Goal: Transaction & Acquisition: Purchase product/service

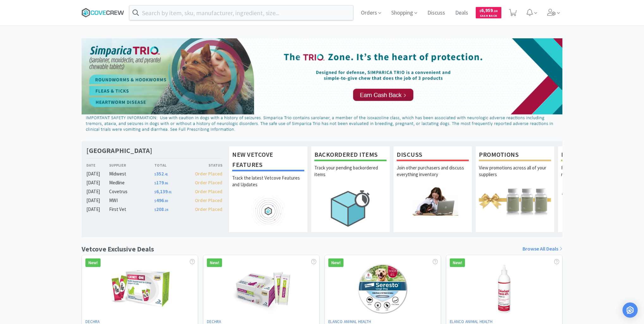
click at [99, 12] on icon at bounding box center [103, 12] width 43 height 9
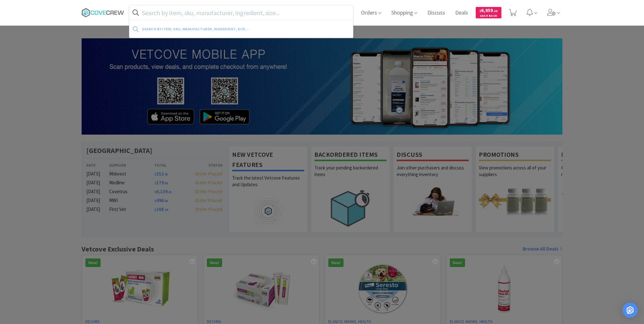
click at [246, 12] on input "text" at bounding box center [241, 12] width 224 height 15
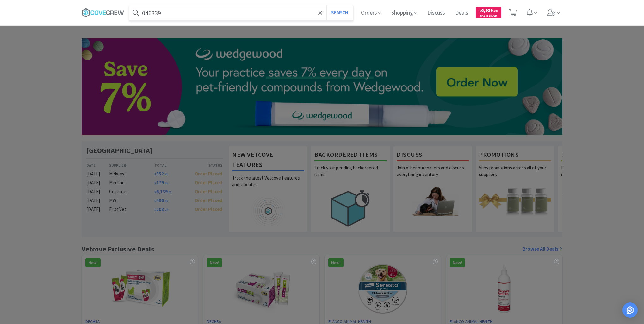
type input "046339"
click at [327, 5] on button "Search" at bounding box center [340, 12] width 26 height 15
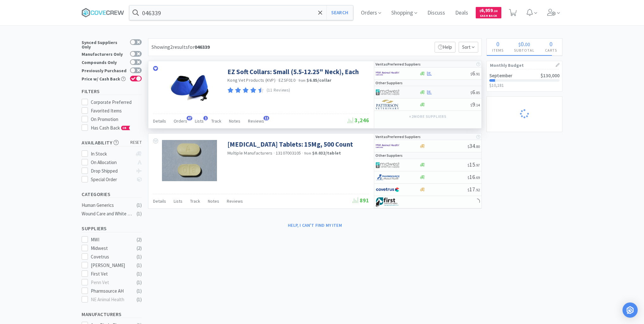
click at [440, 93] on div at bounding box center [444, 92] width 51 height 5
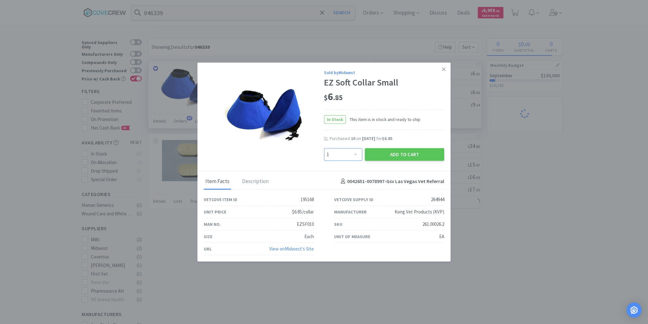
click at [357, 154] on select "Enter Quantity 1 2 3 4 5 6 7 8 9 10 11 12 13 14 15 16 17 18 19 20 Enter Quantity" at bounding box center [343, 154] width 38 height 13
select select "10"
click at [324, 148] on select "Enter Quantity 1 2 3 4 5 6 7 8 9 10 11 12 13 14 15 16 17 18 19 20 Enter Quantity" at bounding box center [343, 154] width 38 height 13
click at [396, 155] on button "Add to Cart" at bounding box center [404, 154] width 79 height 13
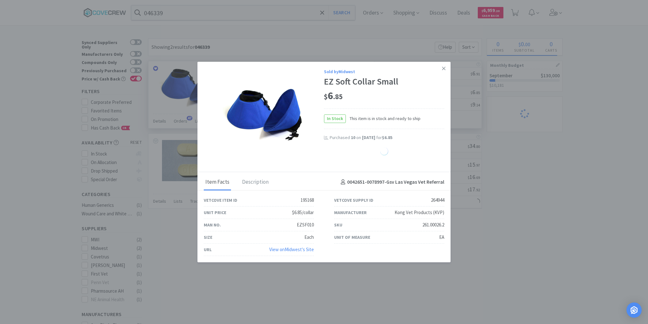
select select "10"
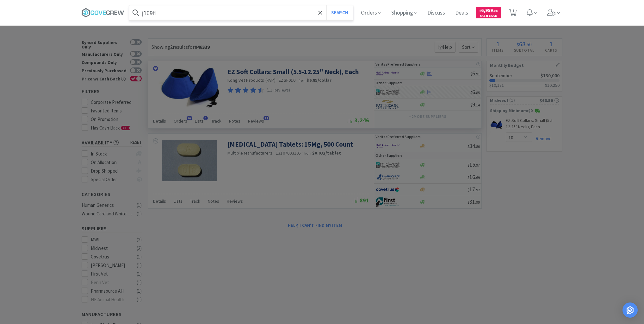
click at [327, 5] on button "Search" at bounding box center [340, 12] width 26 height 15
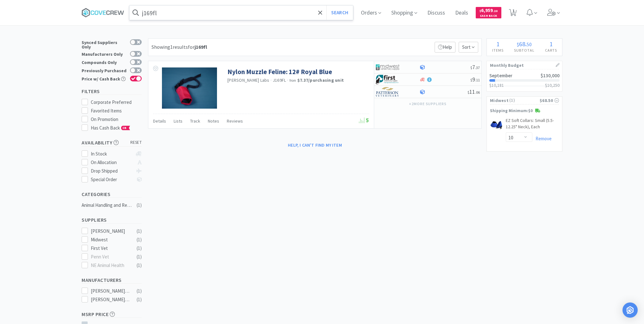
click at [204, 13] on input "j169fl" at bounding box center [241, 12] width 224 height 15
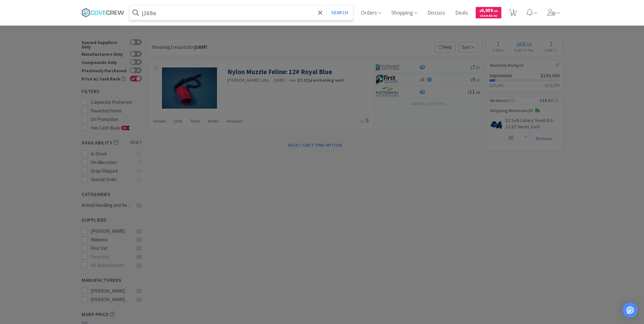
type input "j169a"
click at [327, 5] on button "Search" at bounding box center [340, 12] width 26 height 15
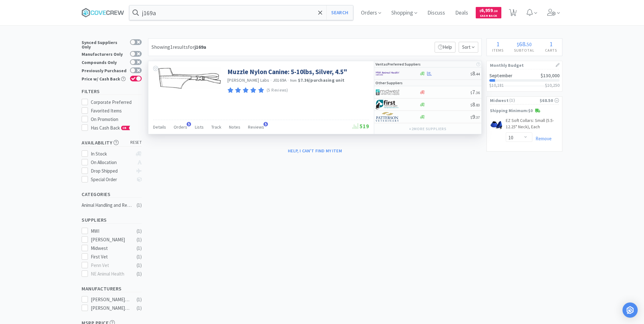
click at [449, 74] on div at bounding box center [444, 73] width 51 height 5
select select "1"
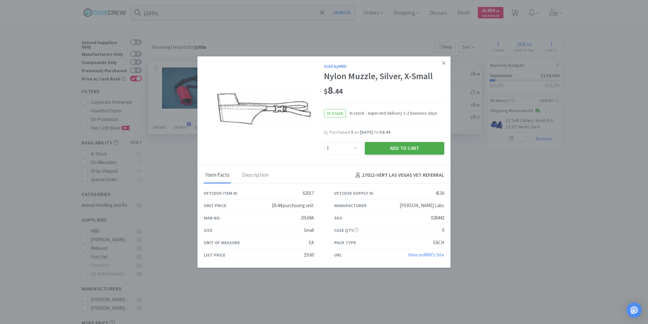
click at [392, 149] on button "Add to Cart" at bounding box center [404, 148] width 79 height 13
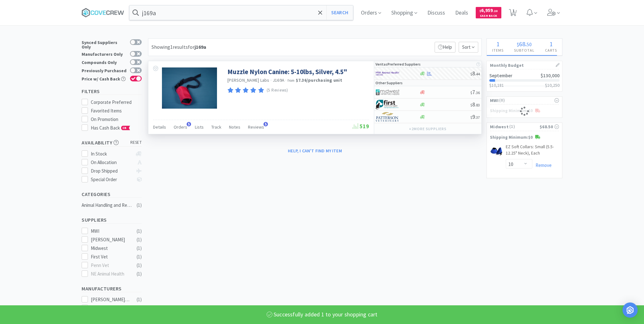
select select "1"
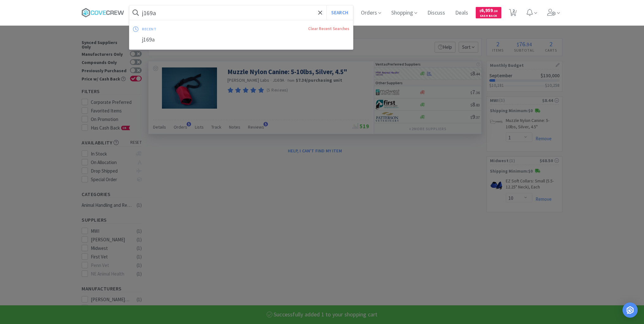
click at [167, 9] on input "j169a" at bounding box center [241, 12] width 224 height 15
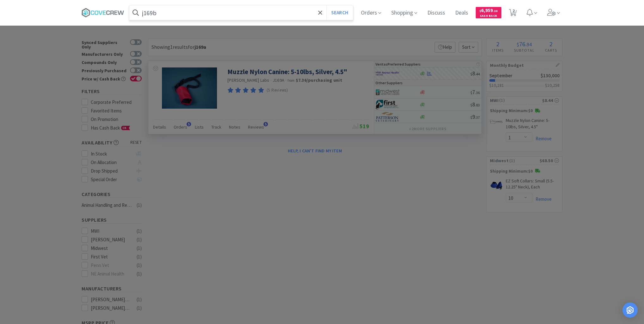
type input "j169b"
click at [327, 5] on button "Search" at bounding box center [340, 12] width 26 height 15
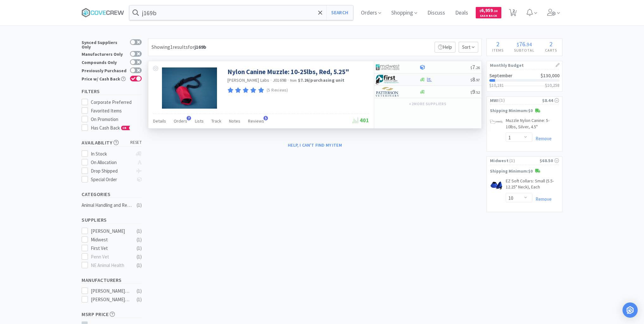
click at [447, 81] on div at bounding box center [444, 79] width 51 height 5
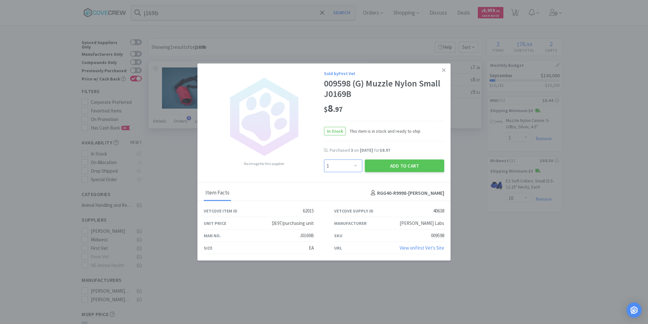
click at [355, 167] on select "Enter Quantity 1 2 3 4 5 6 7 8 9 10 11 12 13 14 15 16 17 18 19 20 Enter Quantity" at bounding box center [343, 166] width 38 height 13
select select "2"
click at [324, 160] on select "Enter Quantity 1 2 3 4 5 6 7 8 9 10 11 12 13 14 15 16 17 18 19 20 Enter Quantity" at bounding box center [343, 166] width 38 height 13
click at [393, 166] on button "Add to Cart" at bounding box center [404, 166] width 79 height 13
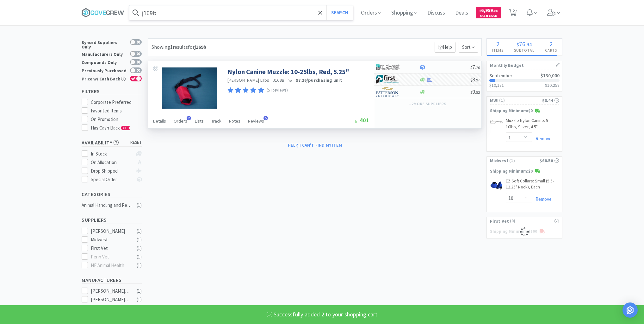
select select "2"
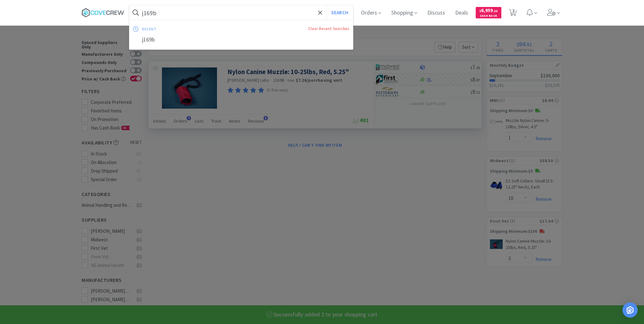
click at [227, 11] on input "j169b" at bounding box center [241, 12] width 224 height 15
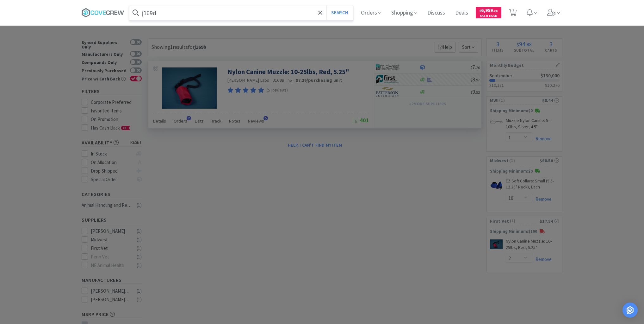
type input "j169d"
click at [327, 5] on button "Search" at bounding box center [340, 12] width 26 height 15
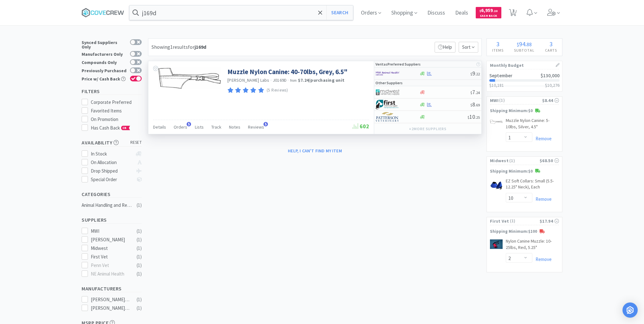
click at [451, 75] on div at bounding box center [444, 73] width 51 height 5
select select "1"
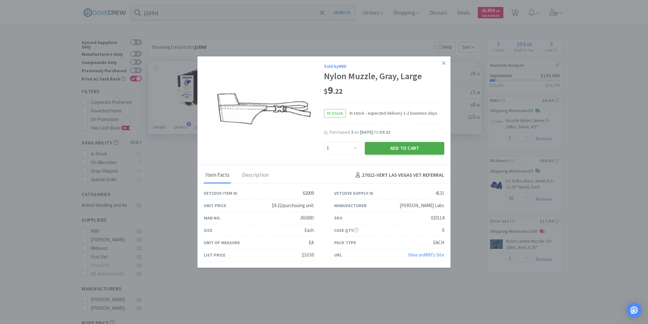
click at [426, 146] on button "Add to Cart" at bounding box center [404, 148] width 79 height 13
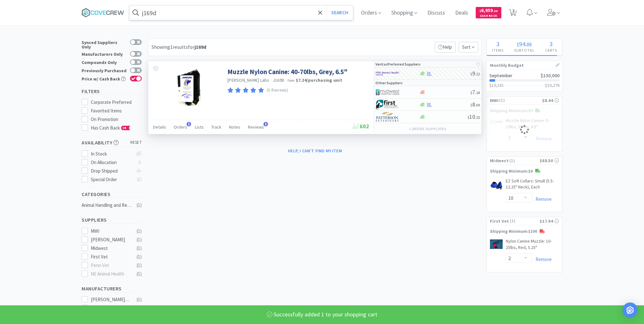
click at [233, 8] on input "j169d" at bounding box center [241, 12] width 224 height 15
select select "1"
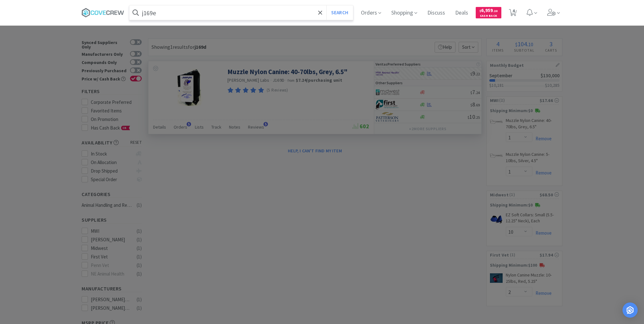
type input "j169e"
click at [327, 5] on button "Search" at bounding box center [340, 12] width 26 height 15
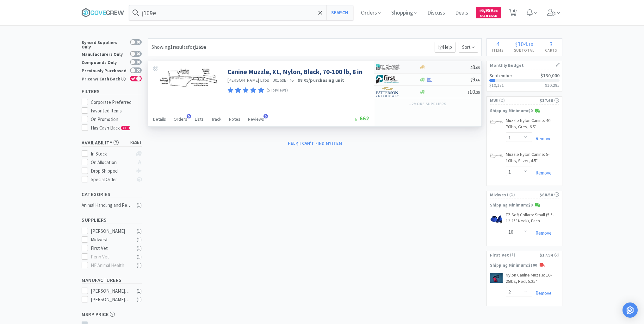
click at [442, 66] on div at bounding box center [444, 67] width 51 height 5
select select "1"
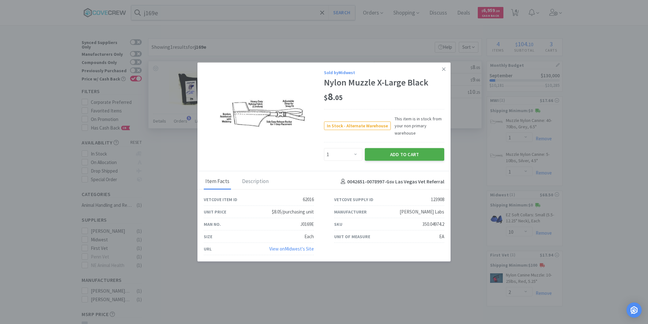
click at [414, 152] on button "Add to Cart" at bounding box center [404, 154] width 79 height 13
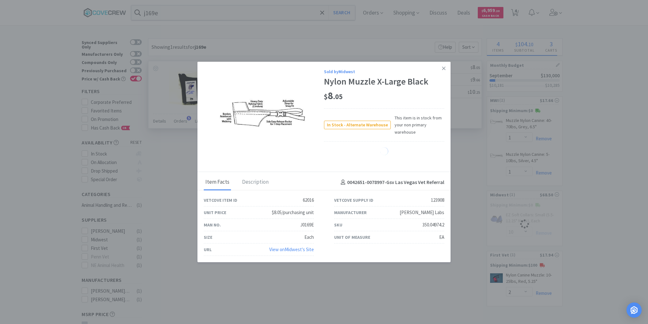
select select "1"
select select "10"
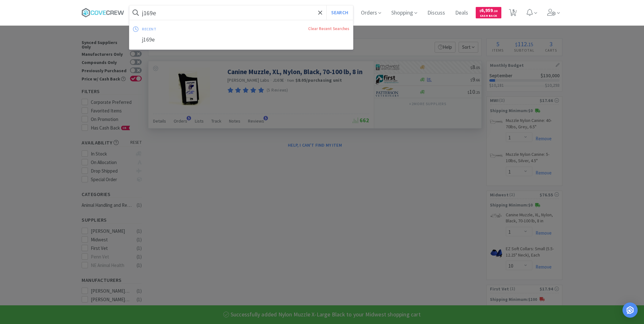
click at [247, 13] on input "j169e" at bounding box center [241, 12] width 224 height 15
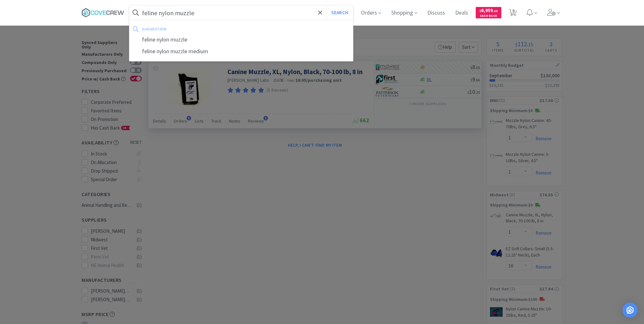
click at [327, 5] on button "Search" at bounding box center [340, 12] width 26 height 15
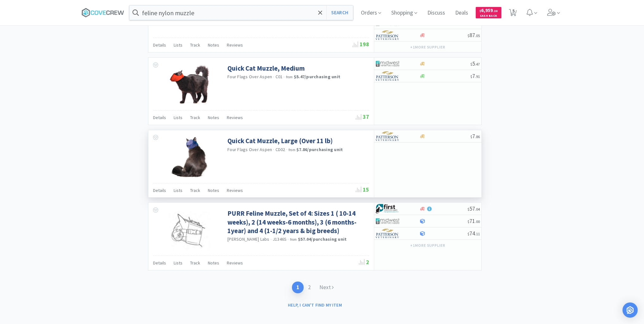
scroll to position [825, 0]
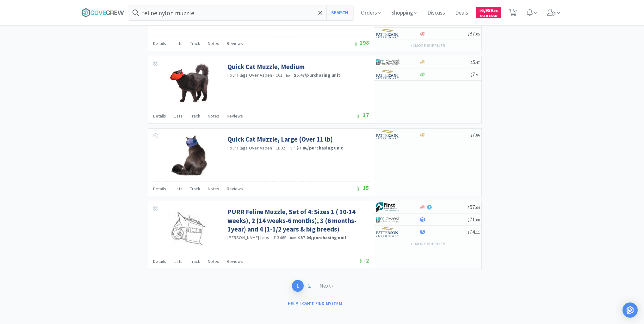
click at [310, 282] on link "2" at bounding box center [309, 286] width 11 height 12
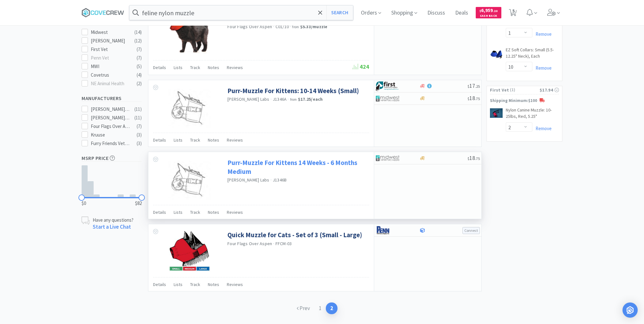
scroll to position [223, 0]
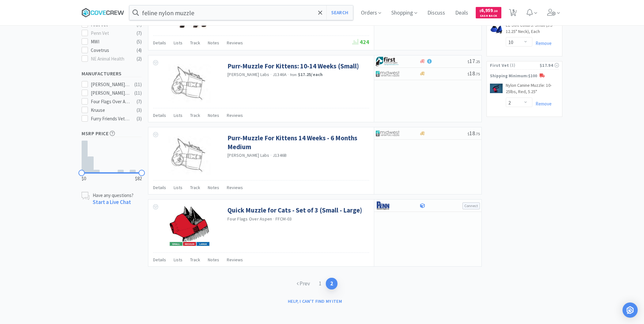
click at [99, 11] on icon at bounding box center [103, 12] width 43 height 9
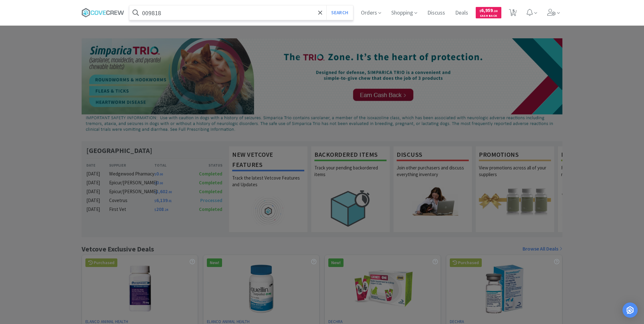
type input "009818"
click at [327, 5] on button "Search" at bounding box center [340, 12] width 26 height 15
select select "1"
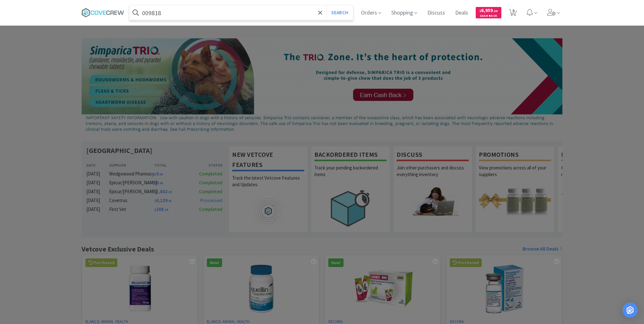
select select "10"
select select "2"
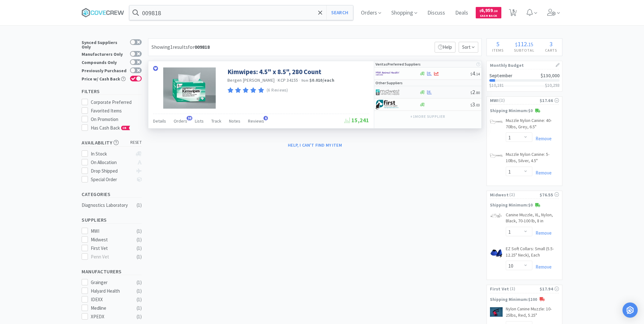
click at [447, 92] on div at bounding box center [444, 92] width 51 height 5
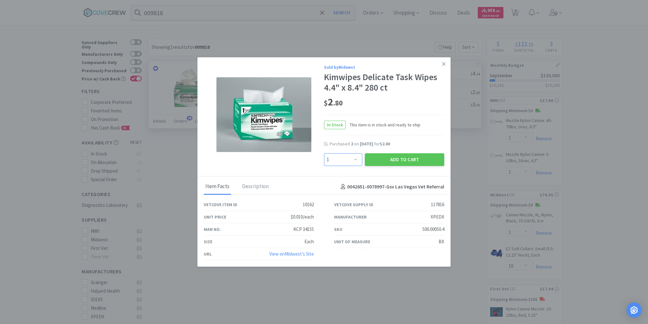
click at [356, 160] on select "Enter Quantity 1 2 3 4 5 6 7 8 9 10 11 12 13 14 15 16 17 18 19 20 Enter Quantity" at bounding box center [343, 159] width 38 height 13
select select "3"
click at [324, 154] on select "Enter Quantity 1 2 3 4 5 6 7 8 9 10 11 12 13 14 15 16 17 18 19 20 Enter Quantity" at bounding box center [343, 159] width 38 height 13
click at [395, 160] on button "Add to Cart" at bounding box center [404, 159] width 79 height 13
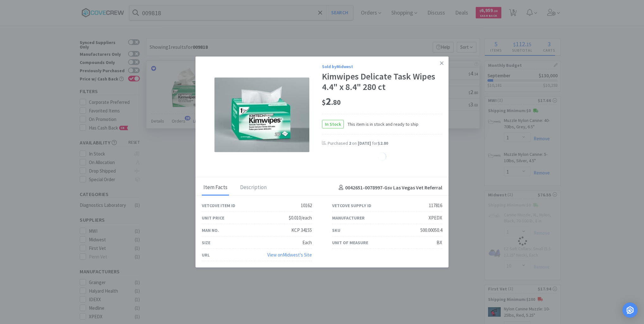
select select "3"
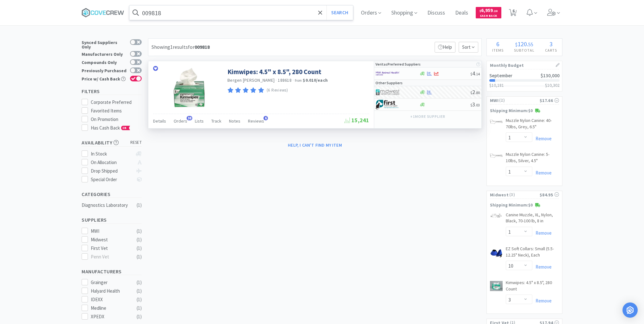
click at [234, 5] on div "009818 Search" at bounding box center [241, 12] width 224 height 15
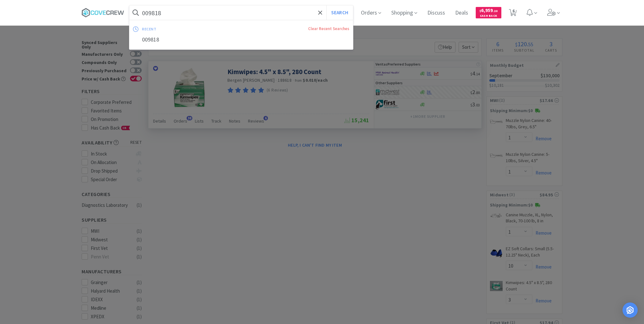
click at [230, 9] on input "009818" at bounding box center [241, 12] width 224 height 15
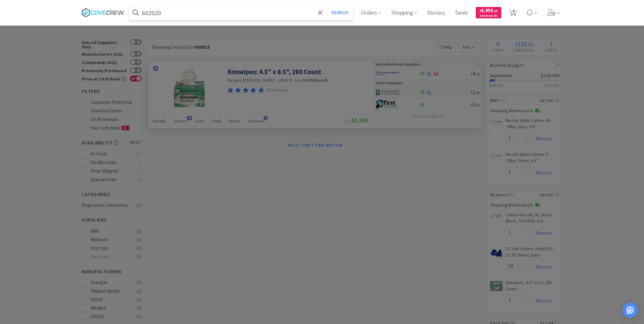
type input "602020"
click at [327, 5] on button "Search" at bounding box center [340, 12] width 26 height 15
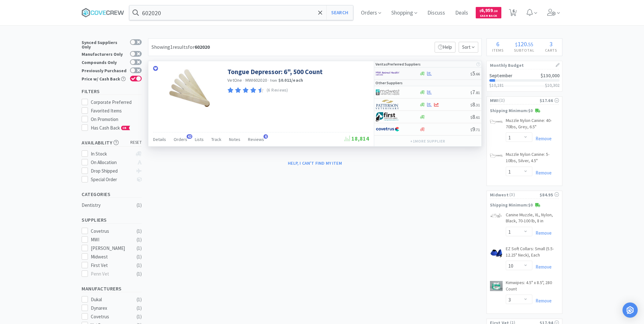
click at [444, 75] on div at bounding box center [444, 73] width 51 height 5
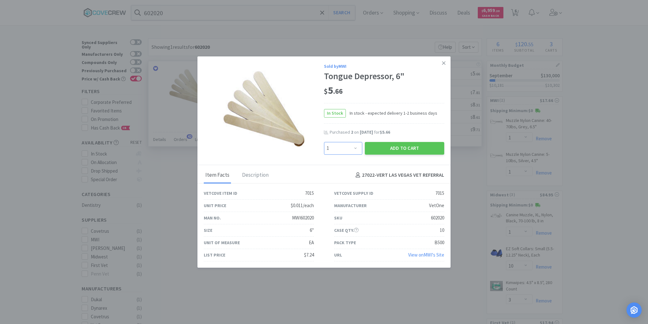
click at [356, 148] on select "Enter Quantity 1 2 3 4 5 6 7 8 9 10 11 12 13 14 15 16 17 18 19 20 Enter Quantity" at bounding box center [343, 148] width 38 height 13
select select "2"
click at [324, 142] on select "Enter Quantity 1 2 3 4 5 6 7 8 9 10 11 12 13 14 15 16 17 18 19 20 Enter Quantity" at bounding box center [343, 148] width 38 height 13
click at [391, 146] on button "Add to Cart" at bounding box center [404, 148] width 79 height 13
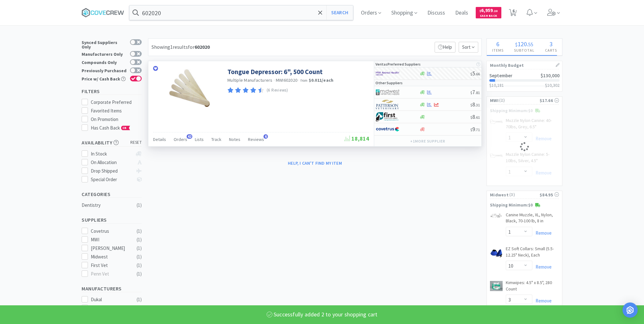
select select "2"
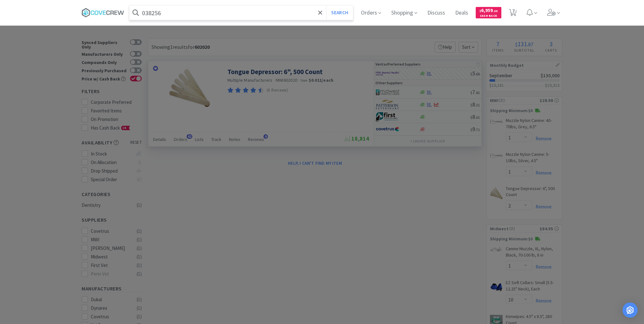
click at [327, 5] on button "Search" at bounding box center [340, 12] width 26 height 15
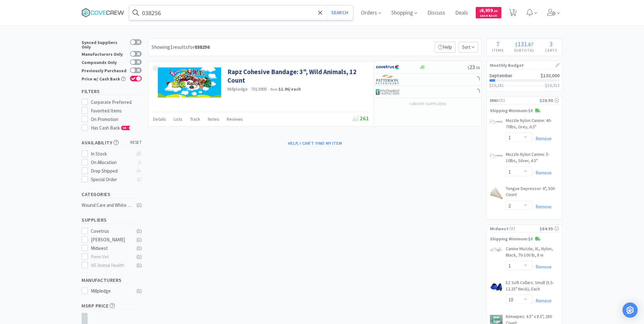
click at [215, 14] on input "038256" at bounding box center [241, 12] width 224 height 15
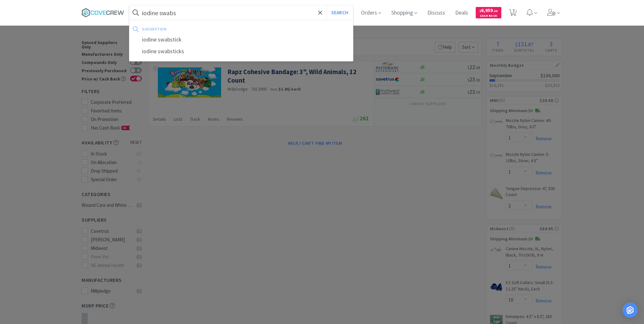
type input "iodine swabs"
click at [327, 5] on button "Search" at bounding box center [340, 12] width 26 height 15
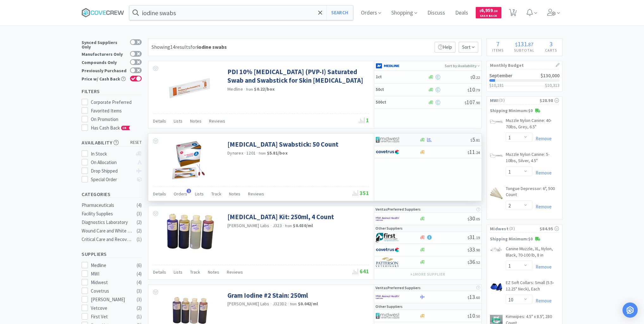
click at [410, 138] on div at bounding box center [393, 139] width 35 height 11
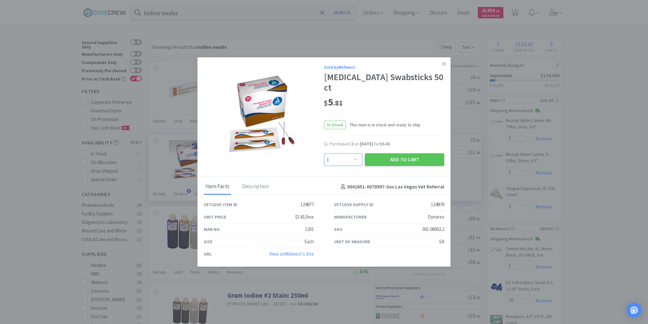
click at [355, 158] on select "Enter Quantity 1 2 3 4 5 6 7 8 9 10 11 12 13 14 15 16 17 18 19 20 Enter Quantity" at bounding box center [343, 159] width 38 height 13
select select "2"
click at [324, 154] on select "Enter Quantity 1 2 3 4 5 6 7 8 9 10 11 12 13 14 15 16 17 18 19 20 Enter Quantity" at bounding box center [343, 159] width 38 height 13
drag, startPoint x: 406, startPoint y: 161, endPoint x: 412, endPoint y: 158, distance: 5.7
click at [412, 158] on button "Add to Cart" at bounding box center [404, 159] width 79 height 13
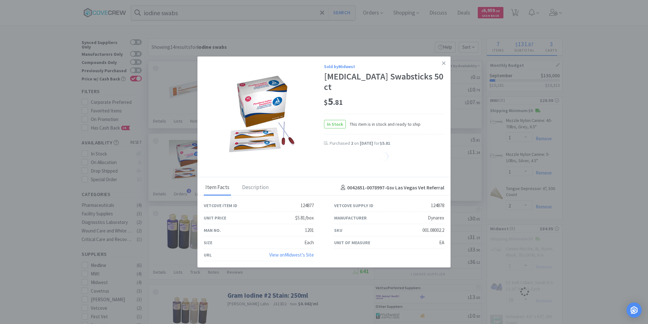
select select "2"
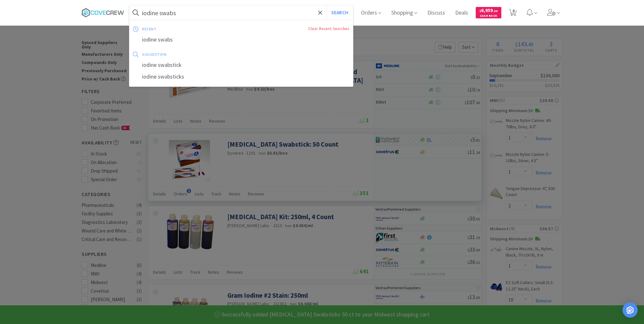
click at [290, 12] on input "iodine swabs" at bounding box center [241, 12] width 224 height 15
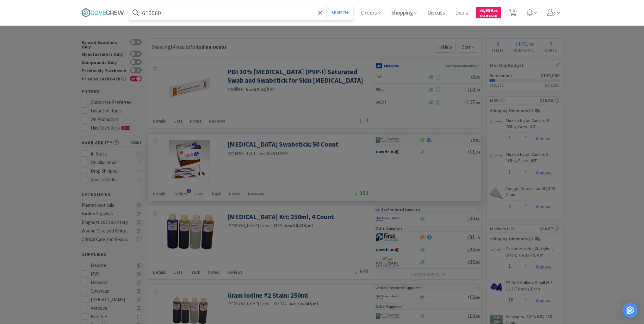
type input "610060"
click at [327, 5] on button "Search" at bounding box center [340, 12] width 26 height 15
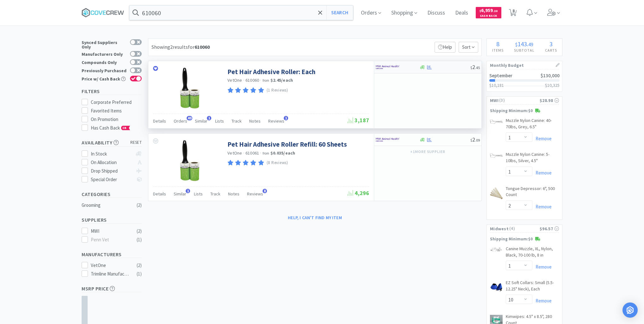
click at [450, 67] on div at bounding box center [444, 67] width 51 height 5
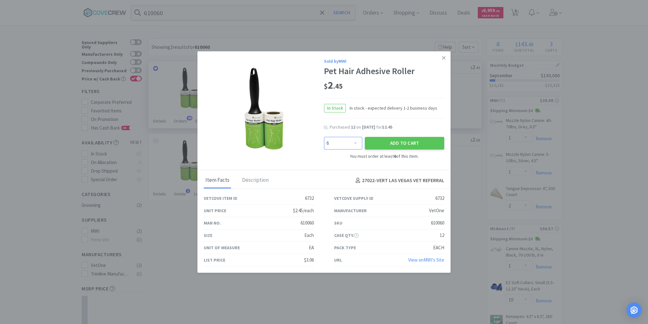
click at [357, 143] on select "Enter Quantity 6 12 18 24 30 36 42 48 54 60 66 72 78 84 90 96 102 108 114 120 E…" at bounding box center [343, 143] width 38 height 13
select select "12"
click at [324, 137] on select "Enter Quantity 6 12 18 24 30 36 42 48 54 60 66 72 78 84 90 96 102 108 114 120 E…" at bounding box center [343, 143] width 38 height 13
click at [389, 141] on button "Add to Cart" at bounding box center [404, 143] width 79 height 13
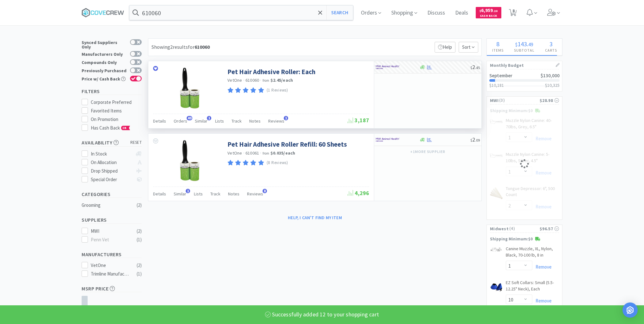
select select "12"
select select "2"
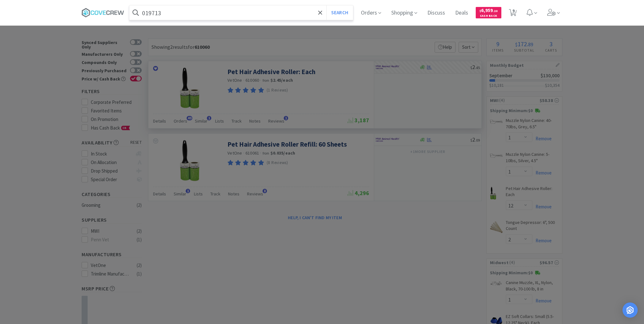
type input "019713"
click at [327, 5] on button "Search" at bounding box center [340, 12] width 26 height 15
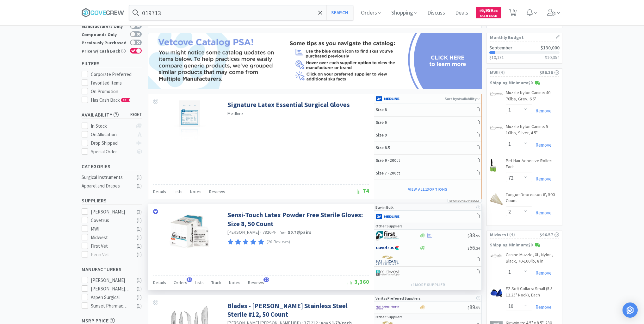
scroll to position [152, 0]
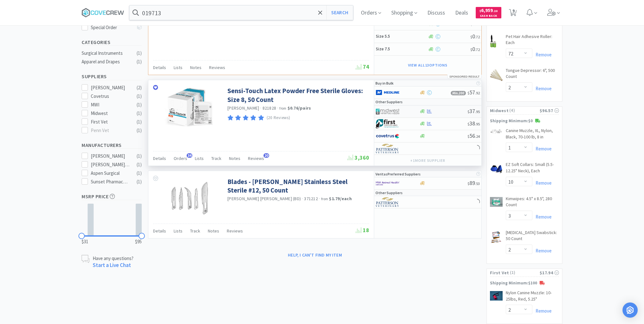
click at [442, 111] on div at bounding box center [443, 111] width 48 height 5
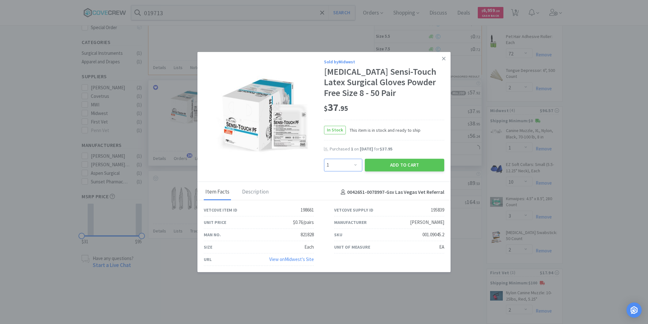
click at [356, 165] on select "Enter Quantity 1 2 3 4 5 6 7 8 9 10 11 12 13 14 15 16 17 18 19 20 Enter Quantity" at bounding box center [343, 165] width 38 height 13
select select "2"
click at [324, 159] on select "Enter Quantity 1 2 3 4 5 6 7 8 9 10 11 12 13 14 15 16 17 18 19 20 Enter Quantity" at bounding box center [343, 165] width 38 height 13
click at [383, 166] on button "Add to Cart" at bounding box center [404, 165] width 79 height 13
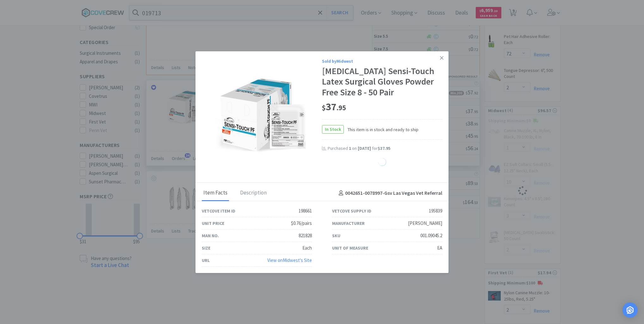
select select "2"
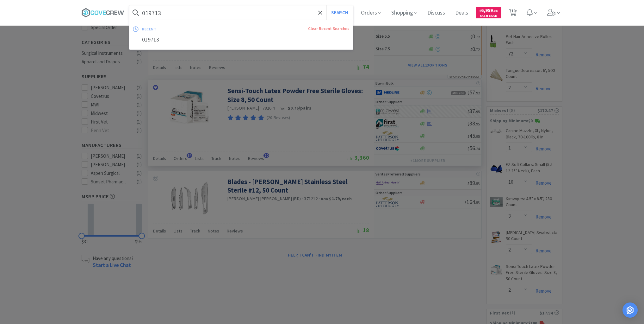
click at [278, 12] on input "019713" at bounding box center [241, 12] width 224 height 15
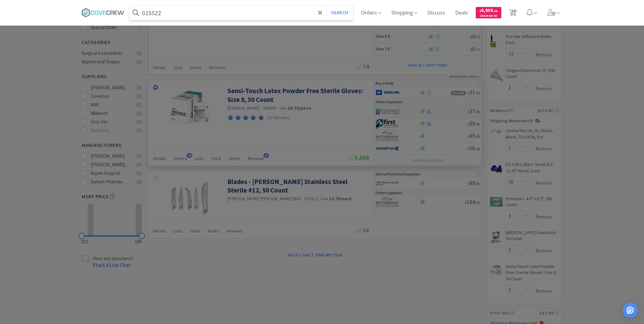
type input "015522"
click at [327, 5] on button "Search" at bounding box center [340, 12] width 26 height 15
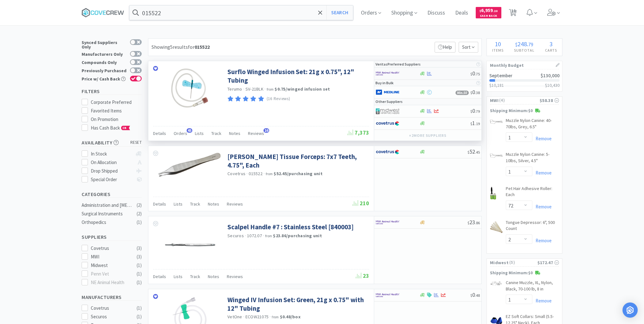
click at [445, 73] on div at bounding box center [444, 73] width 51 height 5
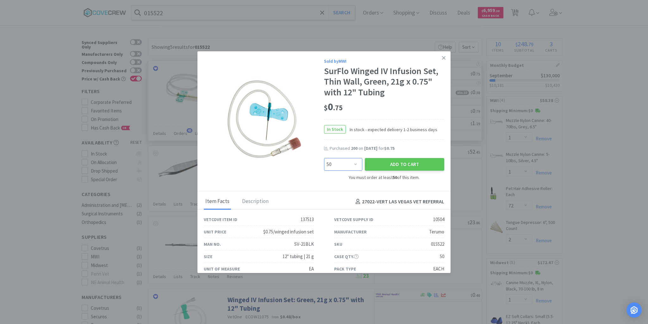
click at [353, 163] on select "Enter Quantity 50 100 150 200 250 300 350 400 450 500 550 600 650 700 750 800 8…" at bounding box center [343, 164] width 38 height 13
select select "100"
click at [324, 158] on select "Enter Quantity 50 100 150 200 250 300 350 400 450 500 550 600 650 700 750 800 8…" at bounding box center [343, 164] width 38 height 13
drag, startPoint x: 387, startPoint y: 162, endPoint x: 391, endPoint y: 160, distance: 4.1
click at [391, 160] on button "Add to Cart" at bounding box center [404, 164] width 79 height 13
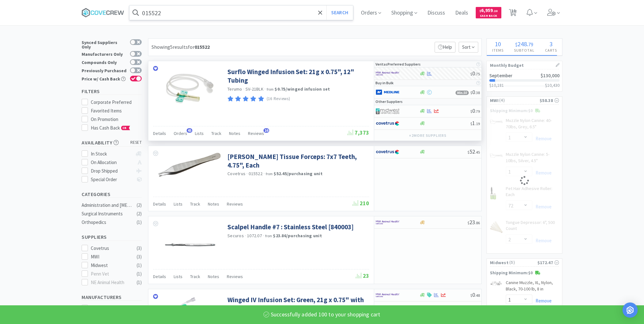
select select "100"
select select "2"
click at [281, 16] on input "015522" at bounding box center [241, 12] width 224 height 15
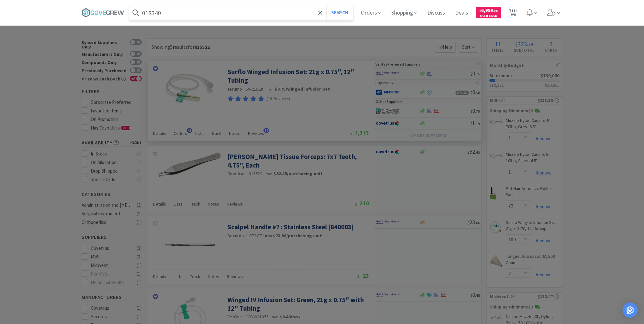
type input "018340"
click at [327, 5] on button "Search" at bounding box center [340, 12] width 26 height 15
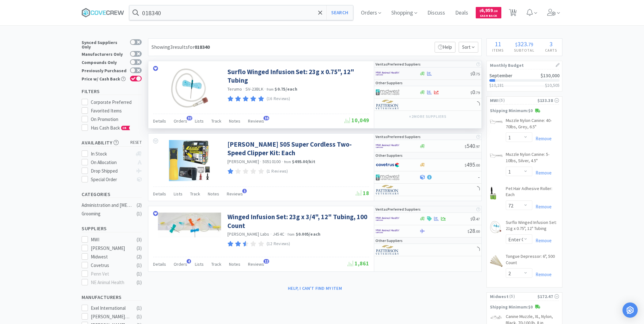
click at [441, 71] on div at bounding box center [444, 73] width 51 height 5
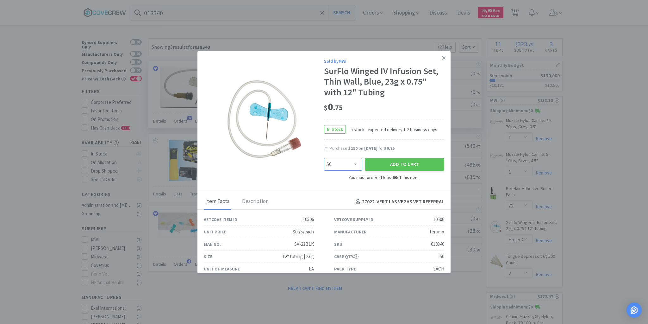
click at [355, 163] on select "Enter Quantity 50 100 150 200 250 300 350 400 450 500 550 600 650 700 750 800 8…" at bounding box center [343, 164] width 38 height 13
click at [324, 158] on select "Enter Quantity 50 100 150 200 250 300 350 400 450 500 550 600 650 700 750 800 8…" at bounding box center [343, 164] width 38 height 13
click at [355, 166] on select "Enter Quantity 50 100 150 200 250 300 350 400 450 500 550 600 650 700 750 800 8…" at bounding box center [343, 164] width 38 height 13
select select "100"
click at [324, 158] on select "Enter Quantity 50 100 150 200 250 300 350 400 450 500 550 600 650 700 750 800 8…" at bounding box center [343, 164] width 38 height 13
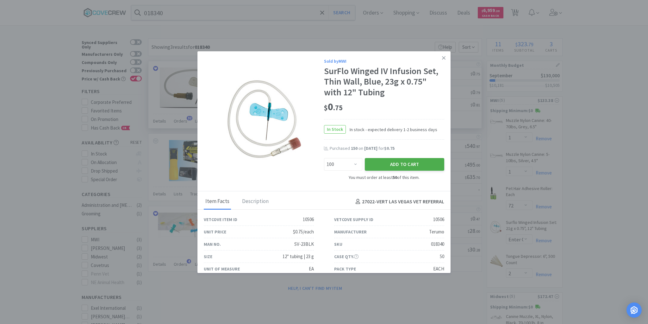
click at [403, 160] on button "Add to Cart" at bounding box center [404, 164] width 79 height 13
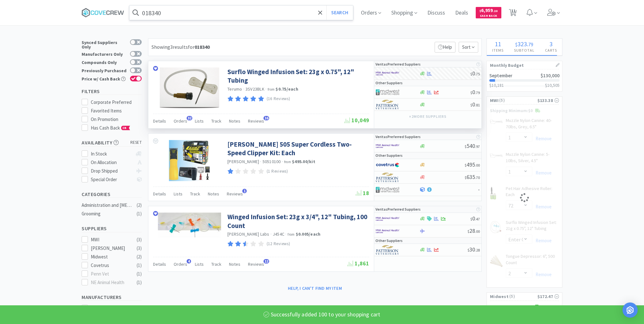
select select "100"
select select "2"
click at [277, 14] on input "018340" at bounding box center [241, 12] width 224 height 15
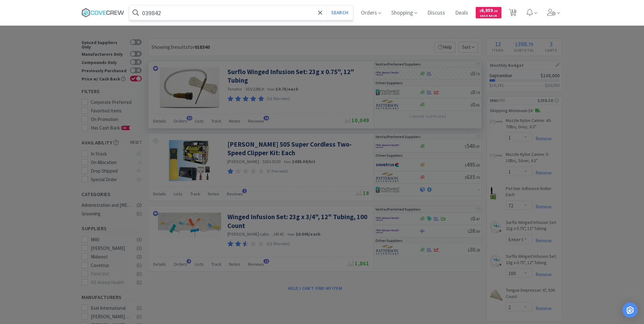
type input "039842"
click at [327, 5] on button "Search" at bounding box center [340, 12] width 26 height 15
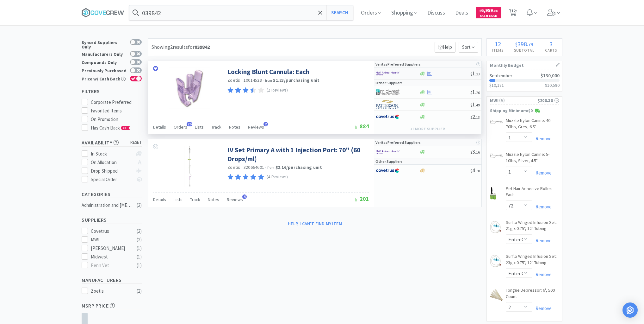
click at [445, 74] on div at bounding box center [444, 73] width 51 height 5
select select "1"
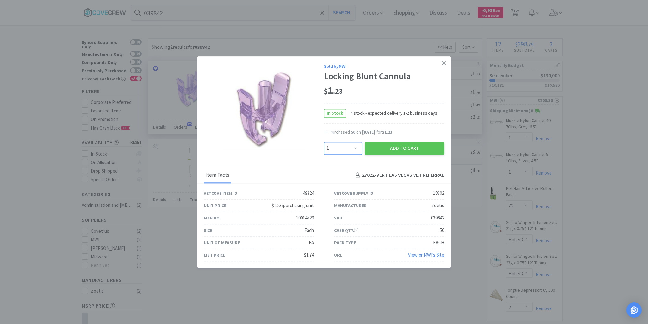
click at [355, 148] on select "Enter Quantity 1 2 3 4 5 6 7 8 9 10 11 12 13 14 15 16 17 18 19 20 Enter Quantity" at bounding box center [343, 148] width 38 height 13
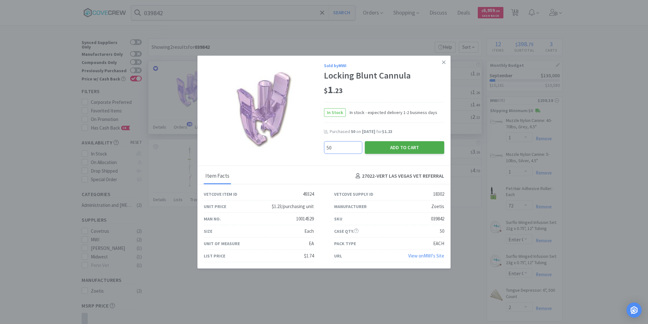
type input "50"
drag, startPoint x: 395, startPoint y: 148, endPoint x: 389, endPoint y: 162, distance: 15.3
click at [395, 149] on button "Add to Cart" at bounding box center [404, 147] width 79 height 13
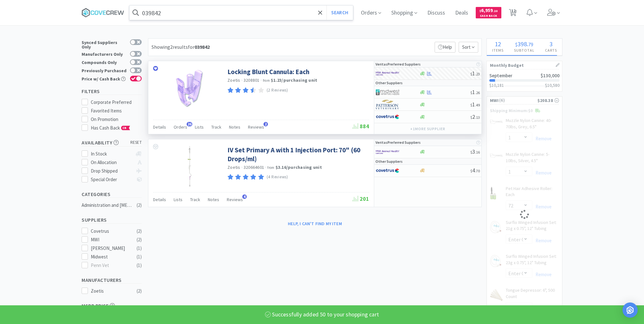
click at [293, 11] on input "039842" at bounding box center [241, 12] width 224 height 15
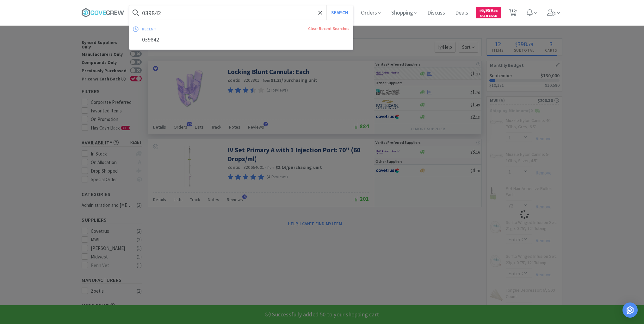
select select "50"
select select "1"
select select "12"
select select "100"
select select "2"
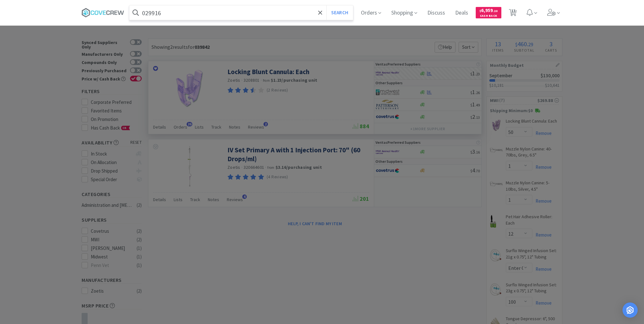
type input "029916"
click at [327, 5] on button "Search" at bounding box center [340, 12] width 26 height 15
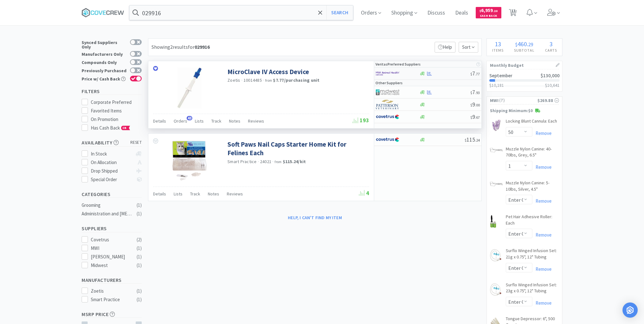
click at [439, 74] on div at bounding box center [444, 73] width 51 height 5
select select "1"
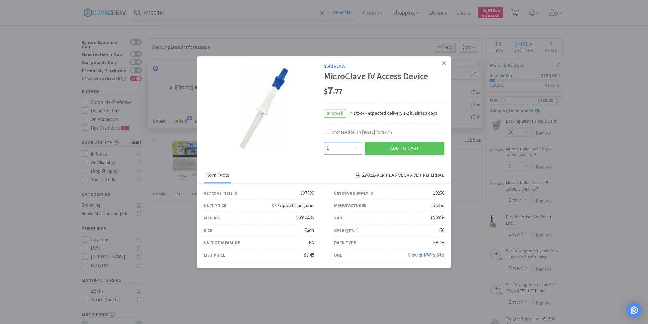
click at [355, 148] on select "Enter Quantity 1 2 3 4 5 6 7 8 9 10 11 12 13 14 15 16 17 18 19 20 Enter Quantity" at bounding box center [343, 148] width 38 height 13
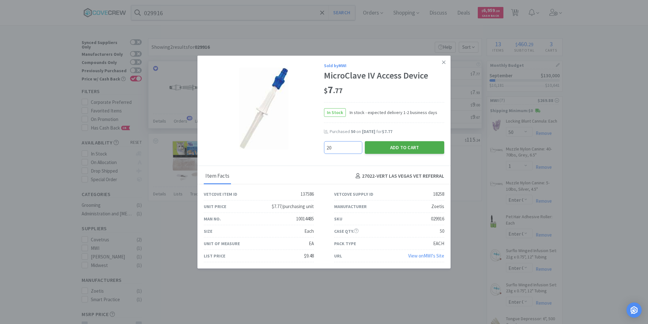
type input "20"
click at [398, 146] on button "Add to Cart" at bounding box center [404, 147] width 79 height 13
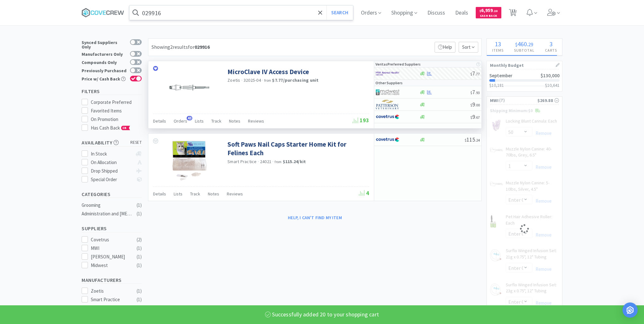
select select "20"
select select "1"
select select "12"
select select "100"
select select "2"
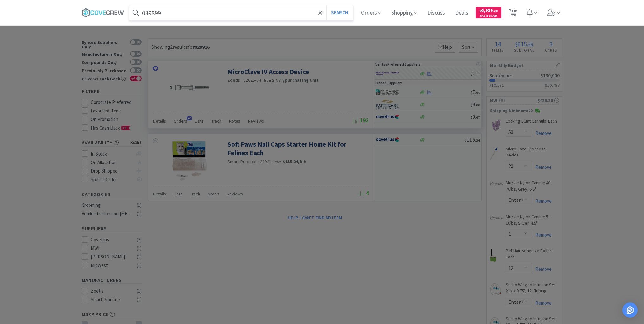
type input "039899"
click at [327, 5] on button "Search" at bounding box center [340, 12] width 26 height 15
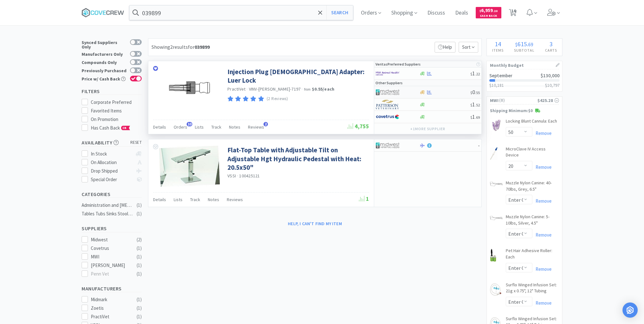
click at [449, 91] on div at bounding box center [444, 92] width 51 height 5
select select "1"
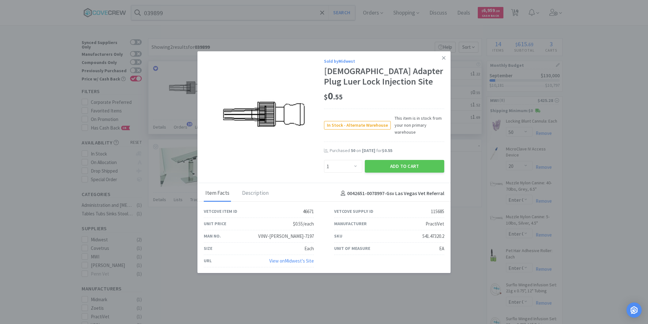
click at [443, 58] on icon at bounding box center [443, 57] width 3 height 3
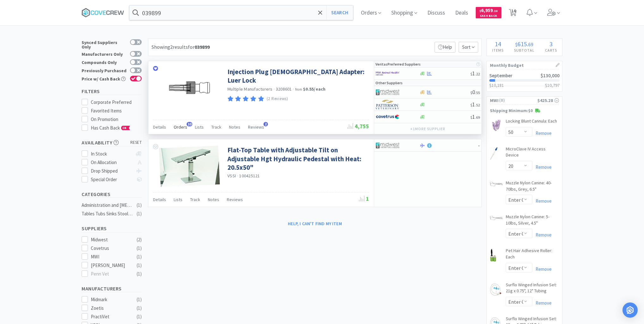
click at [184, 128] on span "Orders" at bounding box center [181, 127] width 14 height 6
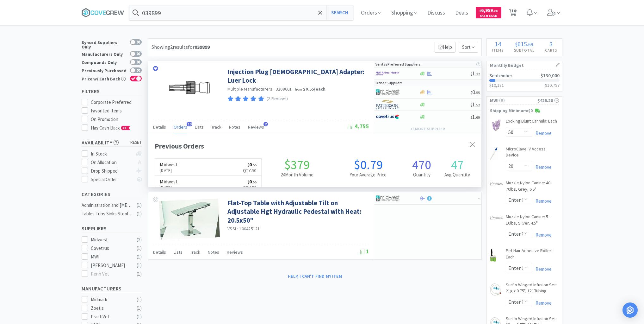
scroll to position [170, 333]
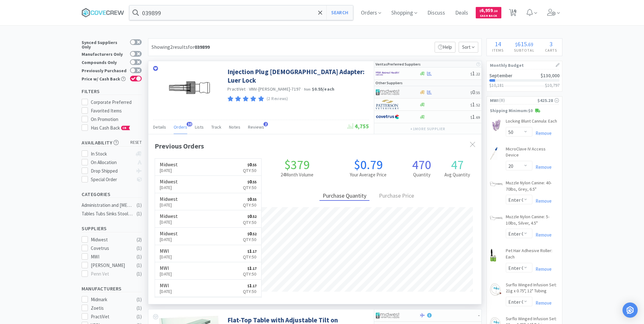
click at [443, 90] on div at bounding box center [444, 92] width 51 height 5
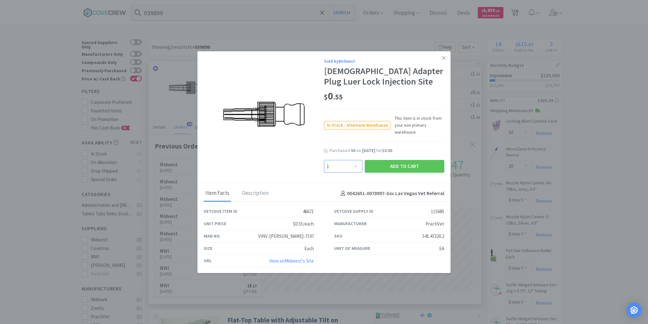
click at [358, 166] on select "Enter Quantity 1 2 3 4 5 6 7 8 9 10 11 12 13 14 15 16 17 18 19 20 Enter Quantity" at bounding box center [343, 166] width 38 height 13
select select "20"
click at [324, 160] on select "Enter Quantity 1 2 3 4 5 6 7 8 9 10 11 12 13 14 15 16 17 18 19 20 Enter Quantity" at bounding box center [343, 166] width 38 height 13
click at [387, 166] on button "Add to Cart" at bounding box center [404, 166] width 79 height 13
select select "20"
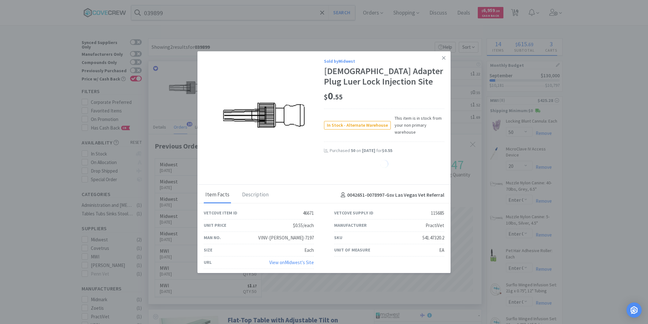
select select "3"
select select "2"
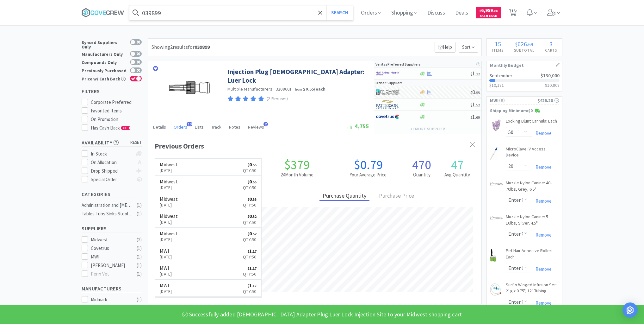
click at [297, 13] on input "039899" at bounding box center [241, 12] width 224 height 15
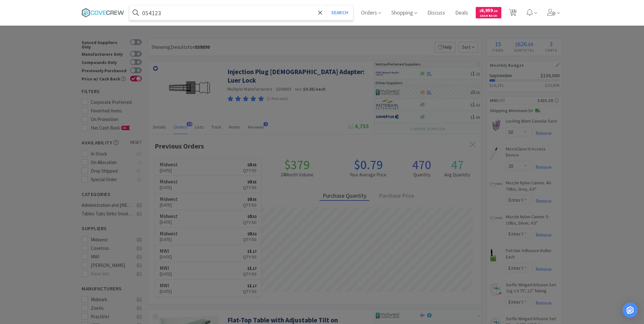
type input "054123"
click at [327, 5] on button "Search" at bounding box center [340, 12] width 26 height 15
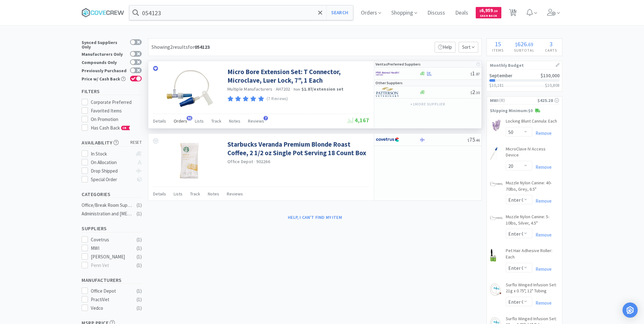
click at [181, 118] on span "Orders" at bounding box center [181, 121] width 14 height 6
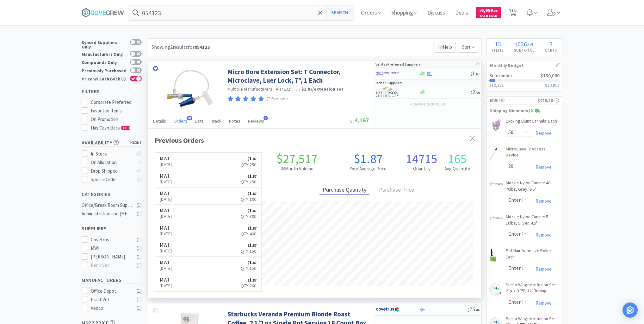
scroll to position [170, 333]
click at [452, 72] on div at bounding box center [444, 73] width 51 height 5
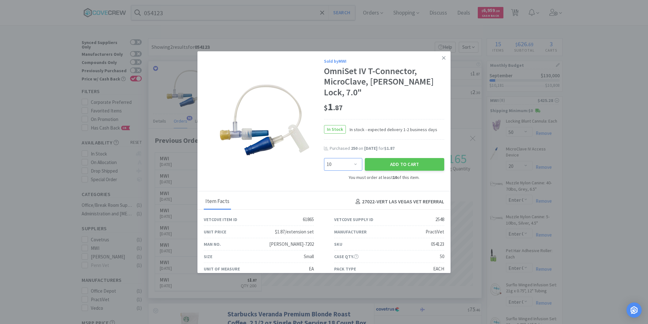
click at [355, 158] on select "Enter Quantity 10 20 30 40 50 60 70 80 90 100 110 120 130 140 150 160 170 180 1…" at bounding box center [343, 164] width 38 height 13
click at [324, 158] on select "Enter Quantity 10 20 30 40 50 60 70 80 90 100 110 120 130 140 150 160 170 180 1…" at bounding box center [343, 164] width 38 height 13
click at [353, 158] on select "Enter Quantity 10 20 30 40 50 60 70 80 90 100 110 120 130 140 150 160 170 180 1…" at bounding box center [343, 164] width 38 height 13
select select "100"
click at [324, 158] on select "Enter Quantity 10 20 30 40 50 60 70 80 90 100 110 120 130 140 150 160 170 180 1…" at bounding box center [343, 164] width 38 height 13
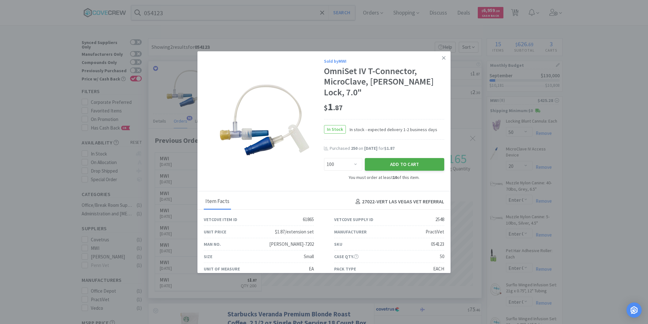
click at [398, 158] on button "Add to Cart" at bounding box center [404, 164] width 79 height 13
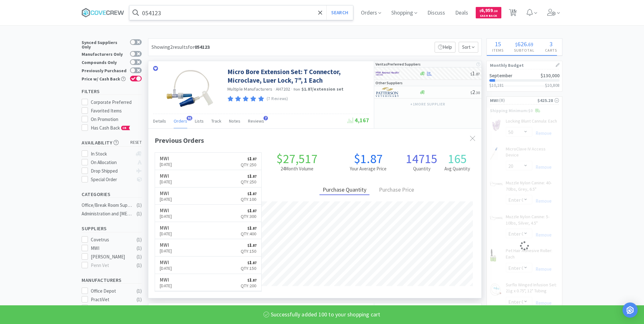
click at [288, 12] on input "054123" at bounding box center [241, 12] width 224 height 15
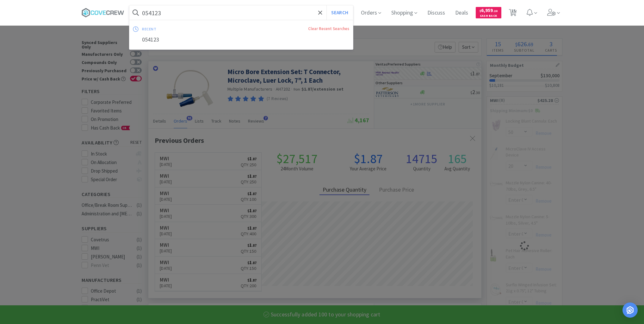
select select "20"
type input "0"
select select "100"
select select "1"
select select "12"
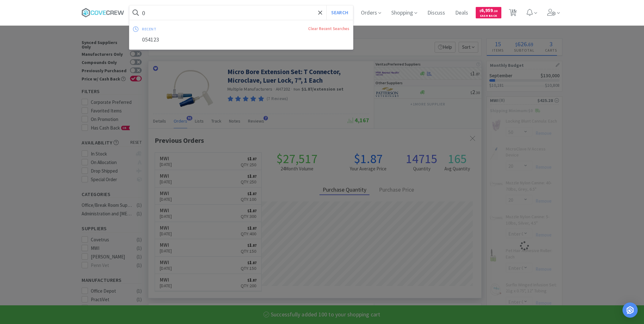
select select "100"
select select "2"
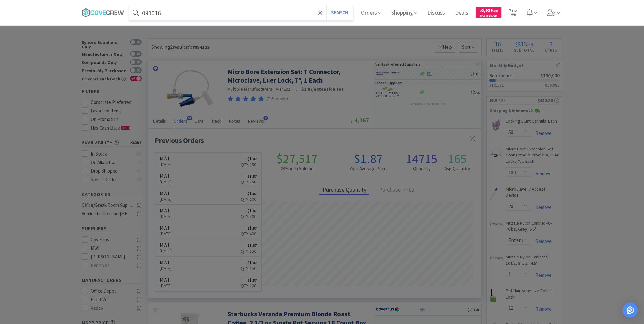
type input "091016"
click at [327, 5] on button "Search" at bounding box center [340, 12] width 26 height 15
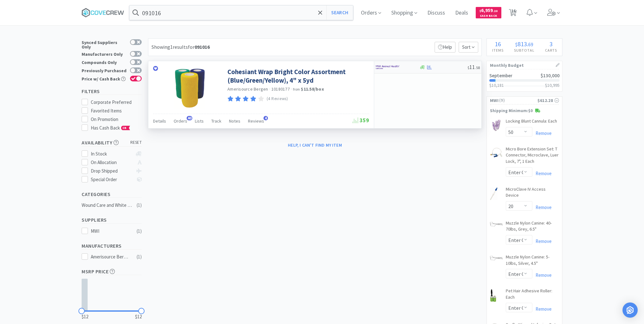
click at [435, 69] on div "$ 11 . 58" at bounding box center [427, 67] width 107 height 12
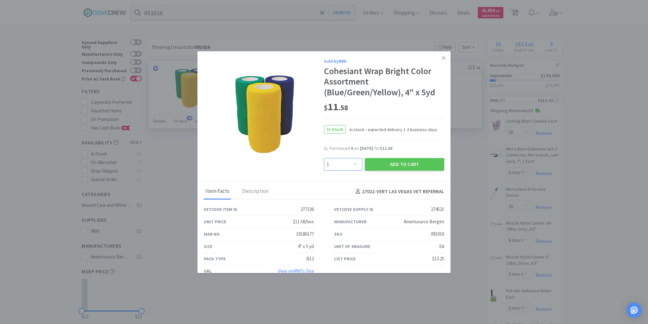
click at [353, 164] on select "Enter Quantity 1 2 3 4 5 6 7 8 9 10 11 12 13 14 15 16 17 18 19 20 Enter Quantity" at bounding box center [343, 164] width 38 height 13
select select "4"
click at [324, 158] on select "Enter Quantity 1 2 3 4 5 6 7 8 9 10 11 12 13 14 15 16 17 18 19 20 Enter Quantity" at bounding box center [343, 164] width 38 height 13
click at [408, 161] on button "Add to Cart" at bounding box center [404, 164] width 79 height 13
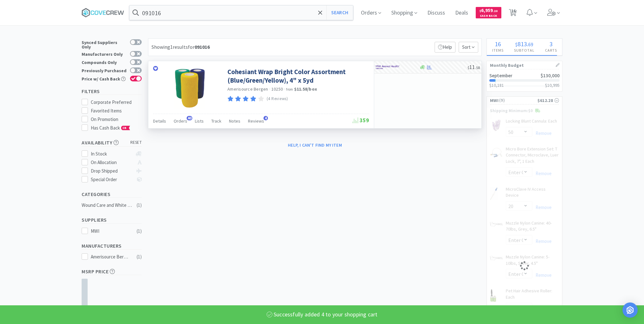
select select "4"
select select "50"
select select "20"
select select "100"
select select "1"
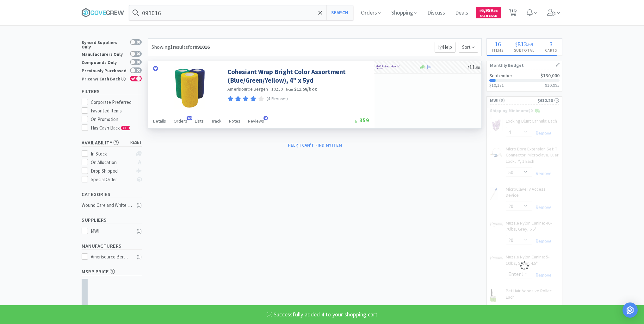
select select "12"
select select "100"
select select "2"
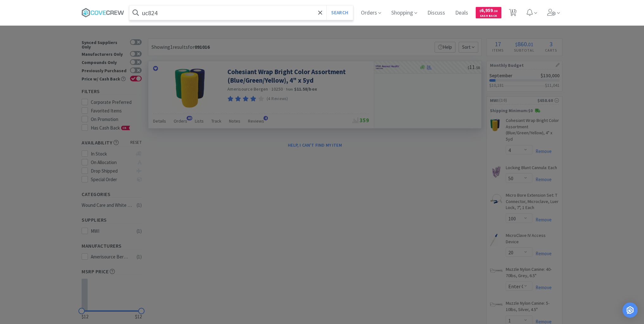
click at [327, 5] on button "Search" at bounding box center [340, 12] width 26 height 15
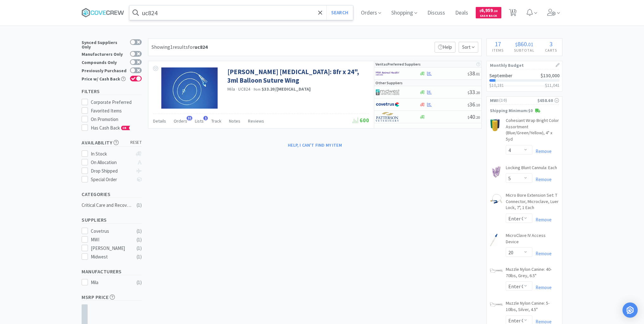
click at [227, 9] on input "uc824" at bounding box center [241, 12] width 224 height 15
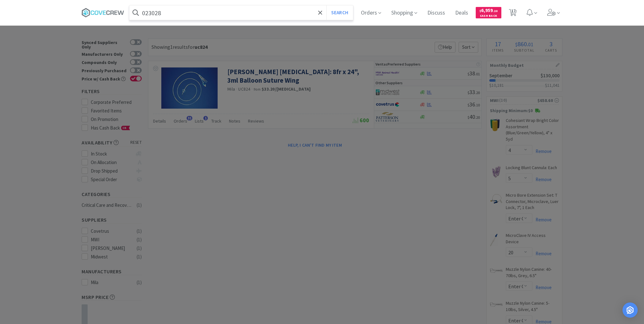
type input "023028"
click at [327, 5] on button "Search" at bounding box center [340, 12] width 26 height 15
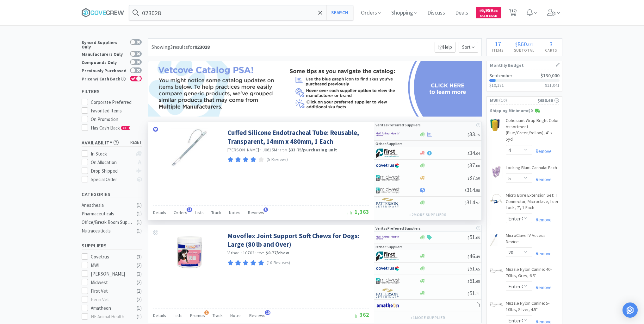
click at [442, 134] on div at bounding box center [443, 134] width 48 height 5
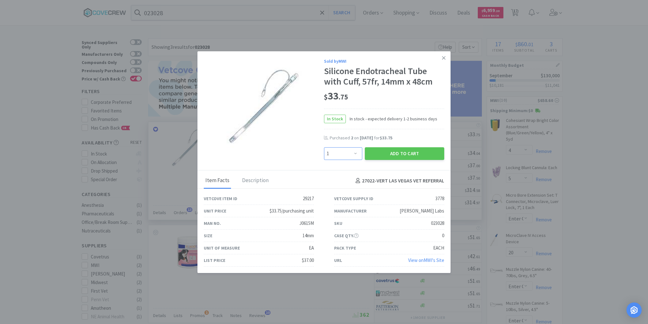
click at [357, 154] on select "Enter Quantity 1 2 3 4 5 6 7 8 9 10 11 12 13 14 15 16 17 18 19 20 Enter Quantity" at bounding box center [343, 153] width 38 height 13
select select "2"
click at [324, 147] on select "Enter Quantity 1 2 3 4 5 6 7 8 9 10 11 12 13 14 15 16 17 18 19 20 Enter Quantity" at bounding box center [343, 153] width 38 height 13
drag, startPoint x: 386, startPoint y: 153, endPoint x: 390, endPoint y: 151, distance: 4.4
click at [390, 151] on button "Add to Cart" at bounding box center [404, 153] width 79 height 13
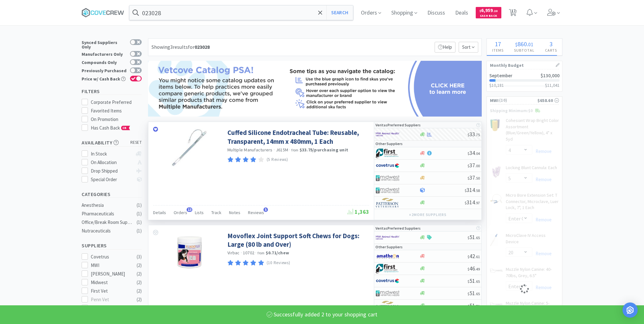
select select "2"
select select "50"
select select "20"
select select "100"
select select "1"
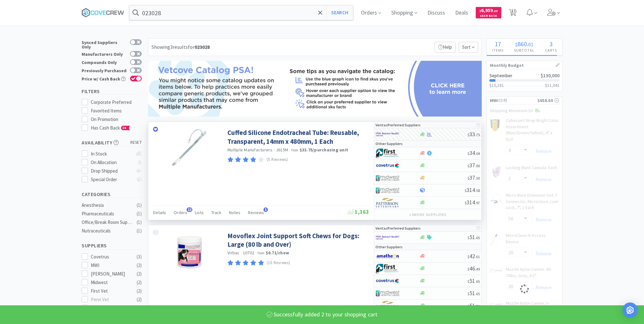
select select "12"
select select "100"
select select "2"
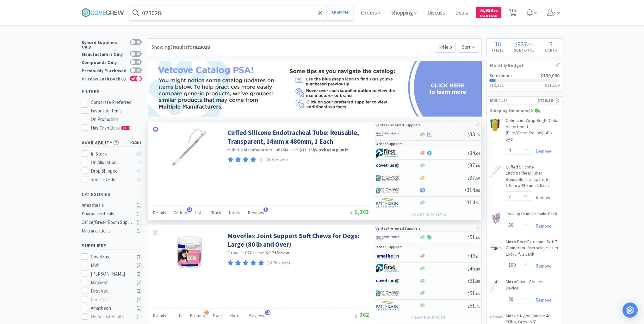
click at [253, 12] on input "023028" at bounding box center [241, 12] width 224 height 15
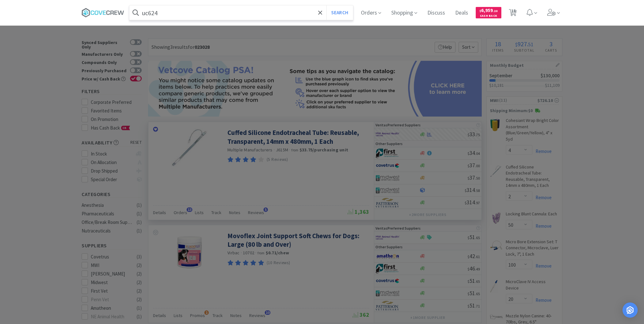
type input "uc624"
click at [327, 5] on button "Search" at bounding box center [340, 12] width 26 height 15
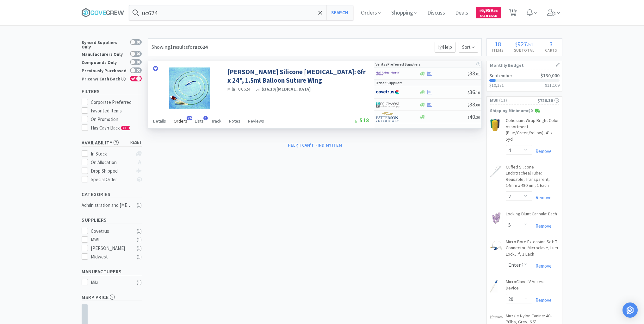
click at [185, 122] on span "Orders" at bounding box center [181, 121] width 14 height 6
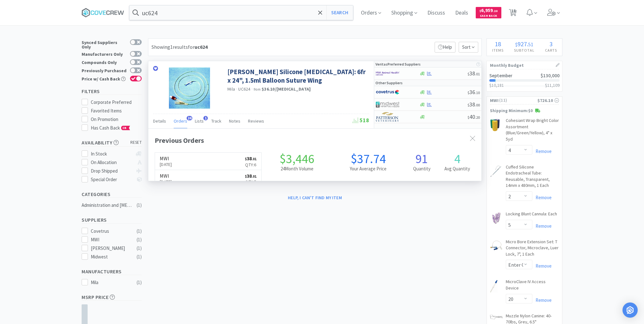
scroll to position [170, 333]
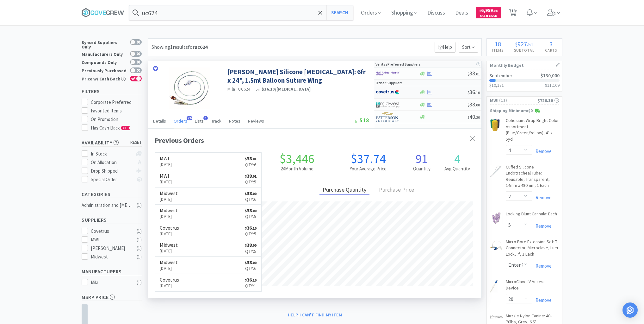
click at [447, 91] on div at bounding box center [443, 92] width 48 height 5
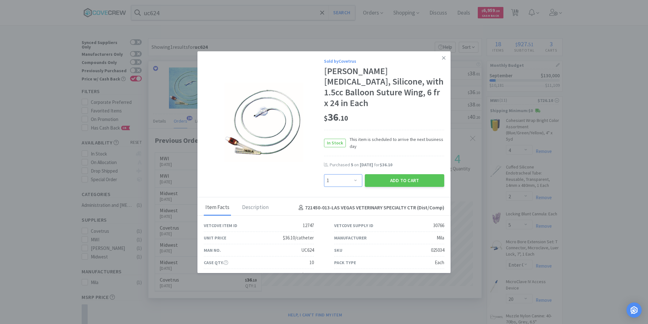
click at [353, 174] on select "Enter Quantity 1 2 3 4 5 6 7 8 9 10 11 12 13 14 15 16 17 18 19 20 Enter Quantity" at bounding box center [343, 180] width 38 height 13
select select "4"
click at [324, 174] on select "Enter Quantity 1 2 3 4 5 6 7 8 9 10 11 12 13 14 15 16 17 18 19 20 Enter Quantity" at bounding box center [343, 180] width 38 height 13
click at [399, 174] on button "Add to Cart" at bounding box center [404, 180] width 79 height 13
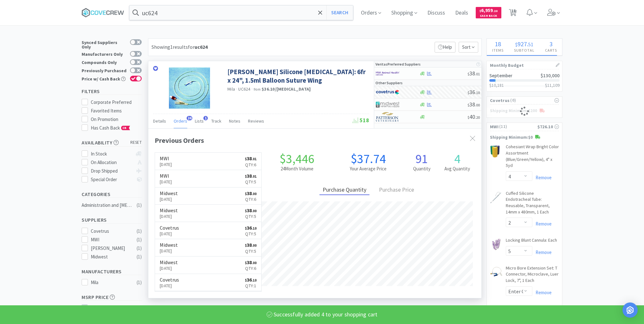
select select "4"
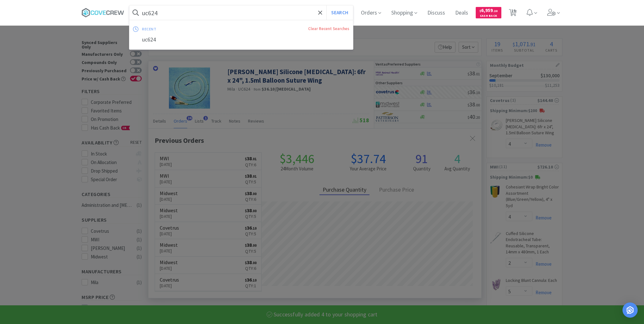
click at [297, 13] on input "uc624" at bounding box center [241, 12] width 224 height 15
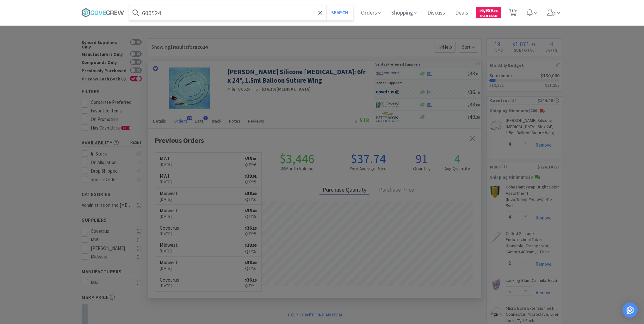
type input "600524"
click at [327, 5] on button "Search" at bounding box center [340, 12] width 26 height 15
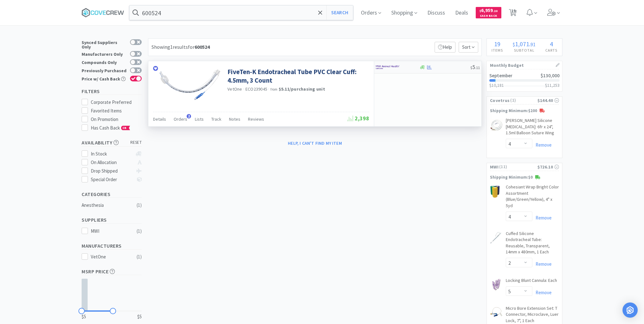
click at [447, 71] on div "$ 5 . 11" at bounding box center [427, 67] width 107 height 12
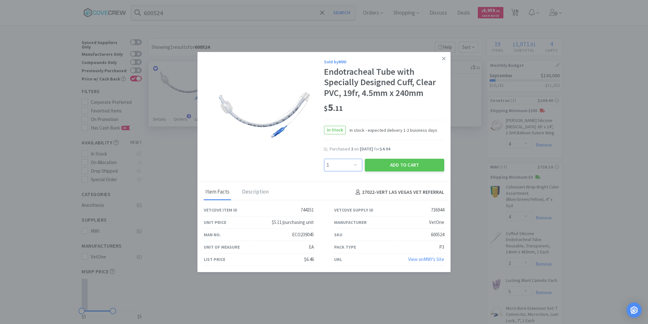
click at [357, 163] on select "Enter Quantity 1 2 3 4 5 6 7 8 9 10 11 12 13 14 15 16 17 18 19 20 Enter Quantity" at bounding box center [343, 165] width 38 height 13
select select "2"
click at [324, 159] on select "Enter Quantity 1 2 3 4 5 6 7 8 9 10 11 12 13 14 15 16 17 18 19 20 Enter Quantity" at bounding box center [343, 165] width 38 height 13
click at [408, 162] on button "Add to Cart" at bounding box center [404, 165] width 79 height 13
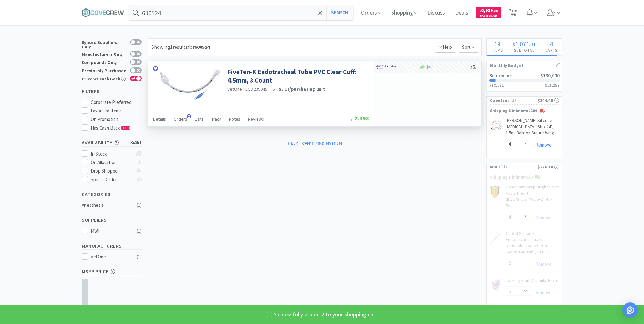
select select "2"
select select "50"
select select "20"
select select "100"
select select "1"
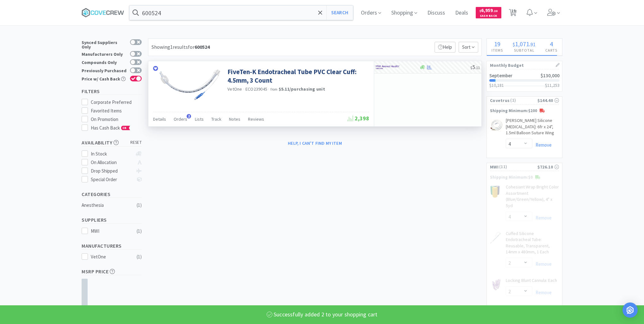
select select "12"
select select "100"
select select "2"
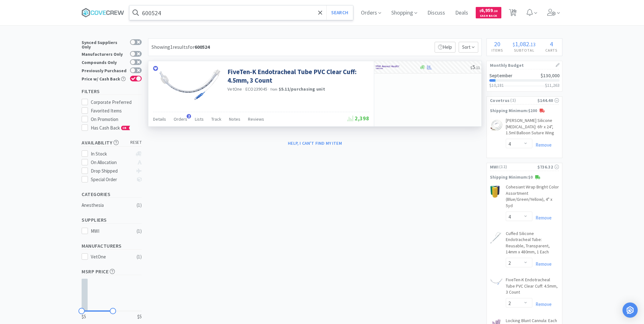
click at [280, 8] on input "600524" at bounding box center [241, 12] width 224 height 15
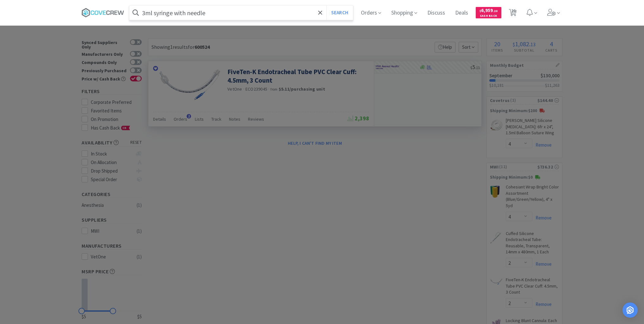
type input "3ml syringe with needle"
click at [327, 5] on button "Search" at bounding box center [340, 12] width 26 height 15
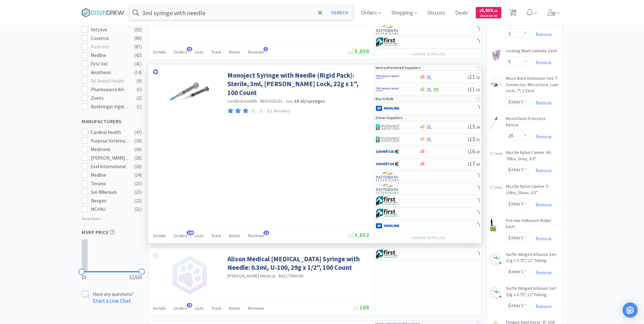
scroll to position [304, 0]
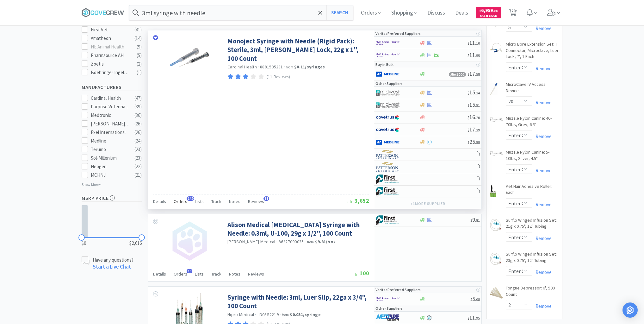
click at [181, 200] on span "Orders" at bounding box center [181, 201] width 14 height 6
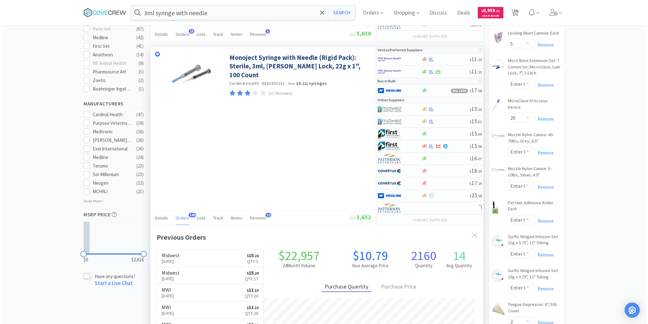
scroll to position [279, 0]
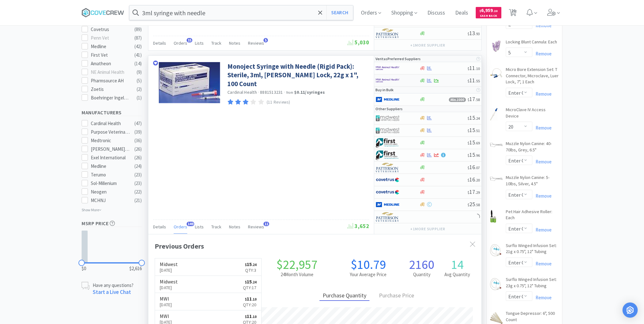
click at [409, 78] on div at bounding box center [393, 80] width 35 height 11
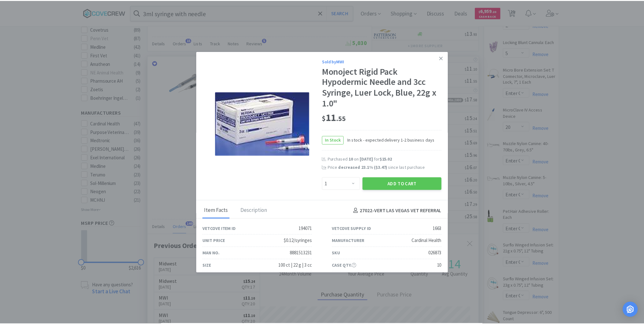
scroll to position [170, 333]
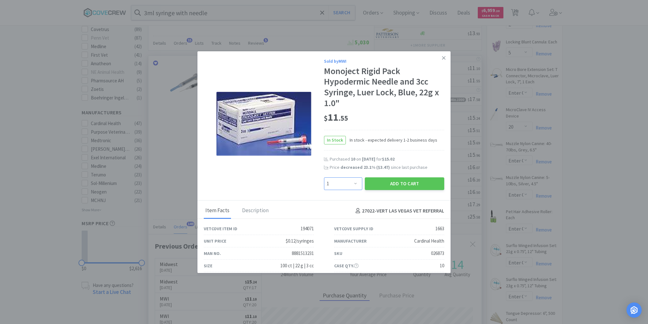
click at [353, 183] on select "Enter Quantity 1 2 3 4 5 6 7 8 9 10 11 12 13 14 15 16 17 18 19 20 Enter Quantity" at bounding box center [343, 183] width 38 height 13
select select "20"
click at [324, 177] on select "Enter Quantity 1 2 3 4 5 6 7 8 9 10 11 12 13 14 15 16 17 18 19 20 Enter Quantity" at bounding box center [343, 183] width 38 height 13
click at [400, 184] on button "Add to Cart" at bounding box center [404, 183] width 79 height 13
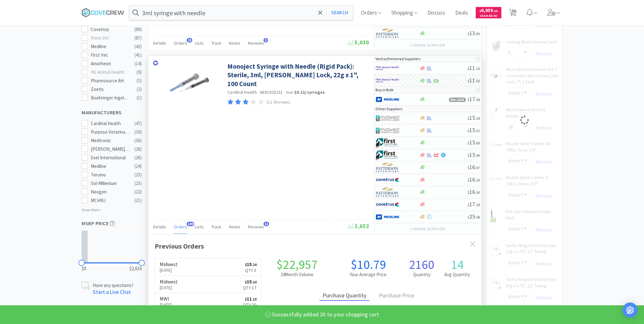
select select "20"
select select "1"
select select "12"
select select "100"
select select "2"
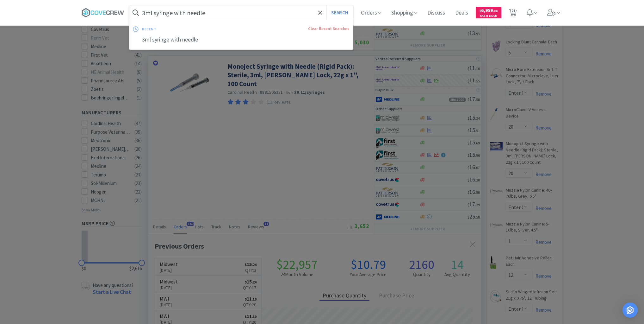
click at [282, 13] on input "3ml syringe with needle" at bounding box center [241, 12] width 224 height 15
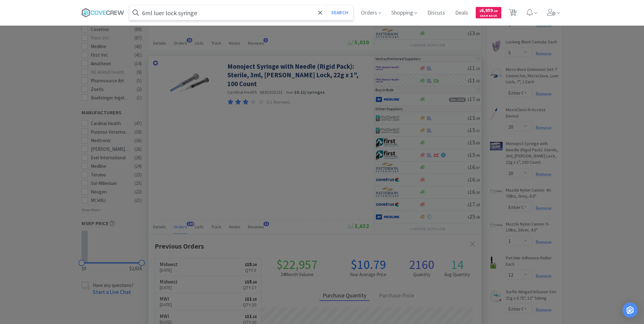
type input "6ml luer lock syringe"
click at [327, 5] on button "Search" at bounding box center [340, 12] width 26 height 15
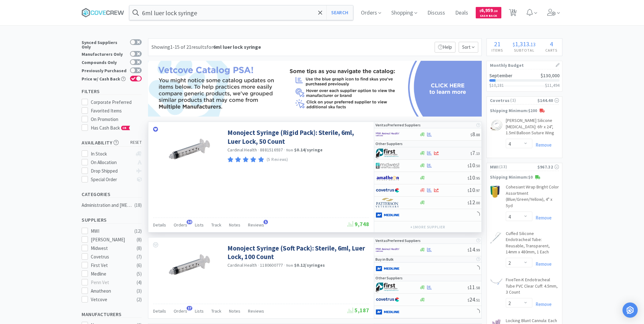
click at [451, 153] on div at bounding box center [444, 153] width 51 height 5
select select "1"
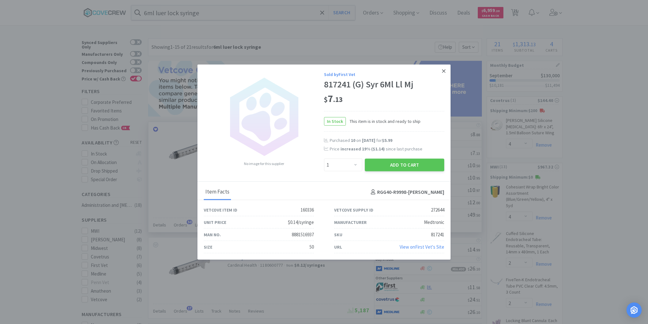
click at [443, 71] on icon at bounding box center [443, 71] width 3 height 6
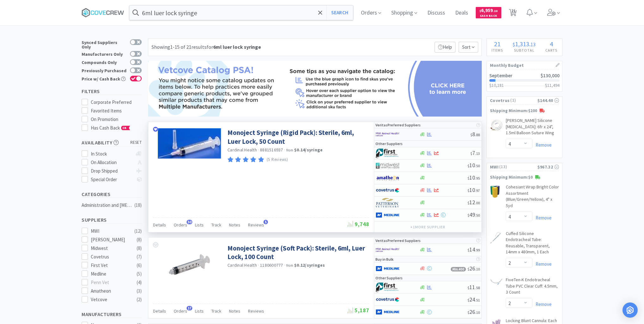
click at [441, 135] on div at bounding box center [444, 134] width 51 height 5
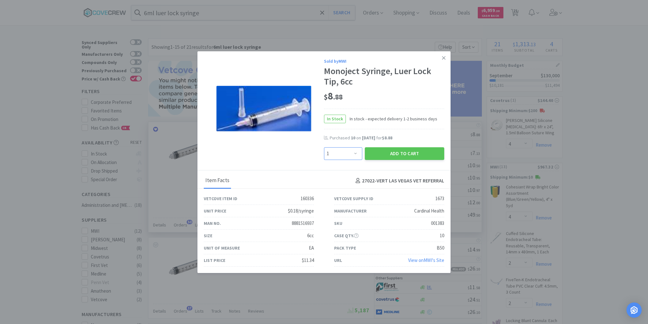
click at [355, 152] on select "Enter Quantity 1 2 3 4 5 6 7 8 9 10 11 12 13 14 15 16 17 18 19 20 Enter Quantity" at bounding box center [343, 153] width 38 height 13
select select "20"
click at [324, 147] on select "Enter Quantity 1 2 3 4 5 6 7 8 9 10 11 12 13 14 15 16 17 18 19 20 Enter Quantity" at bounding box center [343, 153] width 38 height 13
click at [401, 151] on button "Add to Cart" at bounding box center [404, 153] width 79 height 13
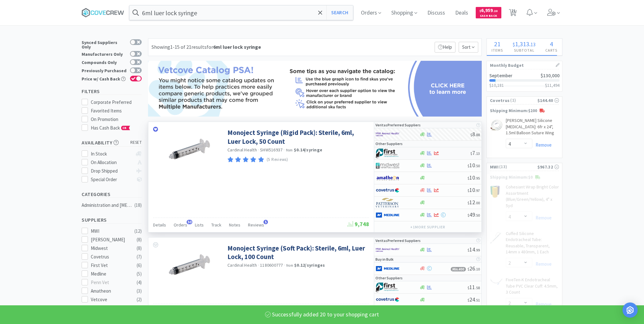
select select "20"
select select "1"
select select "12"
select select "100"
select select "2"
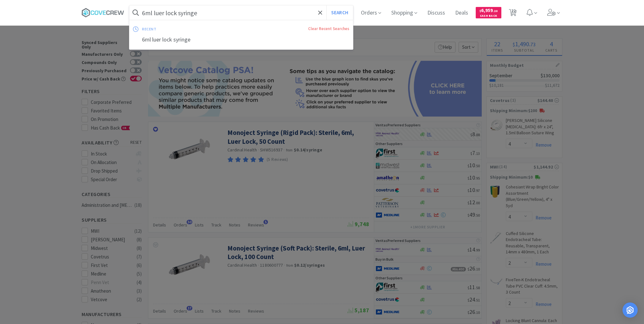
click at [258, 9] on input "6ml luer lock syringe" at bounding box center [241, 12] width 224 height 15
type input "12ml luer lock syringe"
click at [327, 5] on button "Search" at bounding box center [340, 12] width 26 height 15
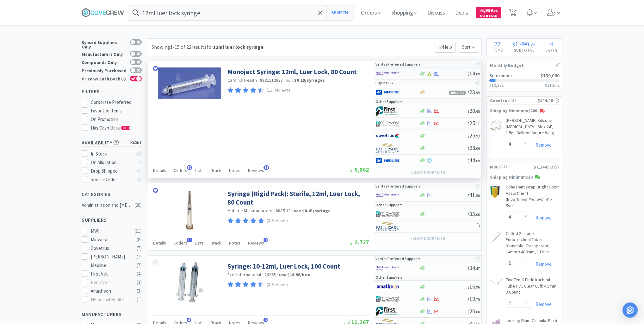
click at [446, 73] on div at bounding box center [443, 73] width 48 height 5
select select "1"
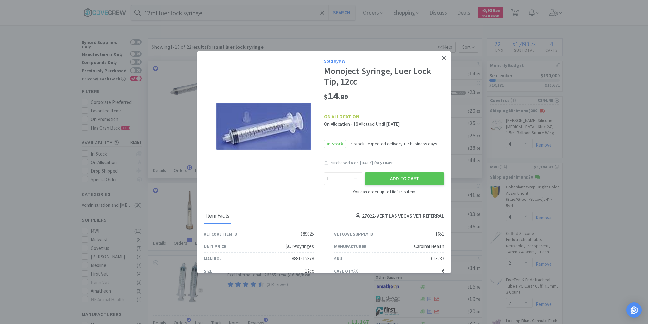
click at [442, 58] on icon at bounding box center [443, 58] width 3 height 6
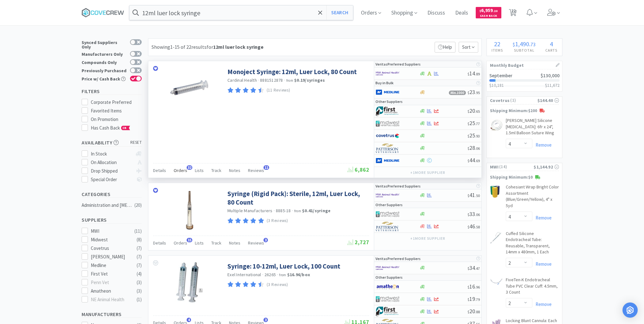
click at [181, 170] on span "Orders" at bounding box center [181, 170] width 14 height 6
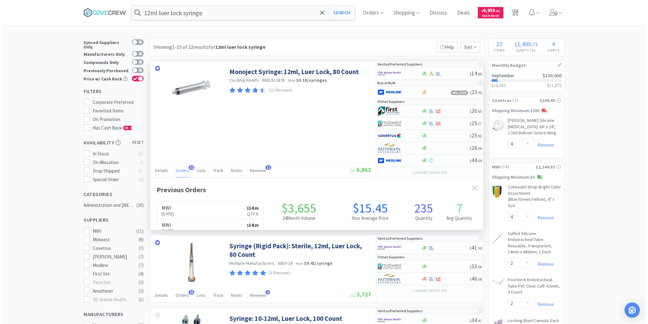
scroll to position [170, 333]
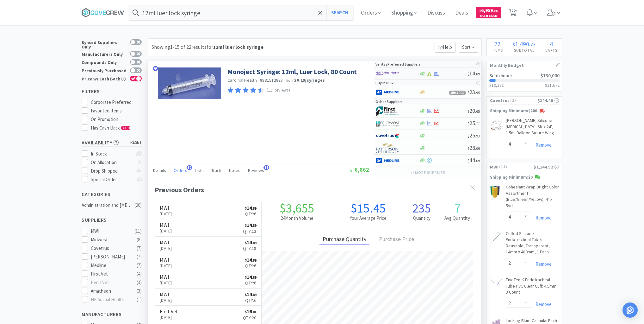
click at [449, 70] on div "$ 14 . 89" at bounding box center [427, 73] width 107 height 12
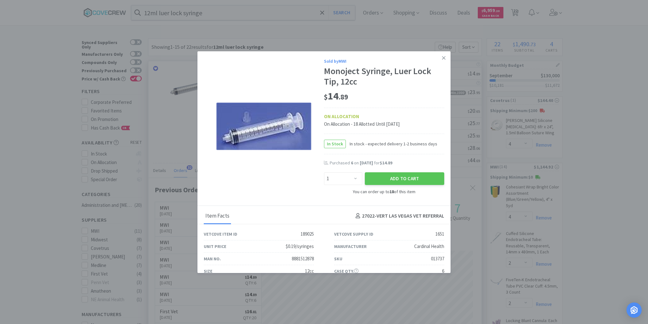
scroll to position [34, 0]
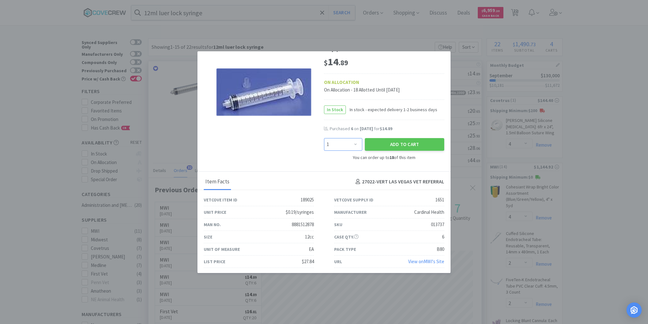
click at [354, 143] on select "Enter Quantity 1 2 3 4 5 6 7 8 9 10 11 12 13 14 15 16 17 18 Enter Quantity" at bounding box center [343, 144] width 38 height 13
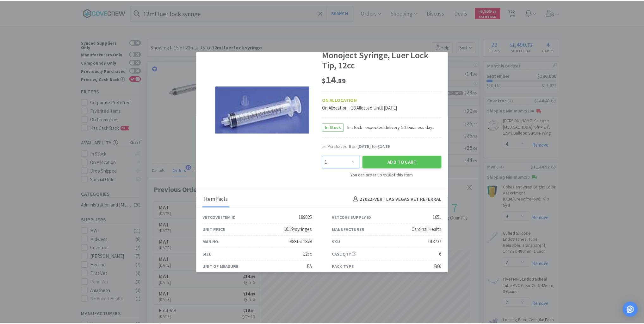
scroll to position [0, 0]
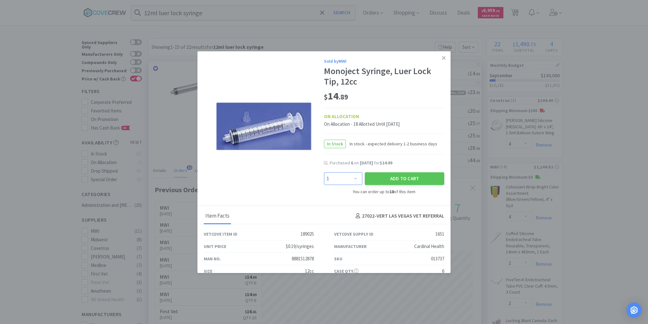
click at [353, 179] on select "Enter Quantity 1 2 3 4 5 6 7 8 9 10 11 12 13 14 15 16 17 18 Enter Quantity" at bounding box center [343, 178] width 38 height 13
select select "10"
click at [324, 172] on select "Enter Quantity 1 2 3 4 5 6 7 8 9 10 11 12 13 14 15 16 17 18 Enter Quantity" at bounding box center [343, 178] width 38 height 13
click at [386, 179] on button "Add to Cart" at bounding box center [404, 178] width 79 height 13
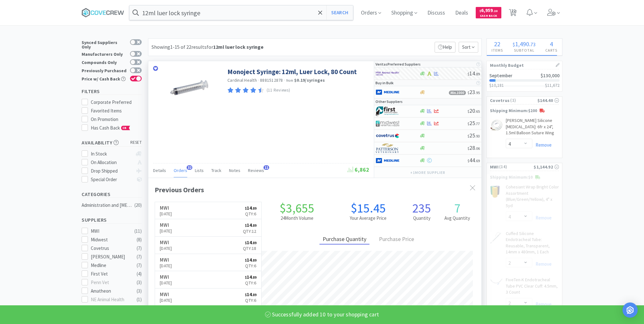
select select "10"
select select "1"
select select "12"
select select "100"
select select "2"
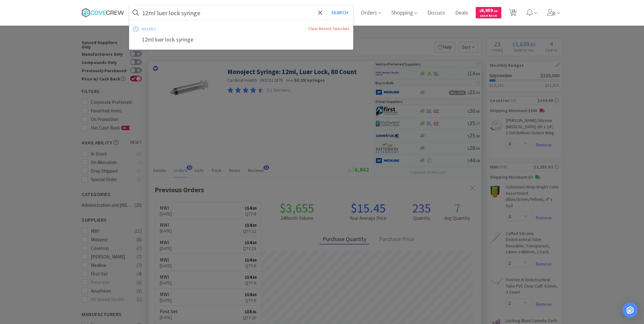
click at [269, 9] on input "12ml luer lock syringe" at bounding box center [241, 12] width 224 height 15
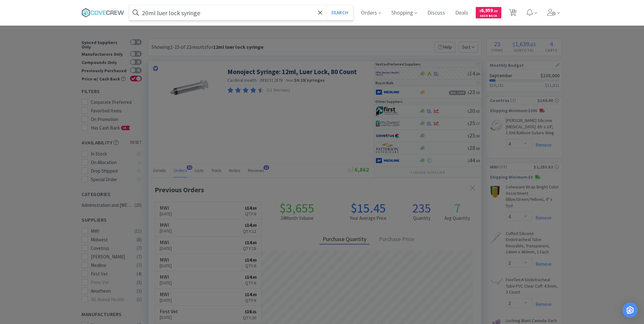
type input "20ml luer lock syringe"
click at [327, 5] on button "Search" at bounding box center [340, 12] width 26 height 15
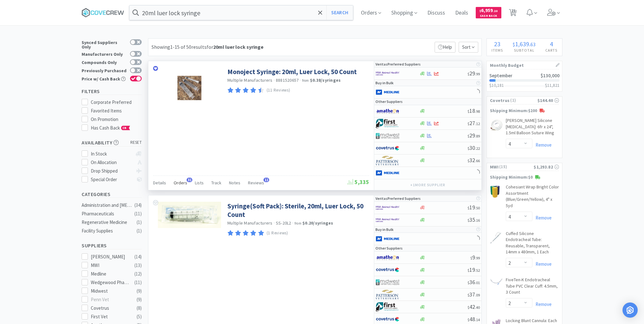
click at [182, 182] on span "Orders" at bounding box center [181, 183] width 14 height 6
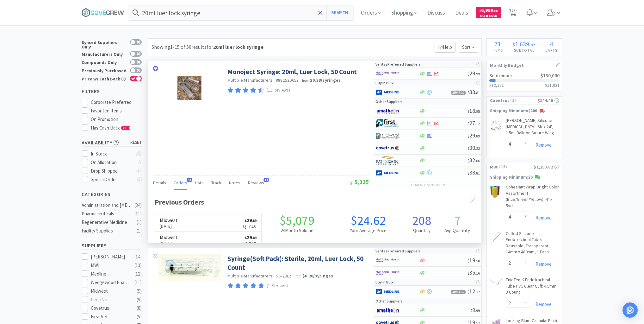
scroll to position [170, 333]
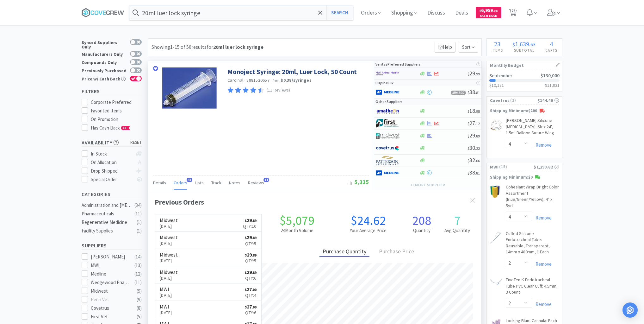
click at [411, 72] on div at bounding box center [397, 73] width 43 height 11
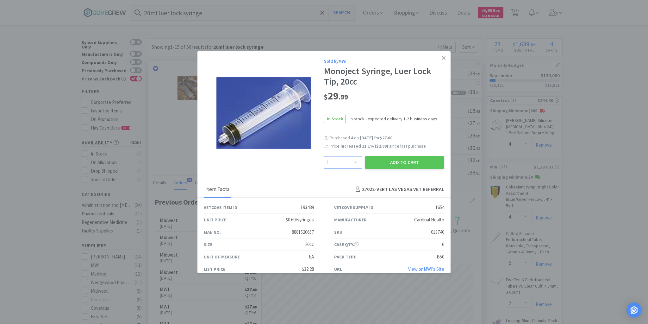
click at [353, 161] on select "Enter Quantity 1 2 3 4 5 6 7 8 9 10 11 12 13 14 15 16 17 18 19 20 Enter Quantity" at bounding box center [343, 162] width 38 height 13
select select "10"
click at [324, 156] on select "Enter Quantity 1 2 3 4 5 6 7 8 9 10 11 12 13 14 15 16 17 18 19 20 Enter Quantity" at bounding box center [343, 162] width 38 height 13
click at [393, 161] on button "Add to Cart" at bounding box center [404, 162] width 79 height 13
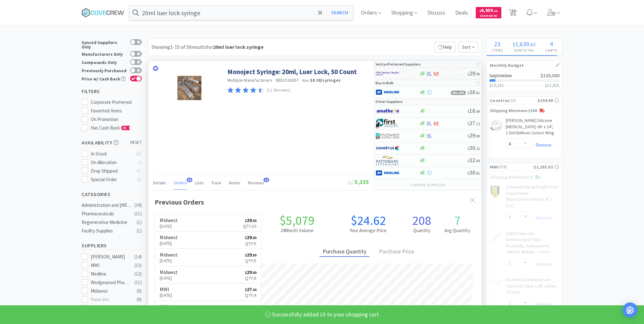
select select "10"
select select "1"
select select "12"
select select "100"
select select "2"
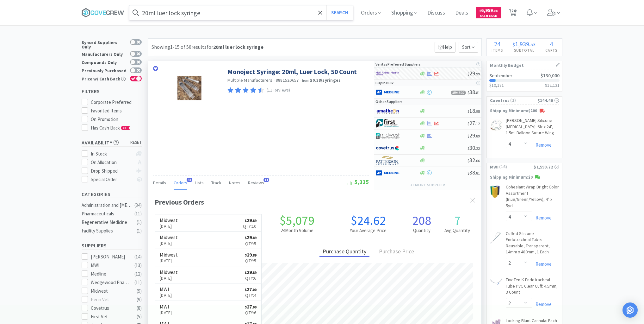
click at [265, 15] on input "20ml luer lock syringe" at bounding box center [241, 12] width 224 height 15
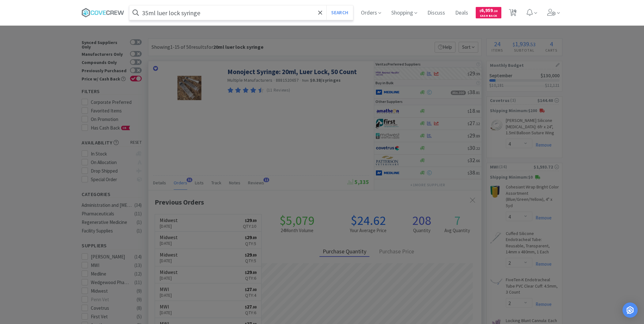
type input "35ml luer lock syringe"
click at [327, 5] on button "Search" at bounding box center [340, 12] width 26 height 15
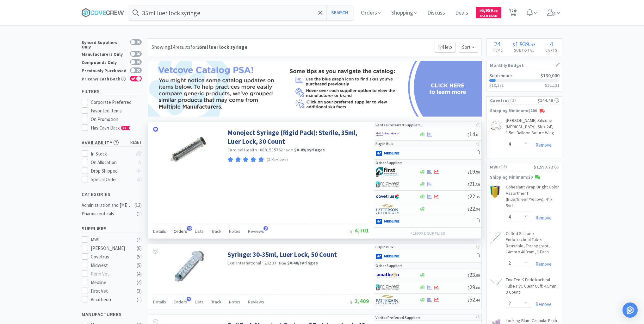
click at [182, 229] on span "Orders" at bounding box center [181, 231] width 14 height 6
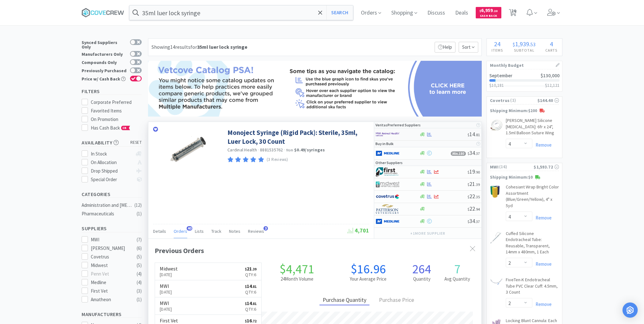
scroll to position [170, 333]
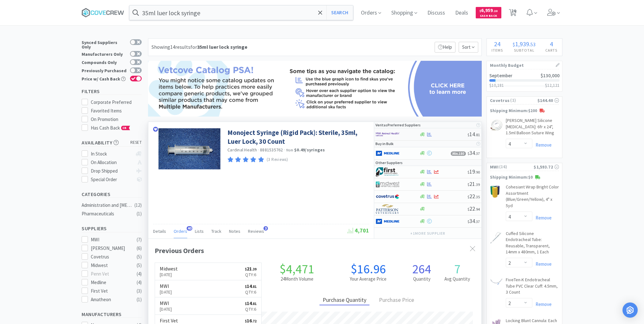
click at [410, 134] on div at bounding box center [393, 134] width 35 height 11
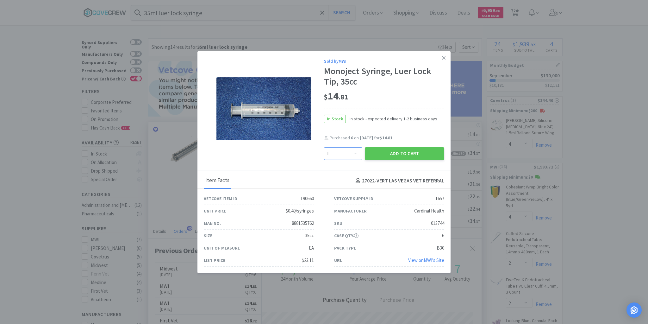
click at [356, 153] on select "Enter Quantity 1 2 3 4 5 6 7 8 9 10 11 12 13 14 15 16 17 18 19 20 Enter Quantity" at bounding box center [343, 153] width 38 height 13
select select "6"
click at [324, 147] on select "Enter Quantity 1 2 3 4 5 6 7 8 9 10 11 12 13 14 15 16 17 18 19 20 Enter Quantity" at bounding box center [343, 153] width 38 height 13
click at [394, 152] on button "Add to Cart" at bounding box center [404, 153] width 79 height 13
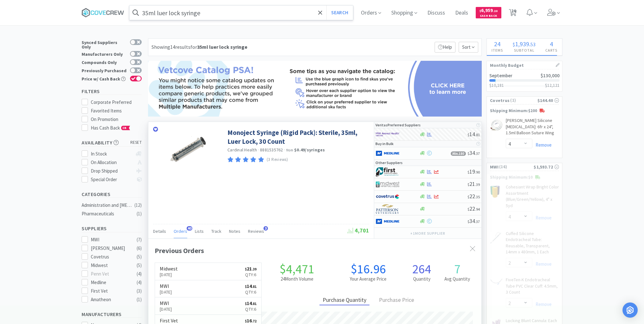
select select "6"
select select "20"
select select "10"
select select "1"
select select "12"
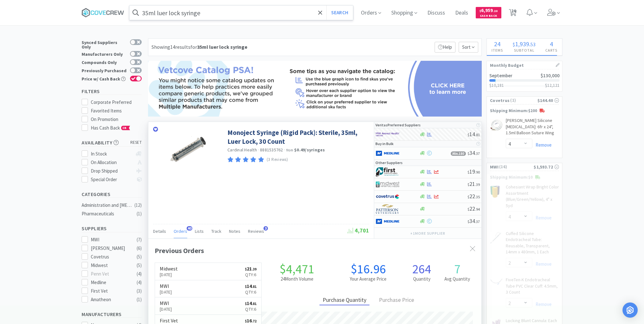
select select "100"
select select "2"
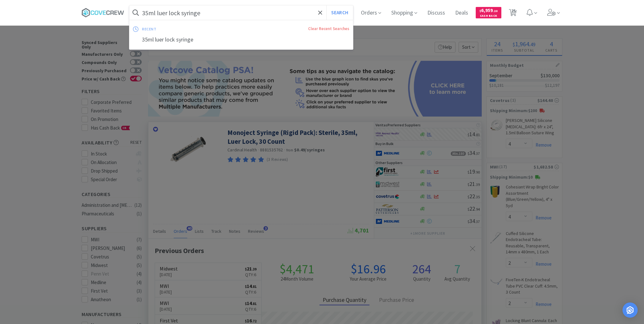
click at [267, 8] on input "35ml luer lock syringe" at bounding box center [241, 12] width 224 height 15
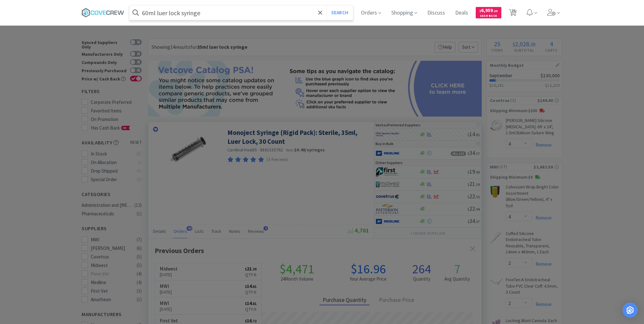
type input "60ml luer lock syringe"
click at [327, 5] on button "Search" at bounding box center [340, 12] width 26 height 15
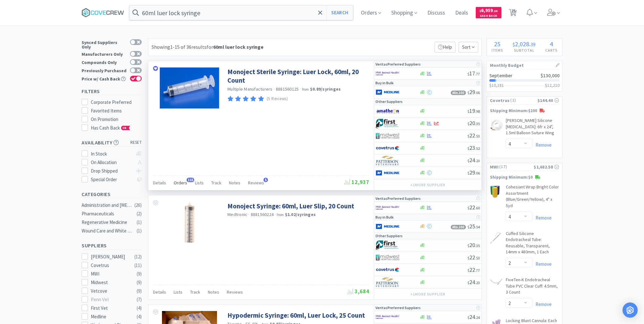
click at [181, 181] on span "Orders" at bounding box center [181, 183] width 14 height 6
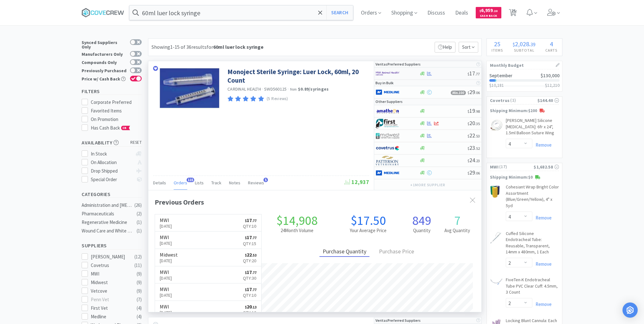
scroll to position [170, 333]
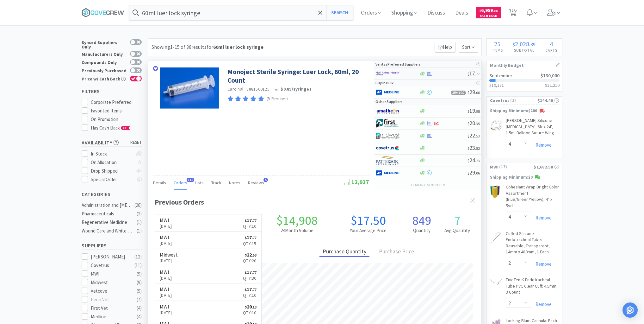
click at [449, 73] on div at bounding box center [443, 73] width 48 height 5
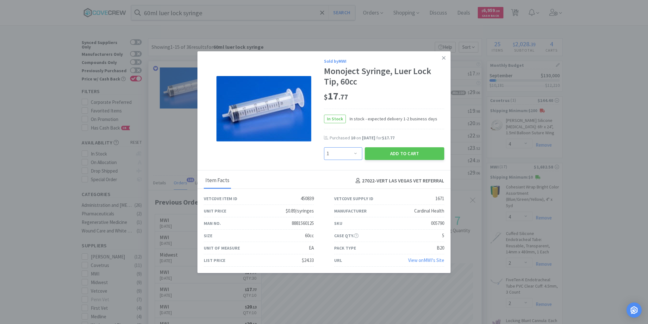
click at [355, 154] on select "Enter Quantity 1 2 3 4 5 6 7 8 9 10 11 12 13 14 15 16 17 18 19 20 Enter Quantity" at bounding box center [343, 153] width 38 height 13
select select "10"
click at [324, 147] on select "Enter Quantity 1 2 3 4 5 6 7 8 9 10 11 12 13 14 15 16 17 18 19 20 Enter Quantity" at bounding box center [343, 153] width 38 height 13
click at [387, 150] on button "Add to Cart" at bounding box center [404, 153] width 79 height 13
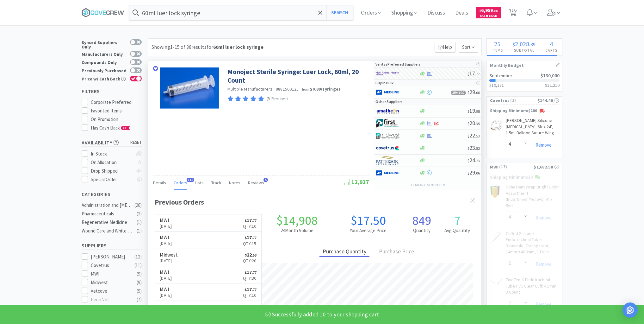
select select "10"
select select "6"
select select "20"
select select "10"
select select "1"
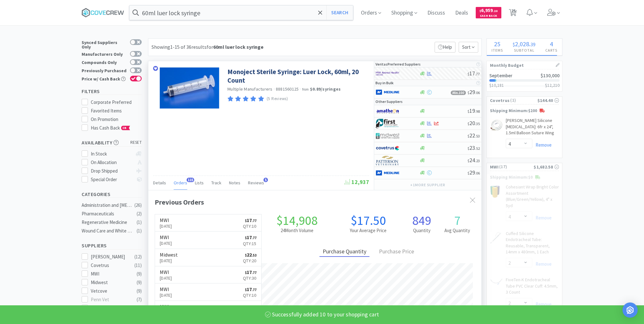
select select "12"
select select "100"
select select "2"
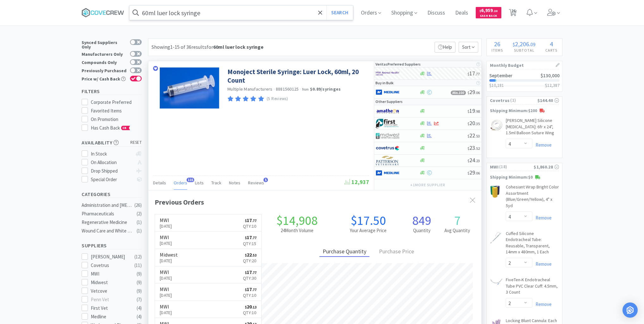
click at [247, 15] on input "60ml luer lock syringe" at bounding box center [241, 12] width 224 height 15
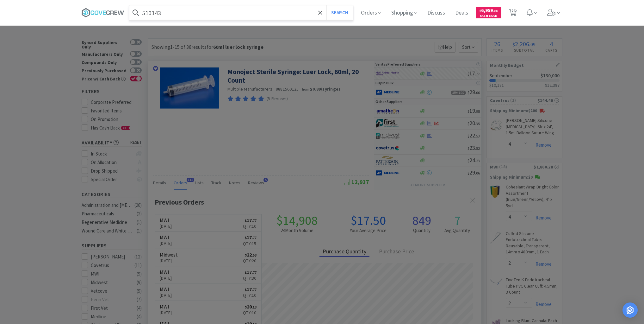
type input "510143"
click at [327, 5] on button "Search" at bounding box center [340, 12] width 26 height 15
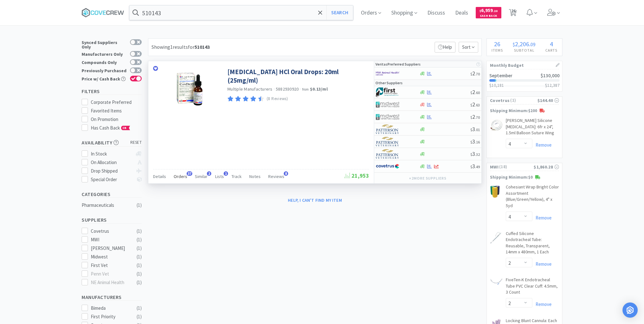
click at [185, 174] on span "Orders" at bounding box center [181, 176] width 14 height 6
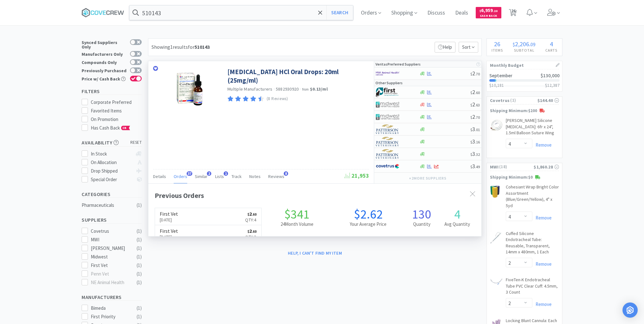
scroll to position [170, 333]
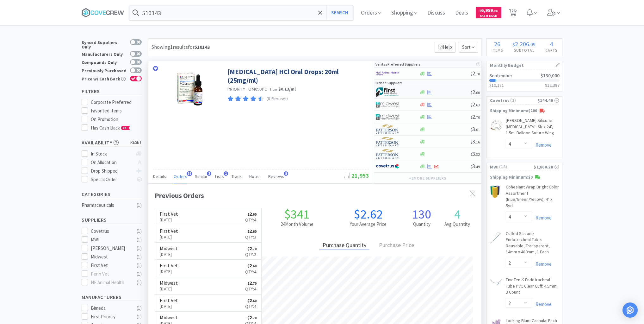
click at [448, 91] on div at bounding box center [444, 92] width 51 height 5
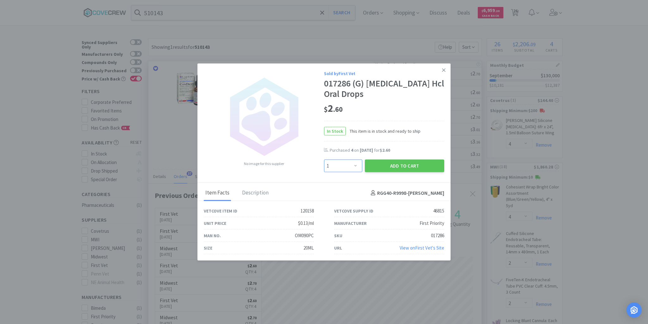
click at [357, 167] on select "Enter Quantity 1 2 3 4 5 6 7 8 9 10 11 12 13 14 15 16 17 18 19 20 Enter Quantity" at bounding box center [343, 166] width 38 height 13
select select "4"
click at [324, 160] on select "Enter Quantity 1 2 3 4 5 6 7 8 9 10 11 12 13 14 15 16 17 18 19 20 Enter Quantity" at bounding box center [343, 166] width 38 height 13
click at [400, 165] on button "Add to Cart" at bounding box center [404, 166] width 79 height 13
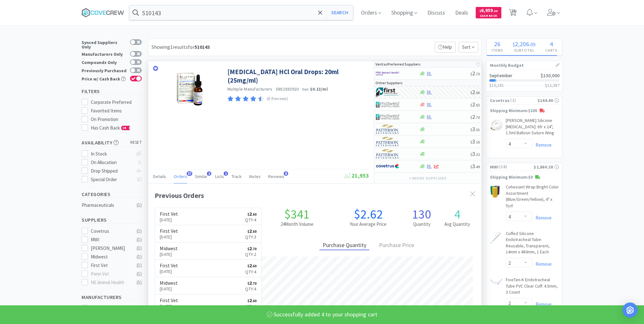
select select "4"
select select "2"
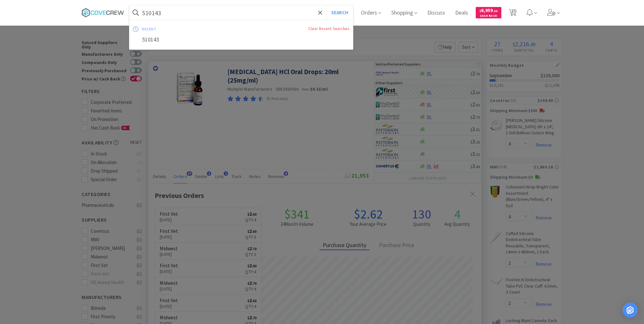
drag, startPoint x: 257, startPoint y: 13, endPoint x: 256, endPoint y: 51, distance: 38.3
click at [257, 13] on input "510143" at bounding box center [241, 12] width 224 height 15
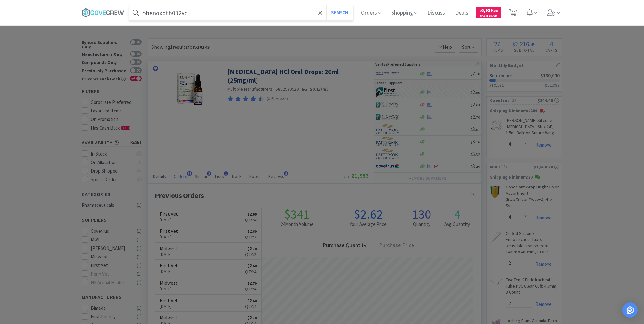
type input "phenoxqtb002vc"
click at [327, 5] on button "Search" at bounding box center [340, 12] width 26 height 15
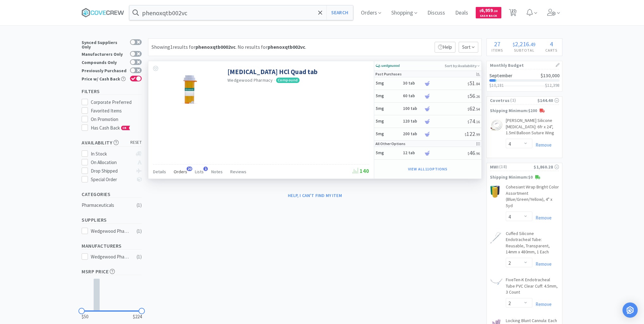
click at [180, 170] on span "Orders" at bounding box center [181, 172] width 14 height 6
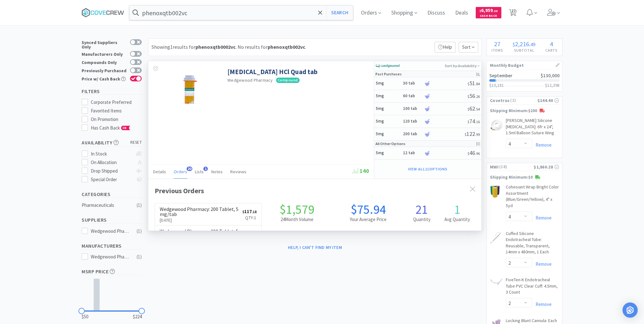
scroll to position [170, 333]
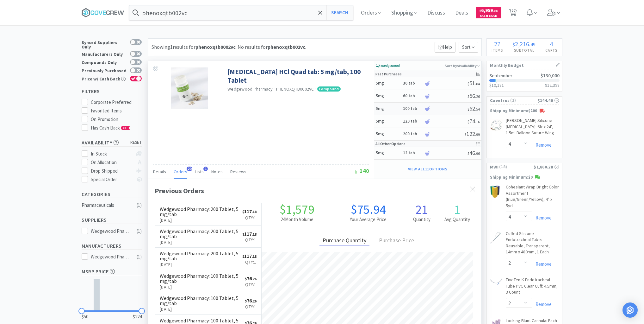
click at [393, 108] on h5 "5mg" at bounding box center [388, 108] width 25 height 5
select select "1"
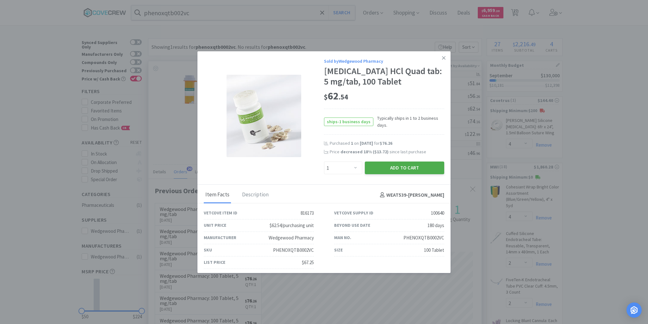
click at [388, 165] on button "Add to Cart" at bounding box center [404, 167] width 79 height 13
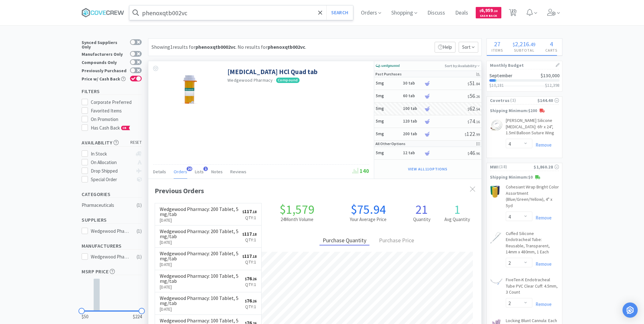
click at [280, 15] on input "phenoxqtb002vc" at bounding box center [241, 12] width 224 height 15
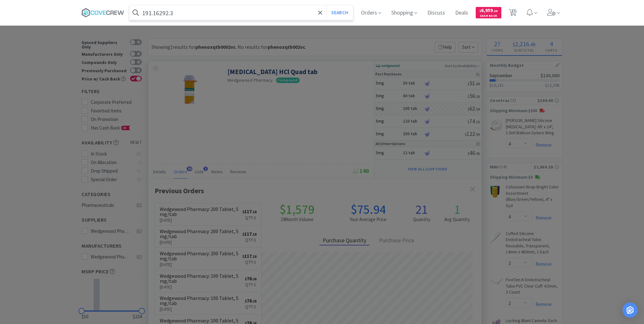
type input "191.16292.3"
click at [327, 5] on button "Search" at bounding box center [340, 12] width 26 height 15
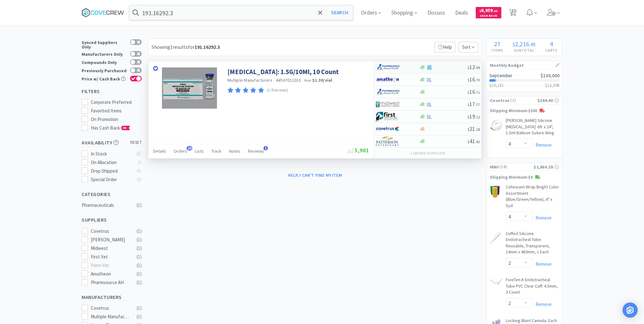
click at [442, 66] on div at bounding box center [443, 67] width 48 height 5
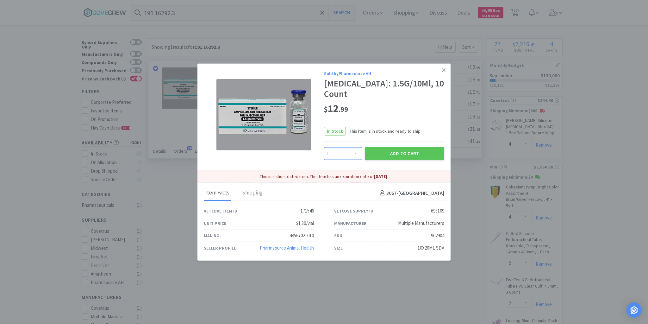
click at [356, 153] on select "Enter Quantity 1 2 3 4 5 6 7 8 9 10 11 12 13 14 15 16 17 18 19 20 Enter Quantity" at bounding box center [343, 153] width 38 height 13
select select "6"
click at [324, 147] on select "Enter Quantity 1 2 3 4 5 6 7 8 9 10 11 12 13 14 15 16 17 18 19 20 Enter Quantity" at bounding box center [343, 153] width 38 height 13
click at [403, 152] on button "Add to Cart" at bounding box center [404, 153] width 79 height 13
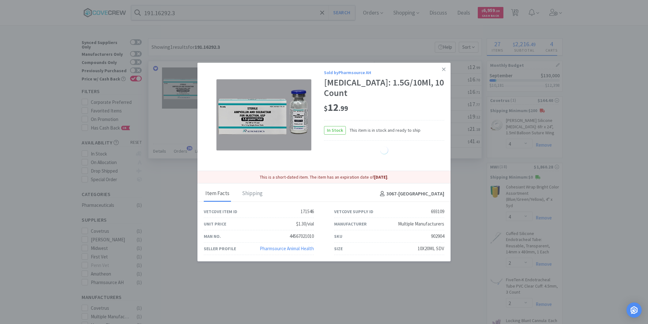
select select "6"
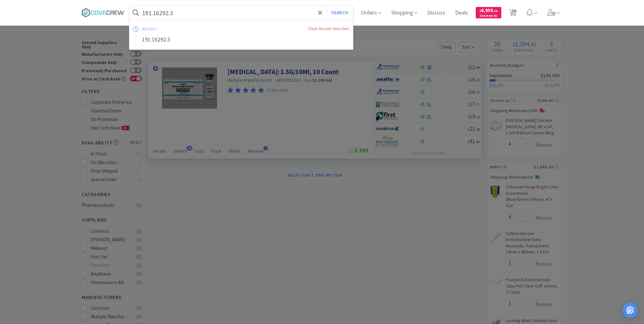
click at [294, 14] on input "191.16292.3" at bounding box center [241, 12] width 224 height 15
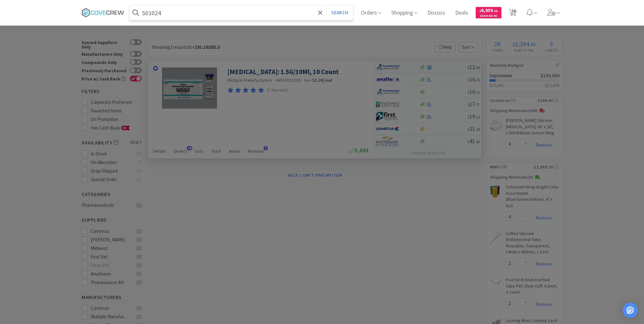
type input "501024"
click at [327, 5] on button "Search" at bounding box center [340, 12] width 26 height 15
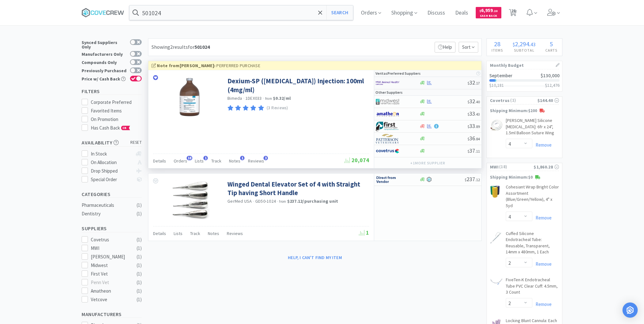
click at [446, 82] on div at bounding box center [443, 82] width 48 height 5
select select "1"
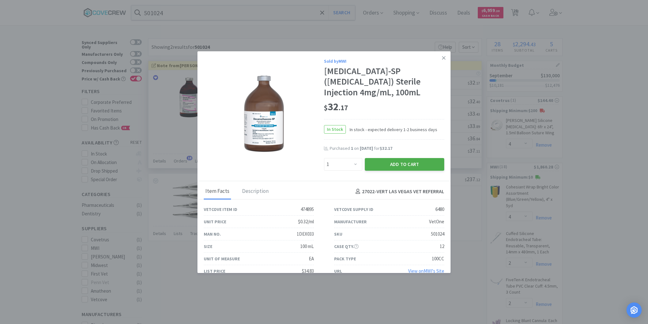
click at [397, 163] on button "Add to Cart" at bounding box center [404, 164] width 79 height 13
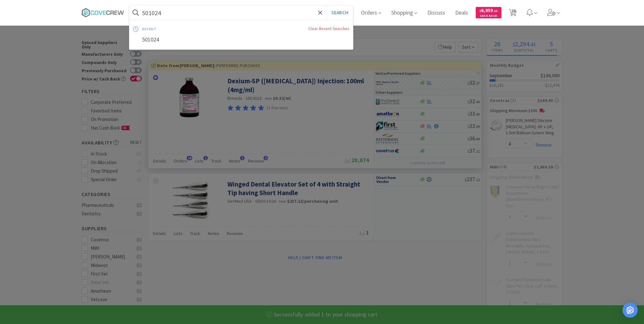
click at [269, 11] on input "501024" at bounding box center [241, 12] width 224 height 15
type input "0"
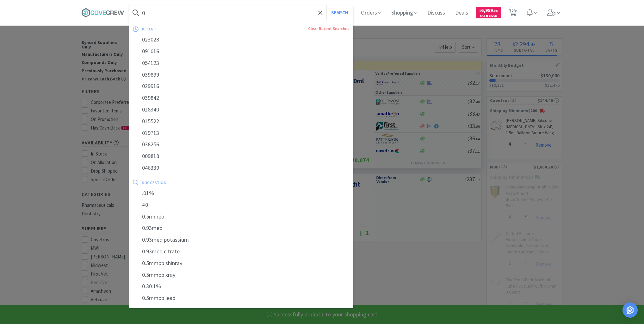
select select "1"
select select "2"
select select "50"
select select "20"
select select "10"
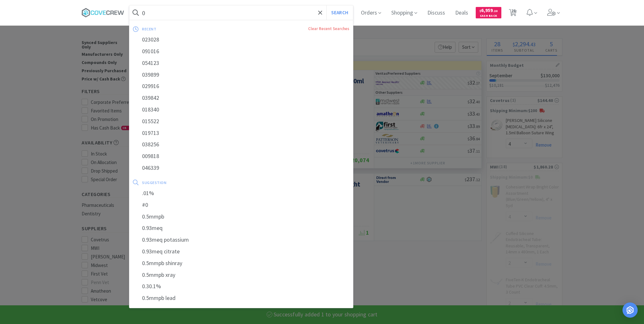
select select "6"
select select "20"
select select "10"
type input "003"
select select "100"
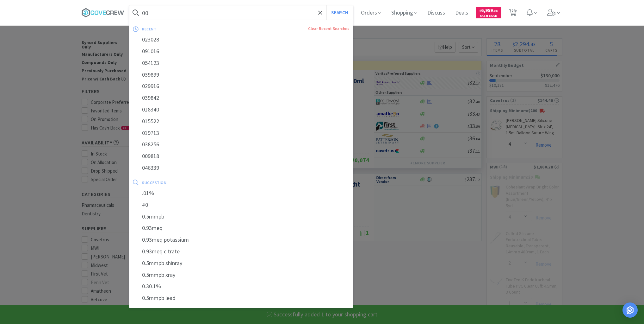
select select "1"
select select "12"
select select "100"
select select "2"
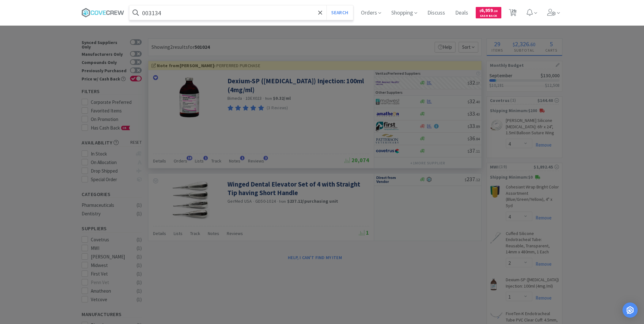
click at [327, 5] on button "Search" at bounding box center [340, 12] width 26 height 15
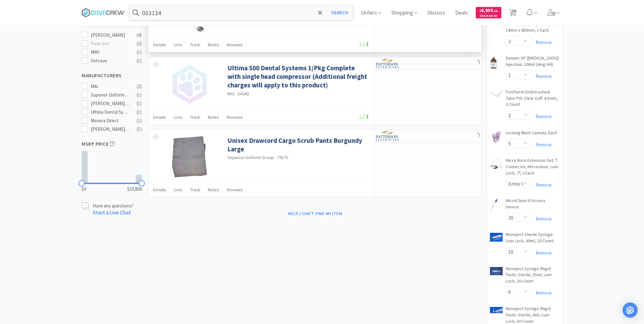
scroll to position [228, 0]
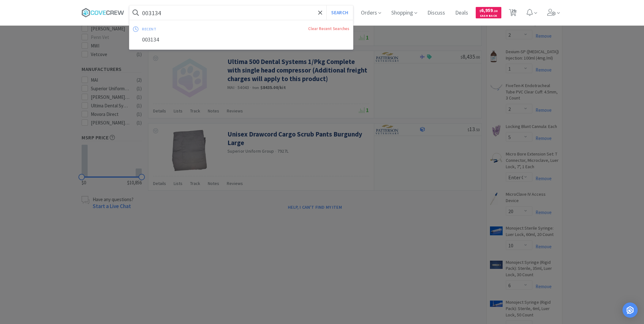
click at [278, 8] on input "003134" at bounding box center [241, 12] width 224 height 15
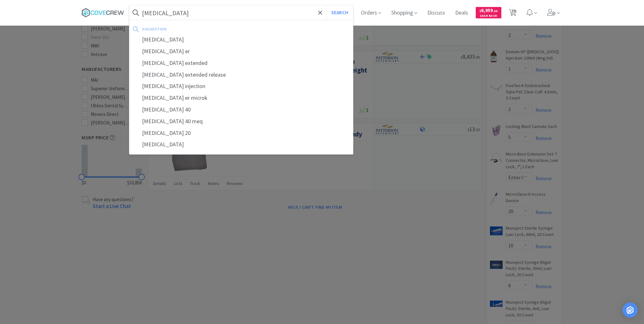
type input "[MEDICAL_DATA]"
click at [327, 5] on button "Search" at bounding box center [340, 12] width 26 height 15
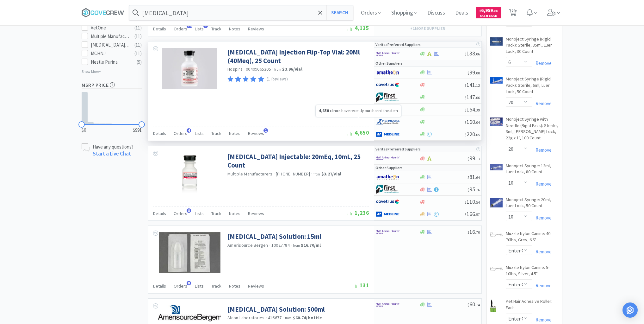
scroll to position [442, 0]
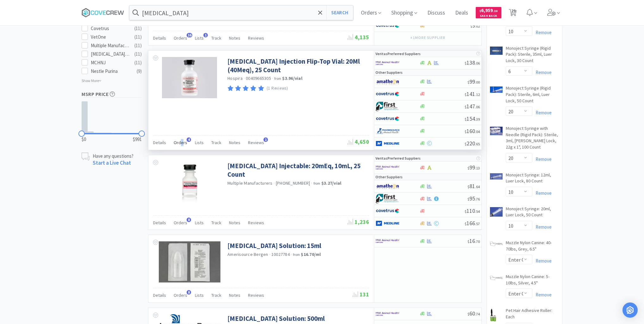
click at [182, 140] on span "Orders" at bounding box center [181, 143] width 14 height 6
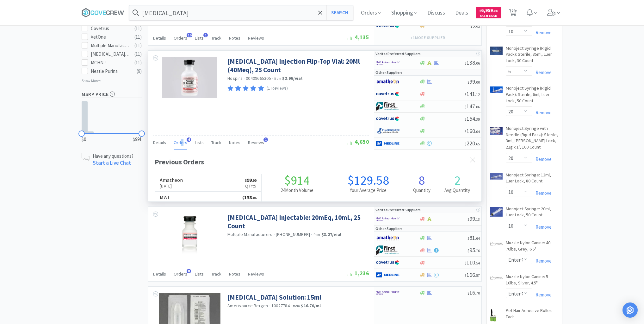
scroll to position [164, 333]
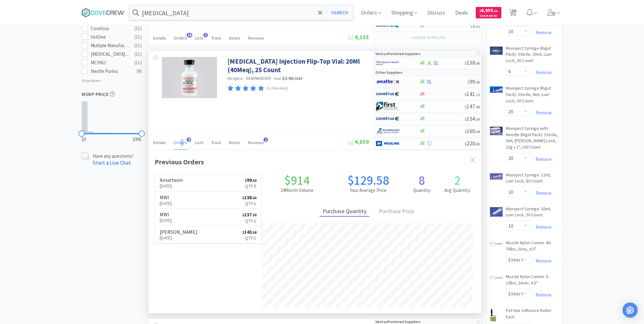
click at [181, 140] on span "Orders" at bounding box center [181, 143] width 14 height 6
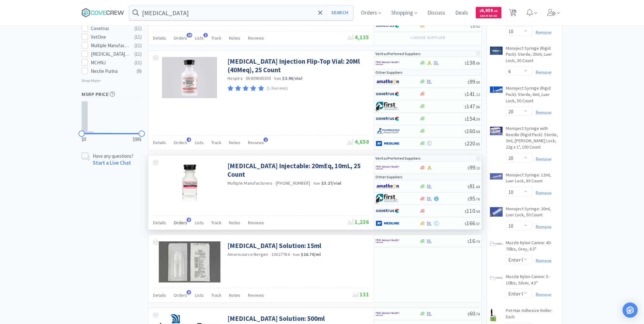
click at [179, 220] on span "Orders" at bounding box center [181, 223] width 14 height 6
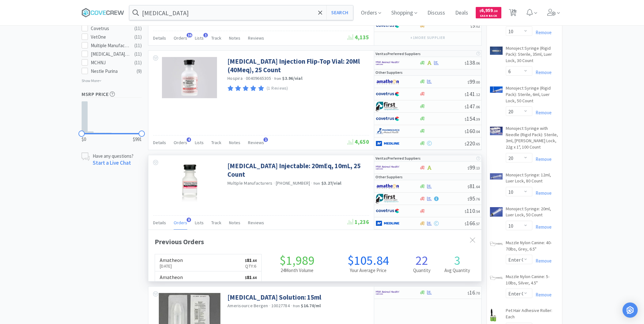
scroll to position [168, 333]
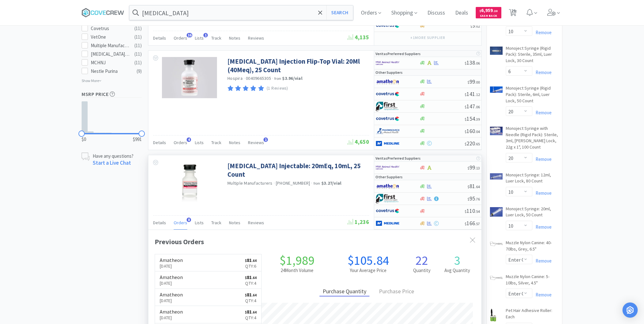
click at [179, 220] on span "Orders" at bounding box center [181, 223] width 14 height 6
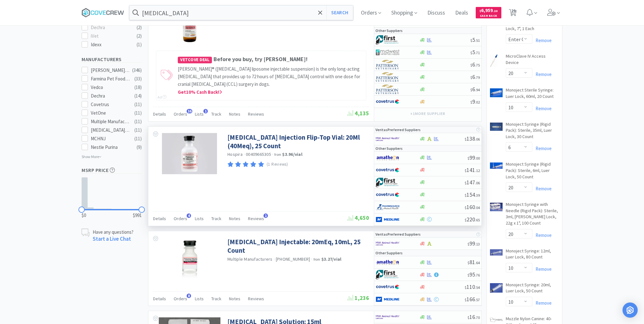
scroll to position [417, 0]
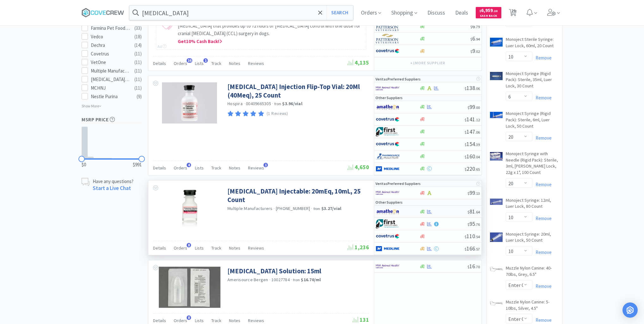
click at [444, 209] on div at bounding box center [443, 211] width 48 height 5
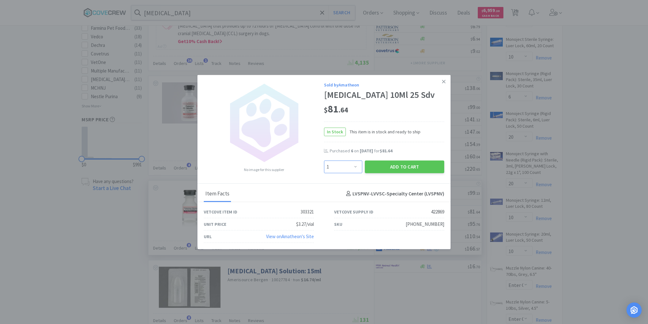
click at [356, 172] on select "Enter Quantity 1 2 3 4 5 6 7 8 9 10 11 12 13 14 15 16 17 18 19 20 Enter Quantity" at bounding box center [343, 166] width 38 height 13
select select "3"
click at [324, 166] on select "Enter Quantity 1 2 3 4 5 6 7 8 9 10 11 12 13 14 15 16 17 18 19 20 Enter Quantity" at bounding box center [343, 166] width 38 height 13
click at [405, 170] on button "Add to Cart" at bounding box center [404, 166] width 79 height 13
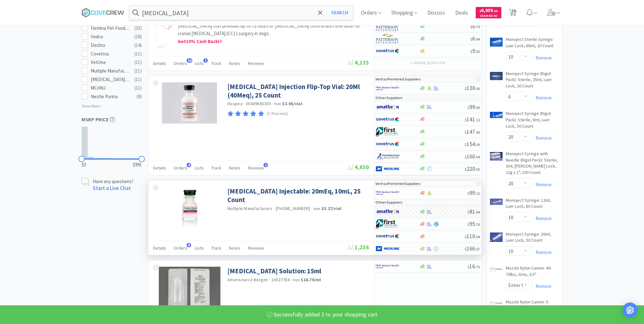
select select "3"
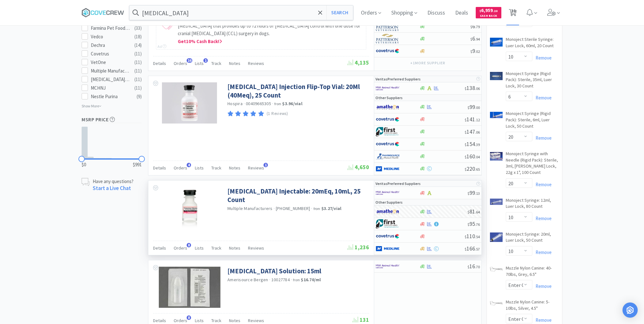
click at [516, 11] on span "30" at bounding box center [514, 10] width 4 height 25
select select "4"
select select "2"
select select "1"
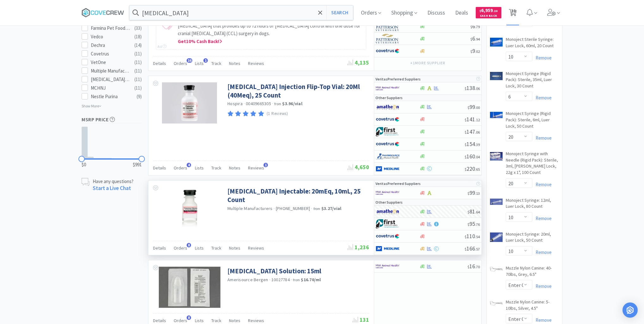
select select "2"
select select "50"
select select "100"
select select "20"
select select "10"
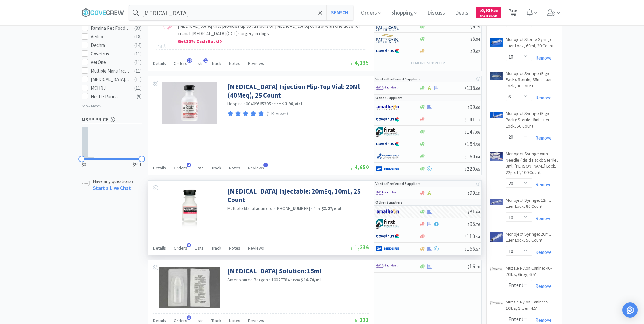
select select "6"
select select "20"
select select "10"
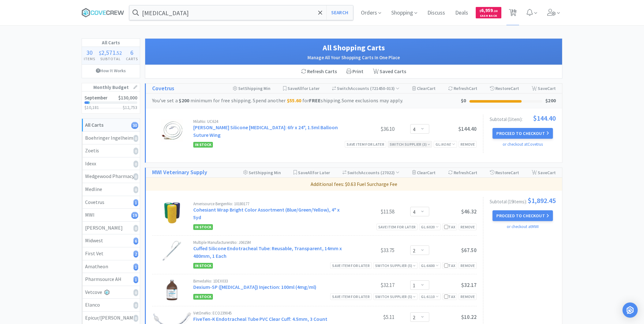
click at [419, 141] on div "Switch Supplier ( 3 )" at bounding box center [410, 144] width 41 height 6
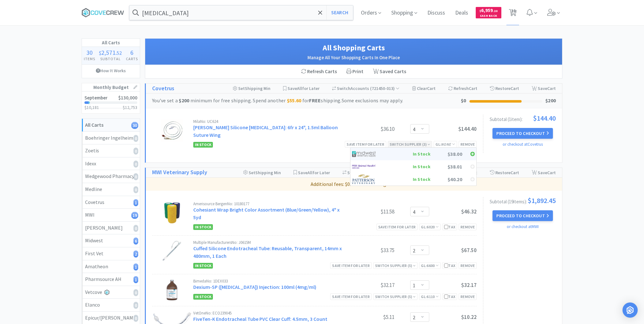
click at [420, 149] on div "In Stock" at bounding box center [407, 153] width 47 height 9
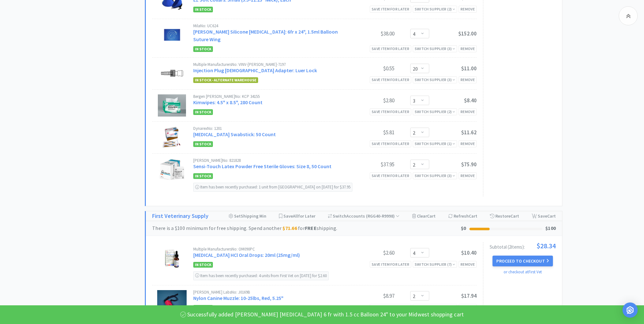
scroll to position [937, 0]
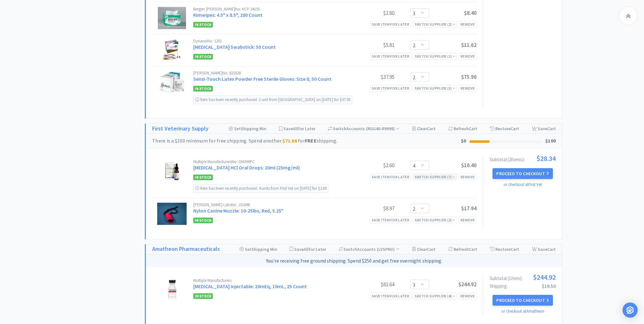
click at [438, 174] on div "Switch Supplier ( 7 )" at bounding box center [435, 177] width 41 height 6
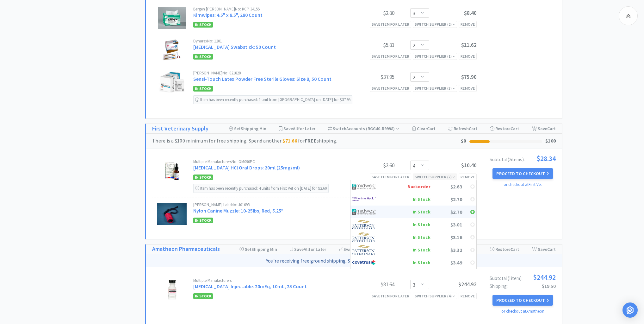
click at [422, 207] on div "In Stock" at bounding box center [407, 211] width 47 height 9
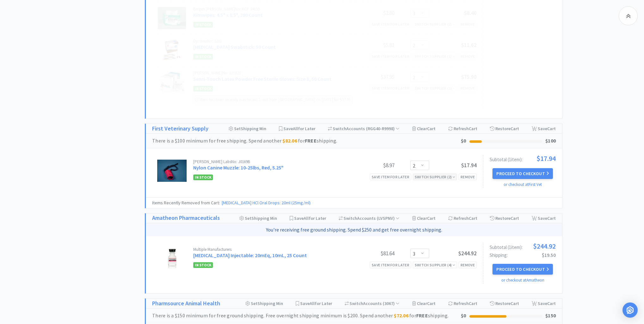
click at [443, 174] on div "Switch Supplier ( 2 )" at bounding box center [435, 177] width 41 height 6
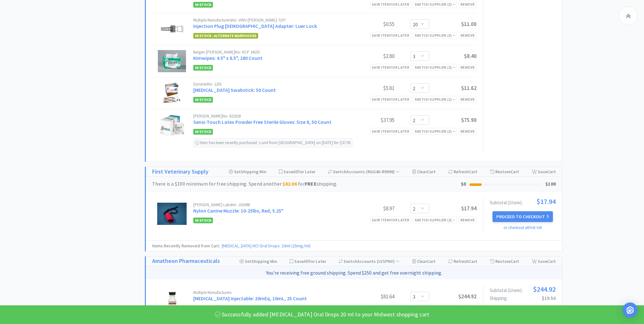
click at [350, 203] on div "[PERSON_NAME] Labs No: J0169B Nylon Canine Muzzle: 10-25lbs, Red, 5.25" $8.97 E…" at bounding box center [335, 209] width 284 height 13
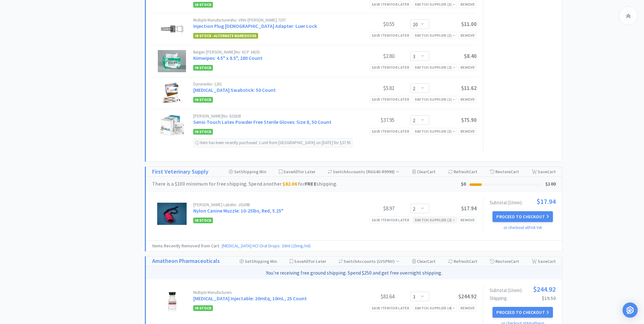
click at [436, 217] on div "Switch Supplier ( 2 )" at bounding box center [435, 220] width 41 height 6
click at [472, 217] on div "Remove" at bounding box center [468, 220] width 18 height 7
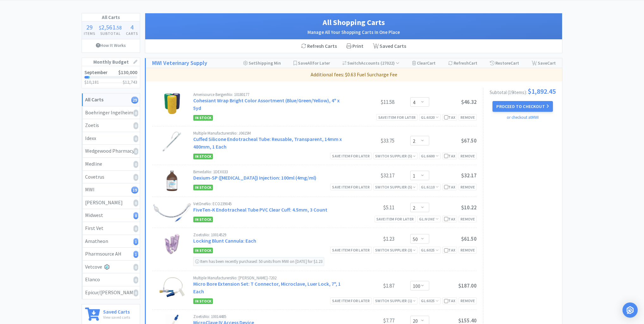
scroll to position [0, 0]
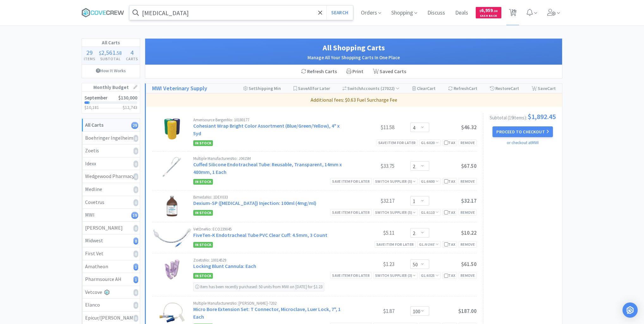
click at [286, 15] on input "[MEDICAL_DATA]" at bounding box center [241, 12] width 224 height 15
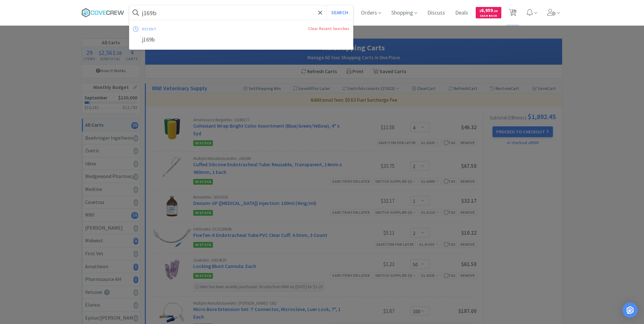
click at [327, 5] on button "Search" at bounding box center [340, 12] width 26 height 15
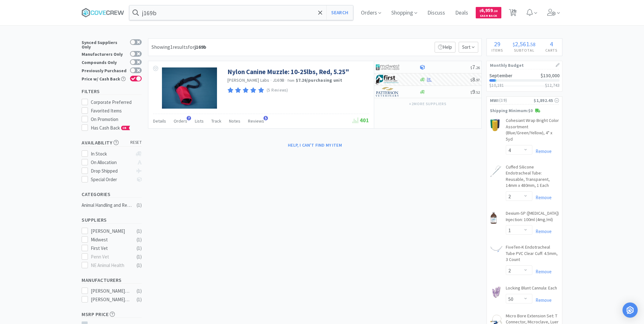
click at [516, 10] on span "29" at bounding box center [514, 10] width 4 height 25
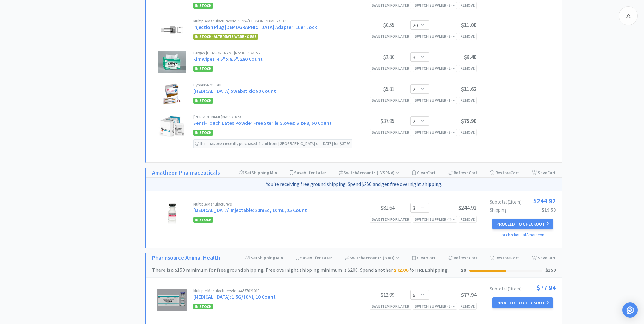
scroll to position [962, 0]
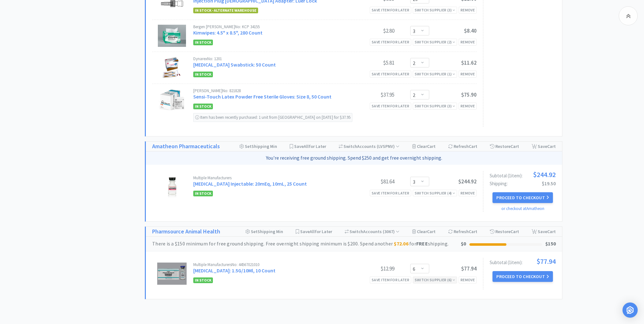
click at [441, 277] on div "Switch Supplier ( 6 )" at bounding box center [435, 280] width 41 height 6
click at [429, 285] on div "In Stock" at bounding box center [397, 289] width 68 height 9
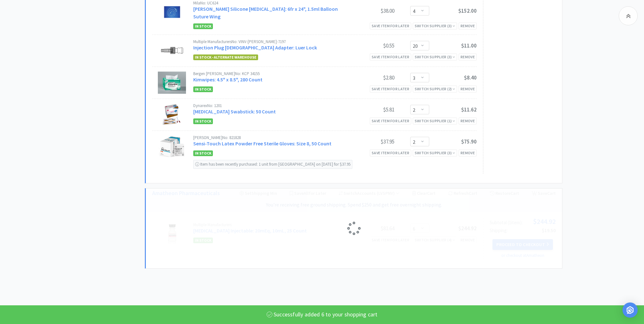
scroll to position [925, 0]
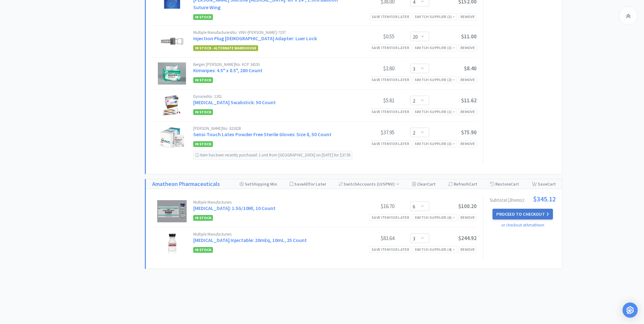
click at [519, 209] on button "Proceed to Checkout" at bounding box center [523, 214] width 60 height 11
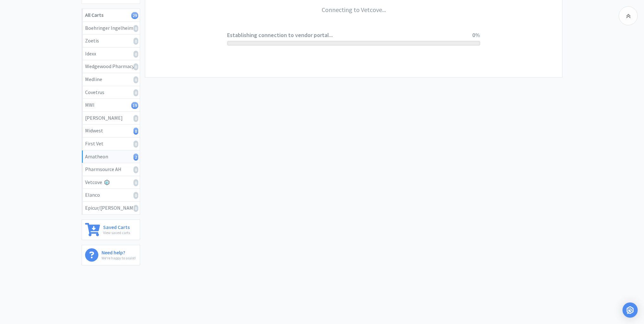
scroll to position [108, 0]
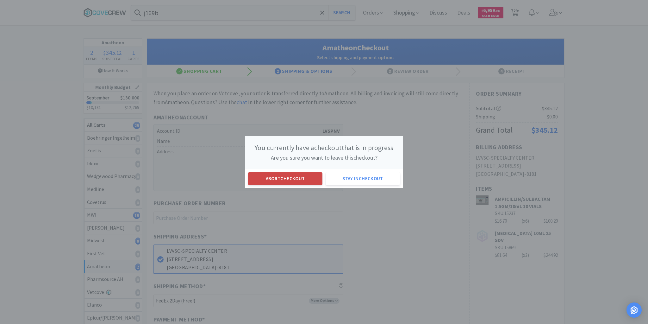
click at [282, 178] on button "Abort checkout" at bounding box center [285, 178] width 74 height 13
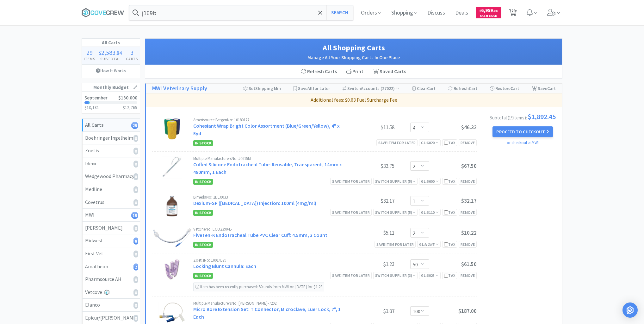
click at [513, 11] on span "29" at bounding box center [514, 10] width 4 height 25
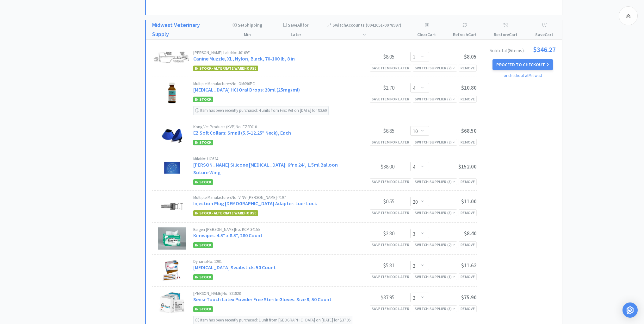
scroll to position [925, 0]
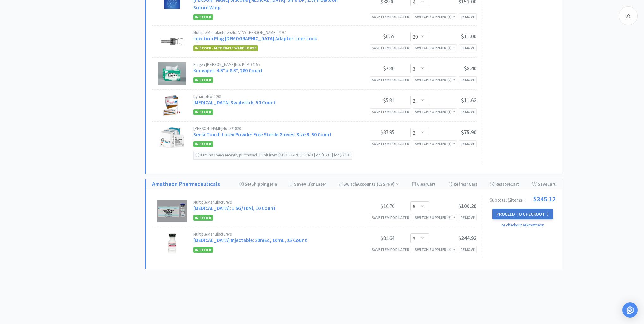
click at [522, 209] on button "Proceed to Checkout" at bounding box center [523, 214] width 60 height 11
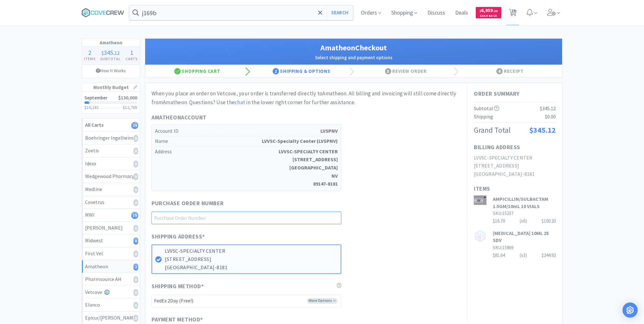
click at [331, 215] on input "text" at bounding box center [247, 217] width 190 height 13
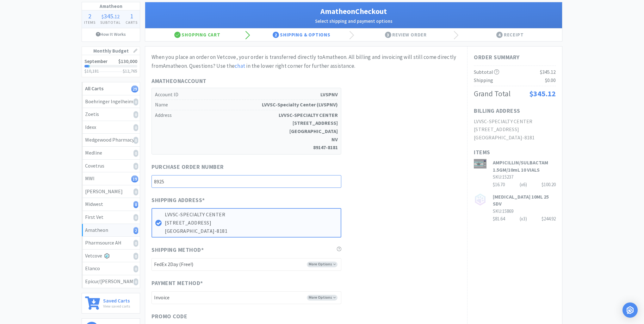
scroll to position [76, 0]
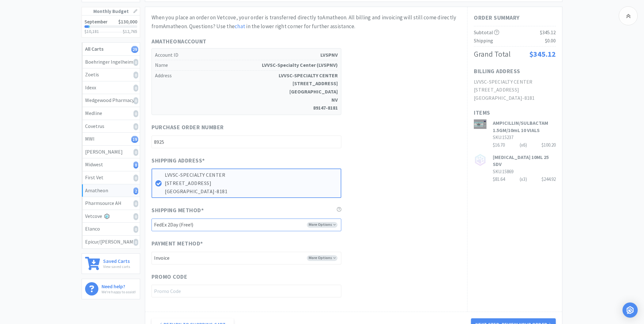
click at [336, 223] on select "-------- FedEx 2Day (Free!) Ground (Free!) Ground (Signature Required) ($17.60)…" at bounding box center [247, 224] width 190 height 13
click at [152, 218] on select "-------- FedEx 2Day (Free!) Ground (Free!) Ground (Signature Required) ($17.60)…" at bounding box center [247, 224] width 190 height 13
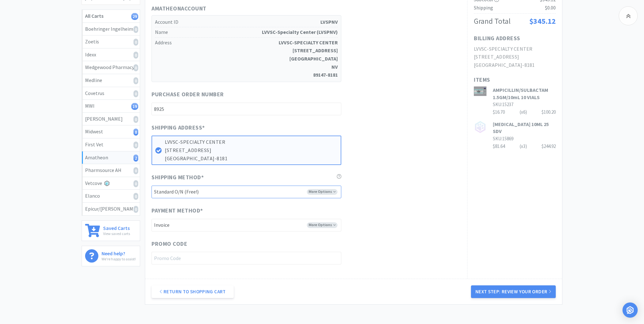
scroll to position [154, 0]
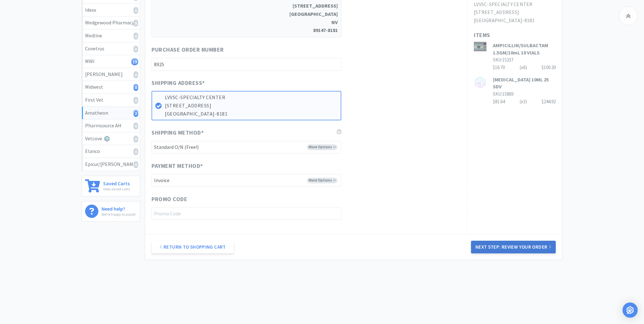
click at [521, 244] on button "Next Step: Review Your Order" at bounding box center [513, 247] width 85 height 13
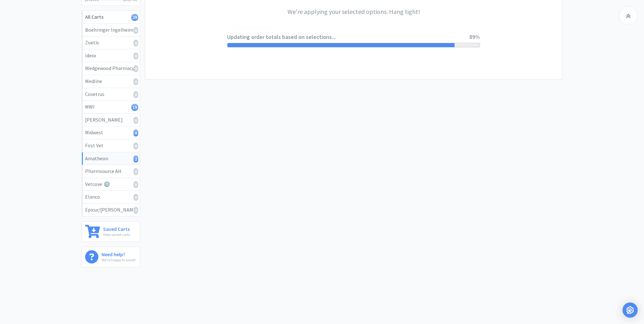
scroll to position [0, 0]
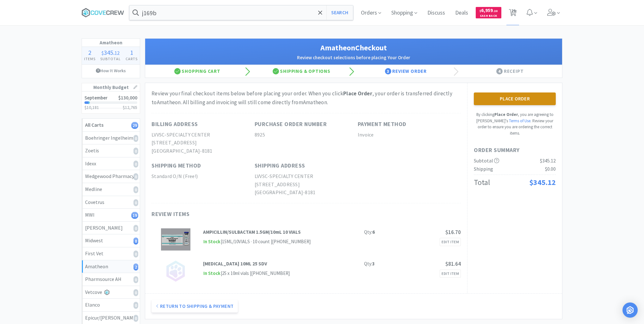
click at [518, 95] on button "Place Order" at bounding box center [515, 98] width 82 height 13
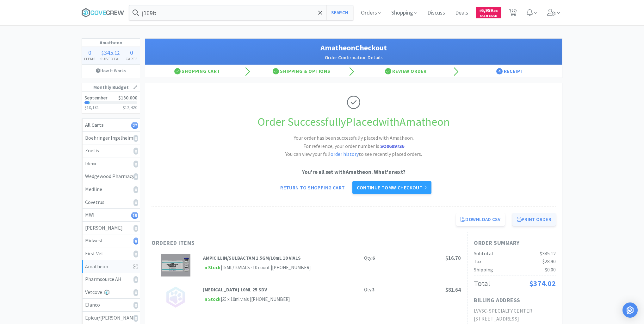
click at [529, 215] on button "Print Order" at bounding box center [534, 219] width 43 height 13
click at [114, 241] on div "Midwest 8" at bounding box center [111, 240] width 52 height 8
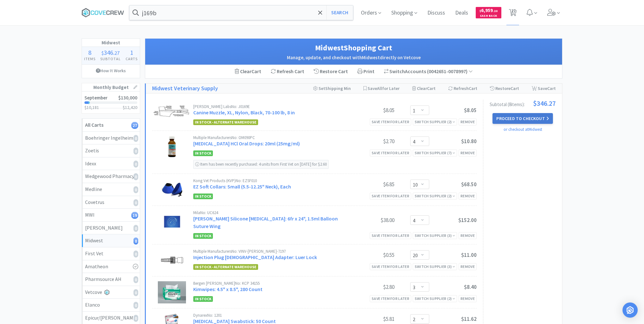
click at [513, 117] on button "Proceed to Checkout" at bounding box center [523, 118] width 60 height 11
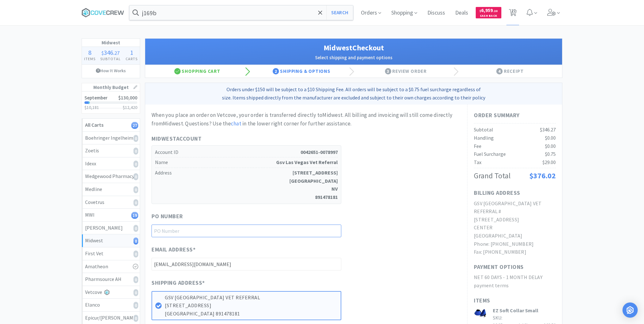
drag, startPoint x: 322, startPoint y: 228, endPoint x: 323, endPoint y: 243, distance: 15.6
click at [324, 233] on input "text" at bounding box center [247, 230] width 190 height 13
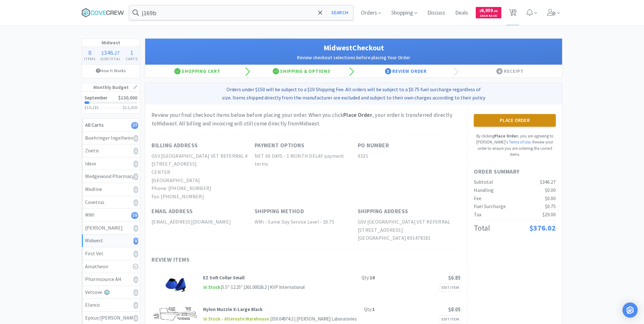
click at [501, 122] on button "Place Order" at bounding box center [515, 120] width 82 height 13
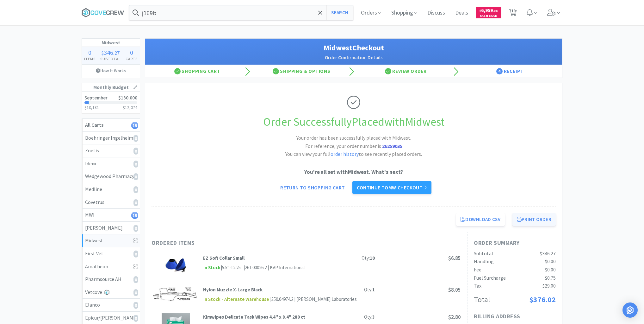
click at [532, 217] on button "Print Order" at bounding box center [534, 219] width 43 height 13
click at [119, 212] on div "MWI 19" at bounding box center [111, 215] width 52 height 8
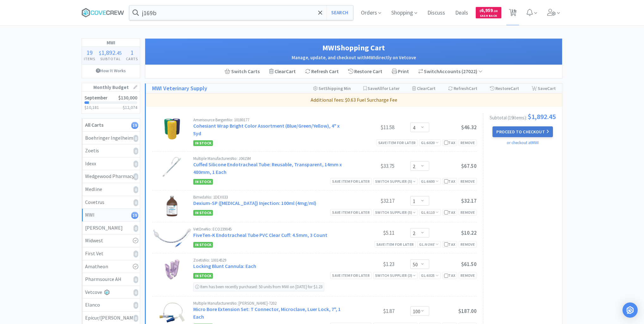
click at [524, 133] on button "Proceed to Checkout" at bounding box center [523, 131] width 60 height 11
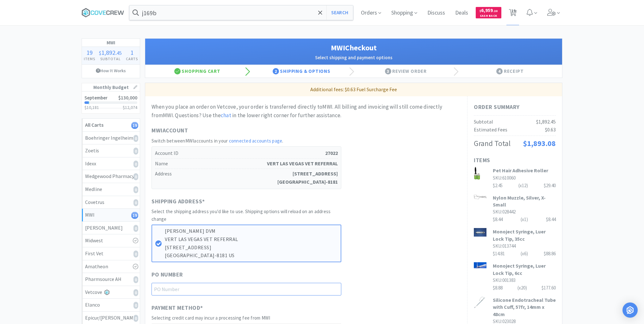
click at [310, 289] on input "text" at bounding box center [247, 289] width 190 height 13
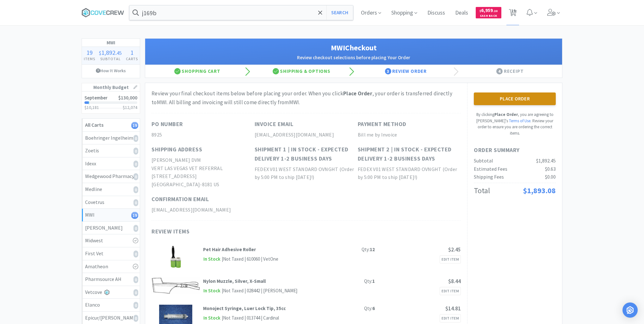
click at [515, 97] on button "Place Order" at bounding box center [515, 98] width 82 height 13
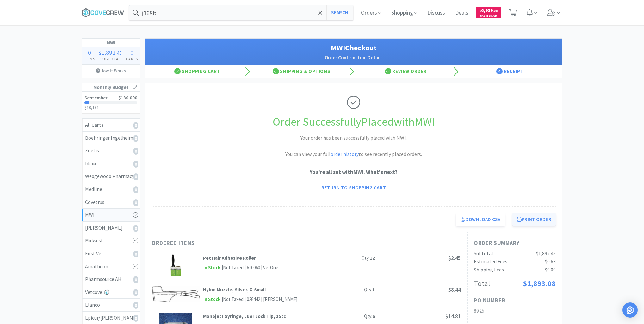
click at [535, 220] on button "Print Order" at bounding box center [534, 219] width 43 height 13
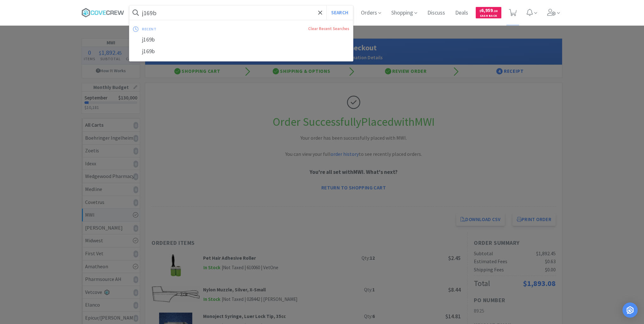
click at [223, 13] on input "j169b" at bounding box center [241, 12] width 224 height 15
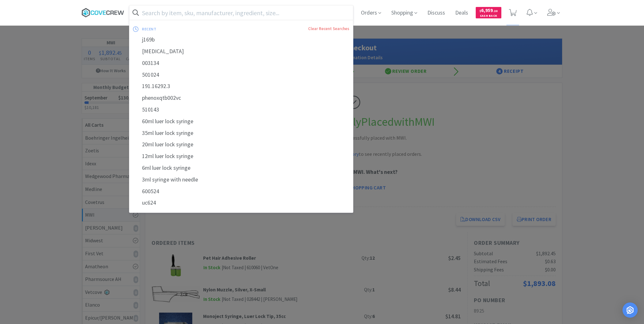
click at [103, 11] on icon at bounding box center [103, 12] width 43 height 9
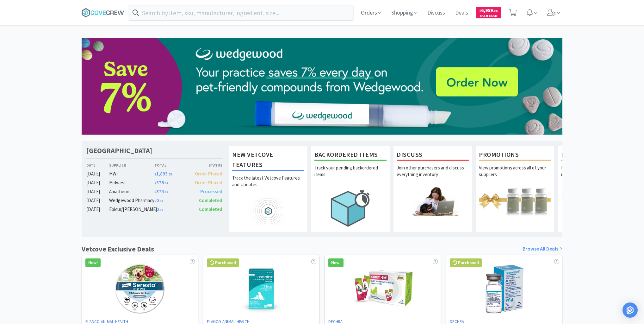
click at [373, 13] on span "Orders" at bounding box center [371, 12] width 25 height 25
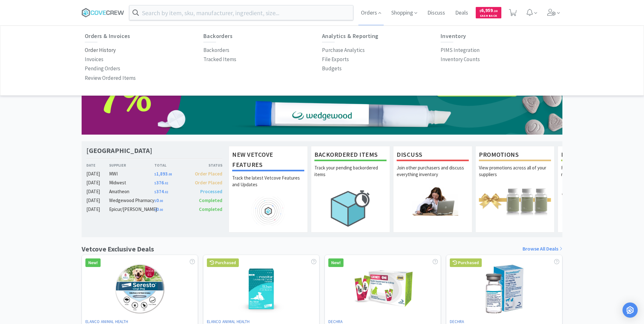
click at [107, 50] on p "Order History" at bounding box center [100, 50] width 31 height 9
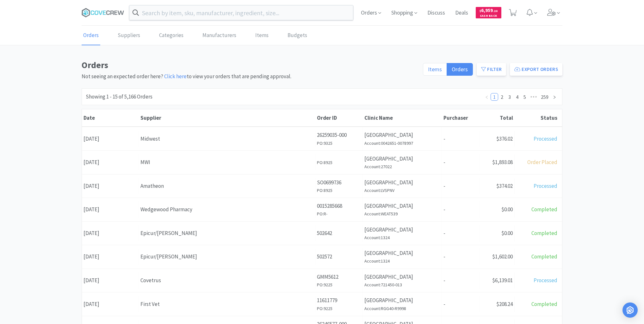
click at [433, 70] on span "Items" at bounding box center [435, 69] width 14 height 7
click at [428, 71] on input "Items" at bounding box center [428, 71] width 0 height 0
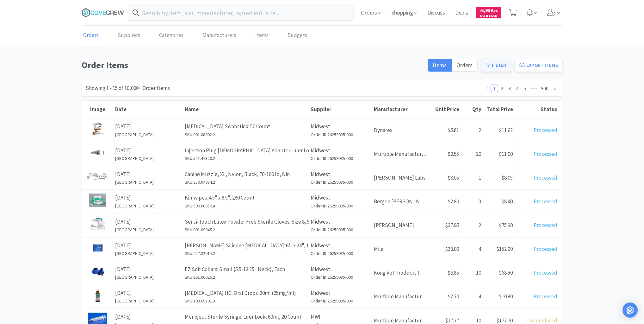
click at [500, 65] on button "Filter" at bounding box center [496, 65] width 29 height 13
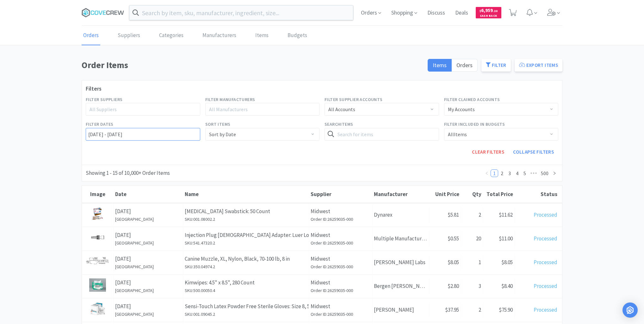
click at [88, 133] on input "[DATE] - [DATE]" at bounding box center [143, 134] width 115 height 13
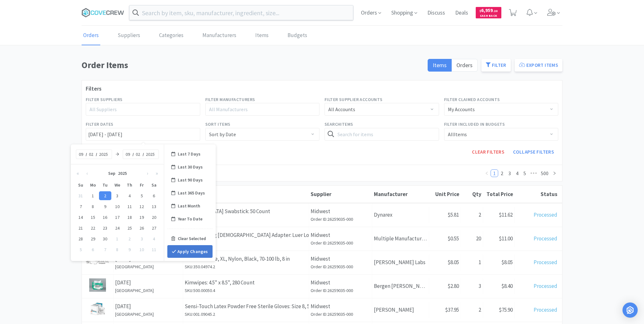
click at [187, 251] on button "Apply Changes" at bounding box center [189, 251] width 45 height 13
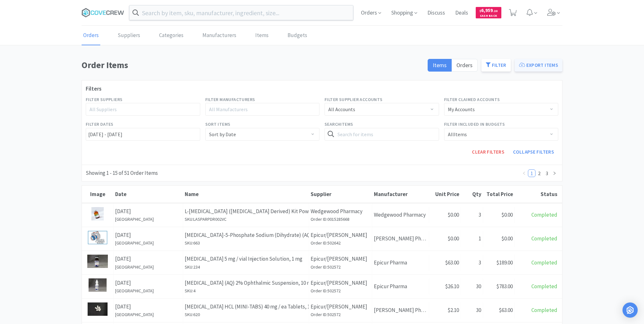
click at [544, 66] on button "Export Items" at bounding box center [539, 65] width 48 height 13
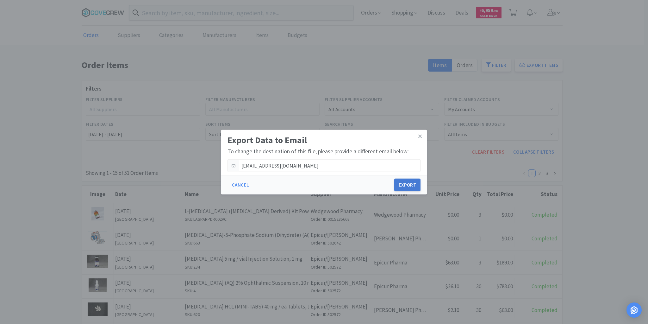
click at [406, 182] on button "Export" at bounding box center [407, 185] width 26 height 13
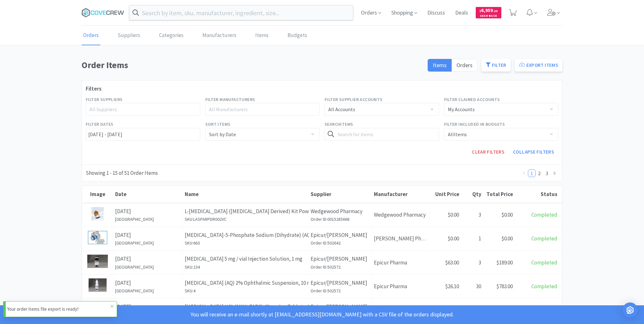
click at [81, 306] on p "Your order items file export is ready!" at bounding box center [58, 309] width 103 height 8
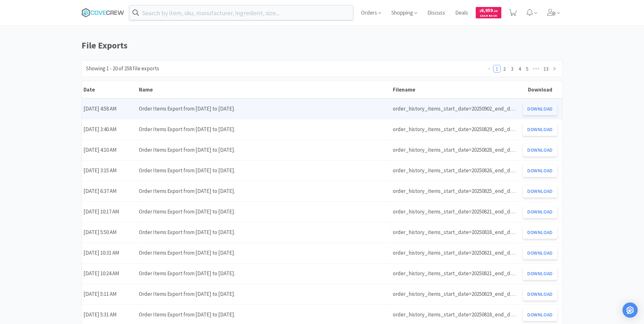
click at [546, 109] on button "Download" at bounding box center [540, 109] width 35 height 13
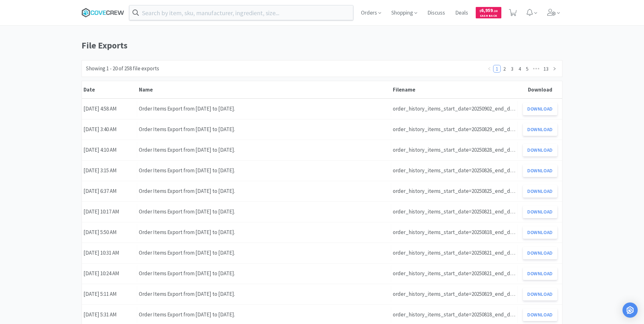
click at [108, 12] on icon at bounding box center [103, 12] width 43 height 9
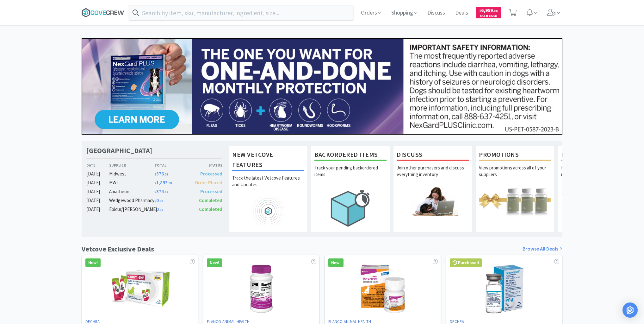
click at [111, 11] on icon at bounding box center [111, 12] width 3 height 4
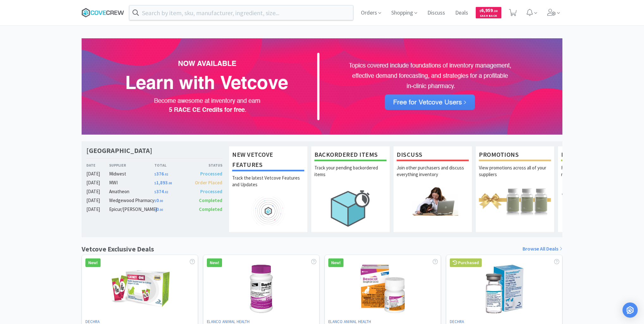
click at [99, 10] on icon at bounding box center [103, 12] width 43 height 9
click at [95, 13] on icon at bounding box center [103, 12] width 43 height 9
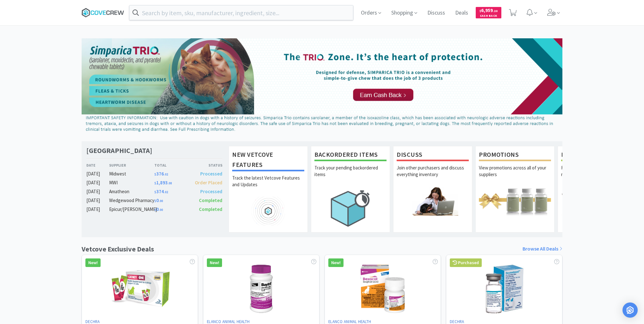
click at [99, 10] on icon at bounding box center [103, 12] width 43 height 9
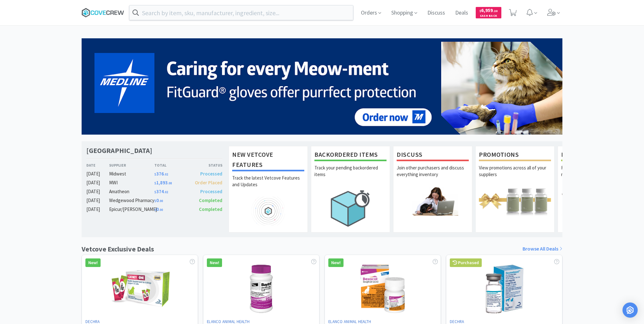
click at [106, 9] on icon at bounding box center [103, 12] width 43 height 9
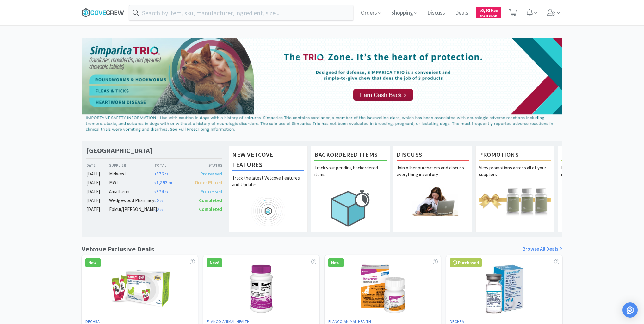
click at [105, 11] on icon at bounding box center [103, 12] width 43 height 9
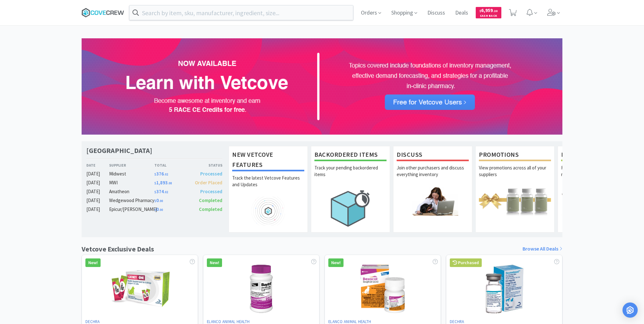
click at [103, 11] on icon at bounding box center [103, 12] width 43 height 9
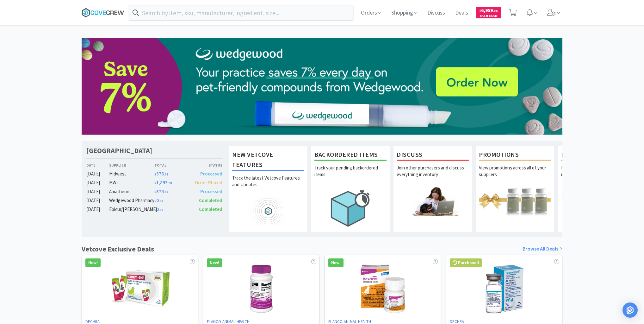
click at [94, 13] on icon at bounding box center [103, 12] width 43 height 9
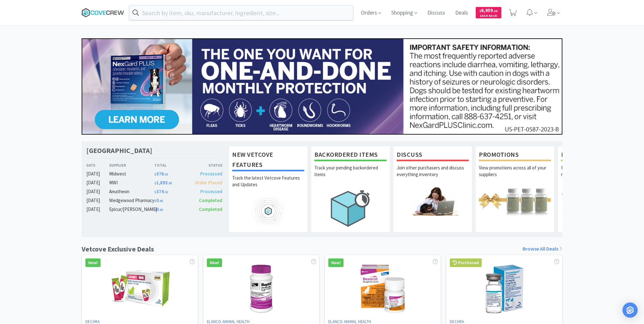
click at [95, 11] on icon at bounding box center [97, 12] width 4 height 4
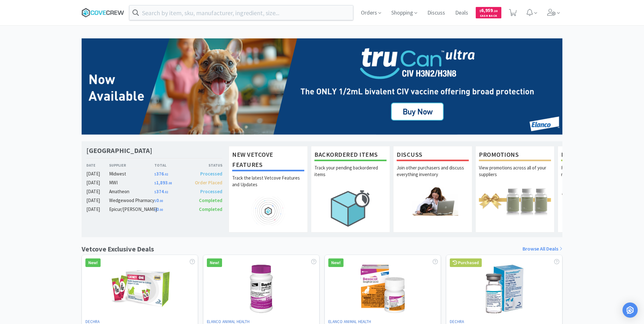
click at [97, 12] on icon at bounding box center [103, 12] width 43 height 9
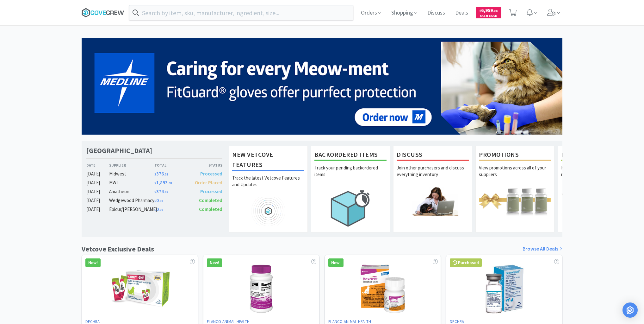
click at [110, 11] on icon at bounding box center [103, 12] width 43 height 9
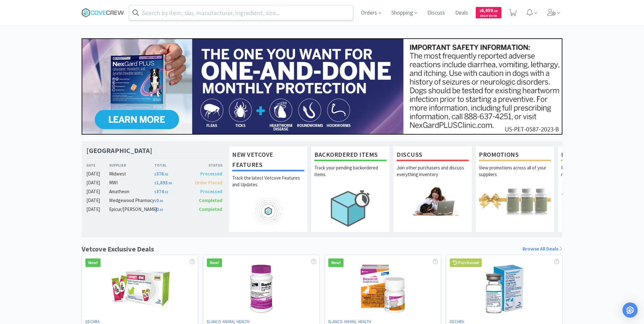
click at [285, 6] on input "text" at bounding box center [241, 12] width 224 height 15
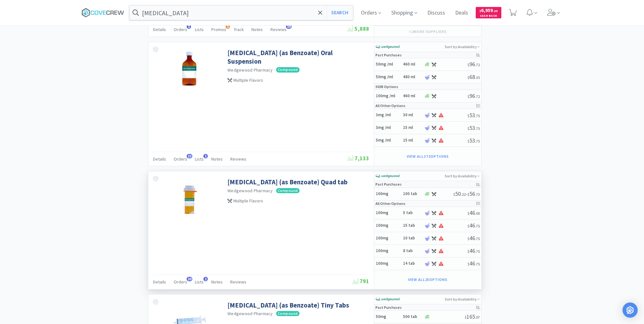
scroll to position [810, 0]
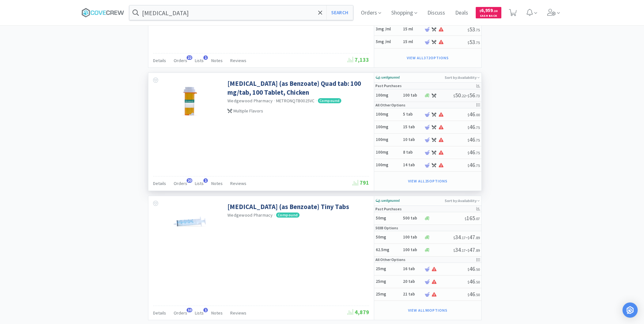
click at [396, 93] on h5 "100mg" at bounding box center [388, 95] width 25 height 5
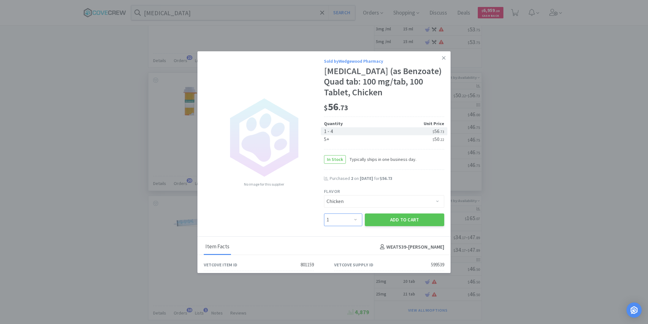
click at [354, 220] on select "Enter Quantity 1 2 3 4 5 6 7 8 9 10 11 12 13 14 15 16 17 18 19 20 Enter Quantity" at bounding box center [343, 219] width 38 height 13
click at [324, 213] on select "Enter Quantity 1 2 3 4 5 6 7 8 9 10 11 12 13 14 15 16 17 18 19 20 Enter Quantity" at bounding box center [343, 219] width 38 height 13
click at [403, 221] on button "Add to Cart" at bounding box center [404, 219] width 79 height 13
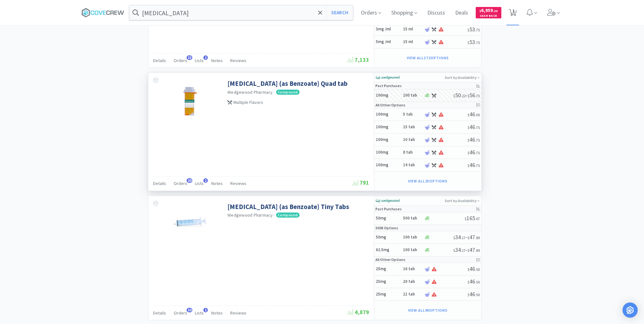
click at [515, 12] on span "1" at bounding box center [514, 10] width 2 height 25
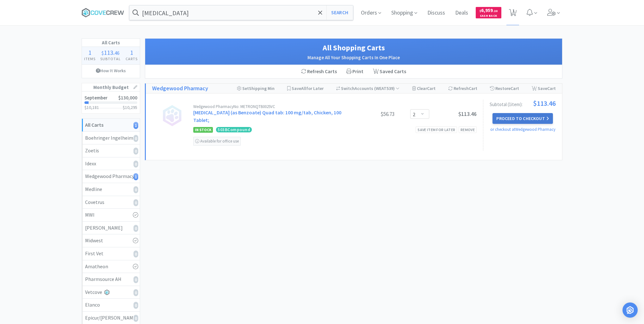
click at [518, 117] on button "Proceed to Checkout" at bounding box center [523, 118] width 60 height 11
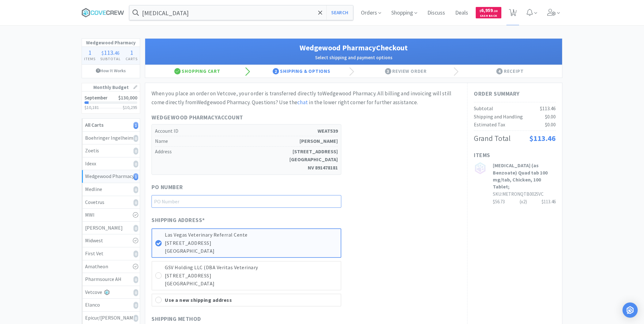
click at [311, 199] on input "text" at bounding box center [247, 201] width 190 height 13
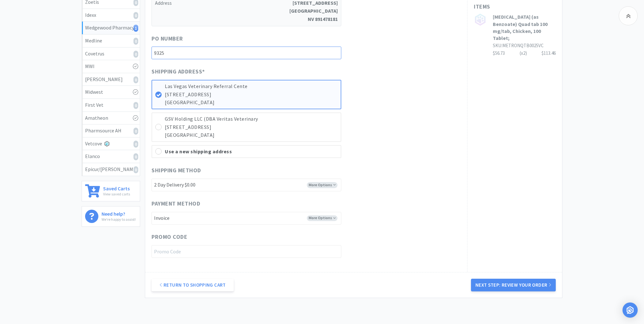
scroll to position [186, 0]
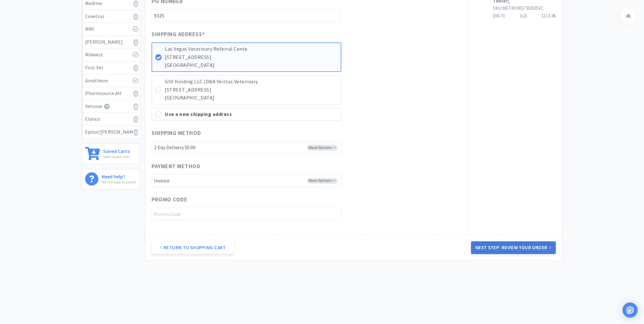
click at [505, 246] on button "Next Step: Review Your Order" at bounding box center [513, 247] width 85 height 13
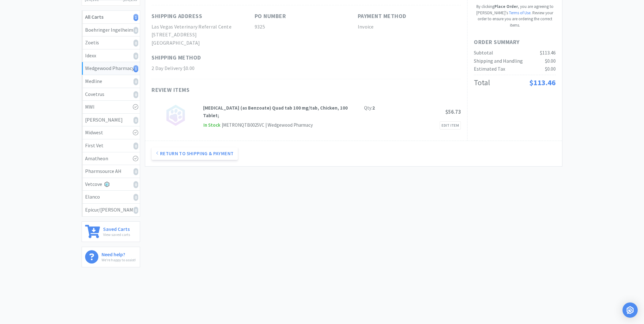
scroll to position [0, 0]
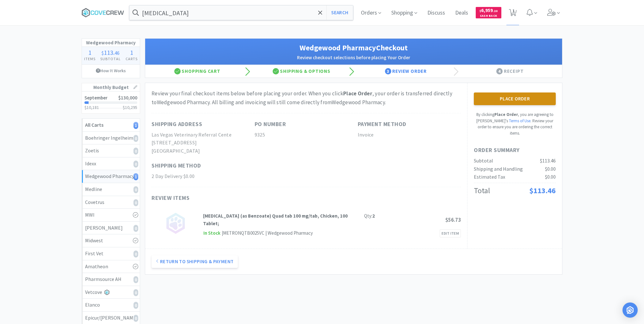
click at [493, 95] on button "Place Order" at bounding box center [515, 98] width 82 height 13
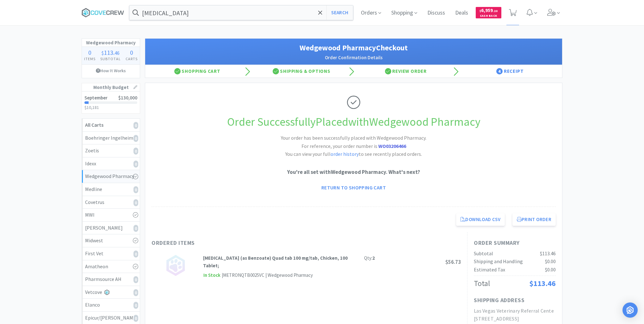
click at [595, 85] on div "Wedgewood Pharmacy 0 Items $ 113 . 46 Subtotal 0 Carts How It Works Monthly Bud…" at bounding box center [322, 234] width 644 height 393
click at [534, 223] on button "Print Order" at bounding box center [534, 219] width 43 height 13
click at [98, 8] on span at bounding box center [105, 12] width 47 height 25
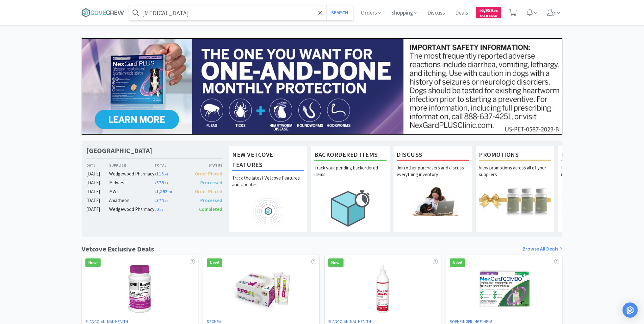
click at [207, 12] on input "[MEDICAL_DATA]" at bounding box center [241, 12] width 224 height 15
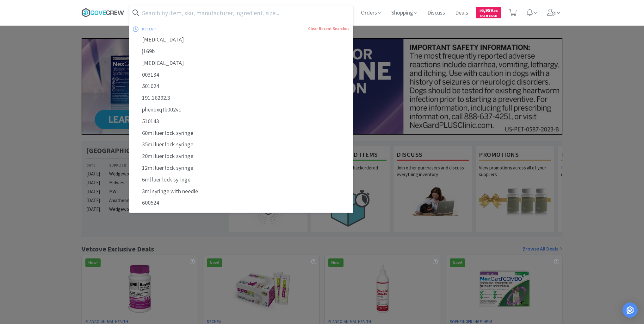
click at [111, 10] on icon at bounding box center [111, 12] width 3 height 4
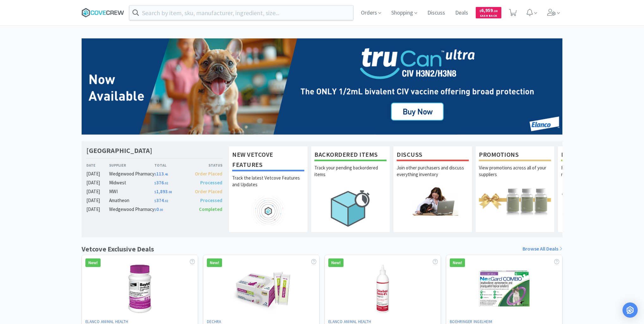
drag, startPoint x: 104, startPoint y: 13, endPoint x: 102, endPoint y: 19, distance: 6.5
click at [104, 13] on icon at bounding box center [104, 12] width 3 height 4
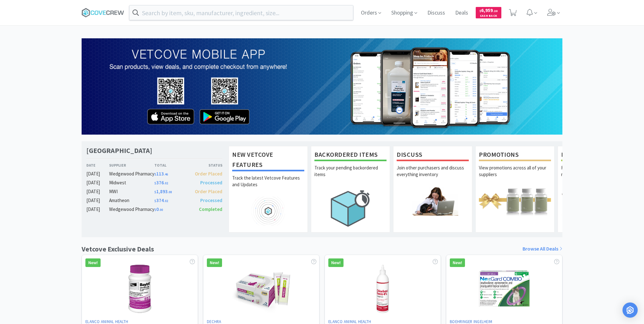
click at [104, 1] on span at bounding box center [105, 12] width 47 height 25
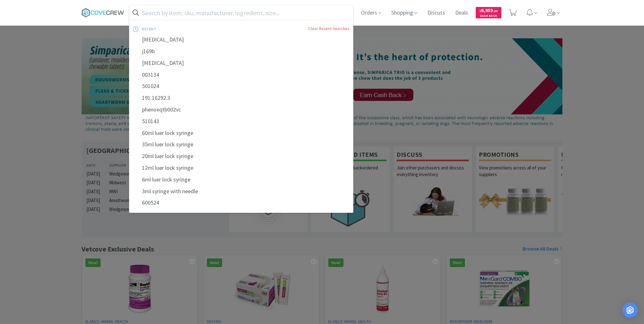
click at [242, 13] on input "text" at bounding box center [241, 12] width 224 height 15
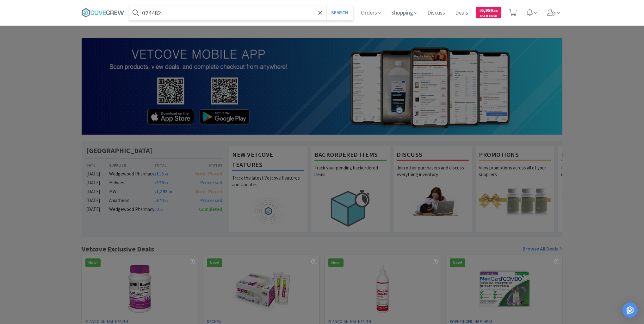
click at [327, 5] on button "Search" at bounding box center [340, 12] width 26 height 15
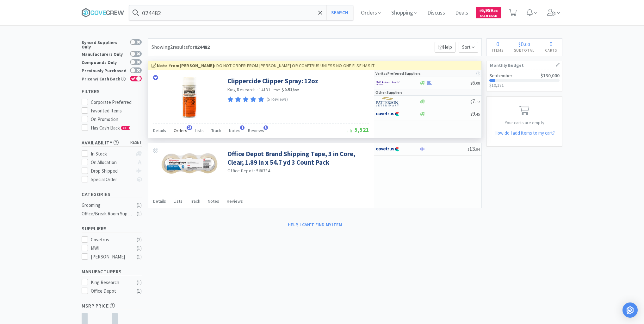
click at [178, 131] on span "Orders" at bounding box center [181, 131] width 14 height 6
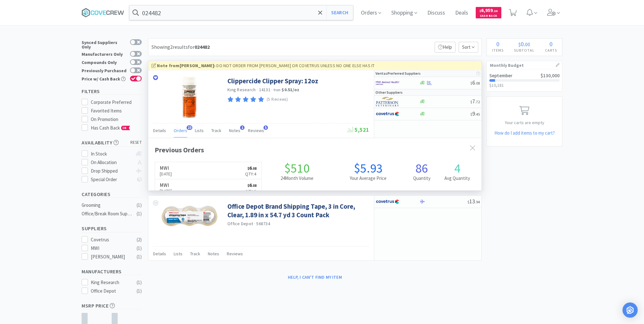
scroll to position [170, 333]
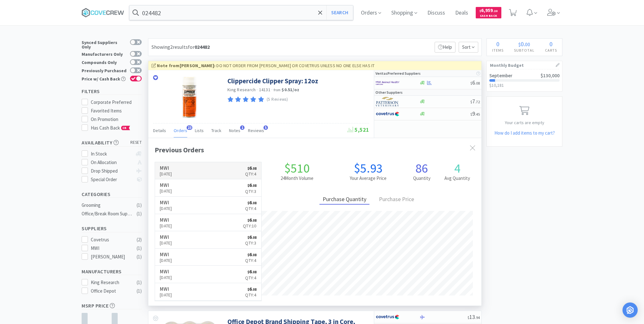
click at [200, 165] on link "MWI [DATE] $ 6 . 08 Qty: 4" at bounding box center [208, 170] width 106 height 17
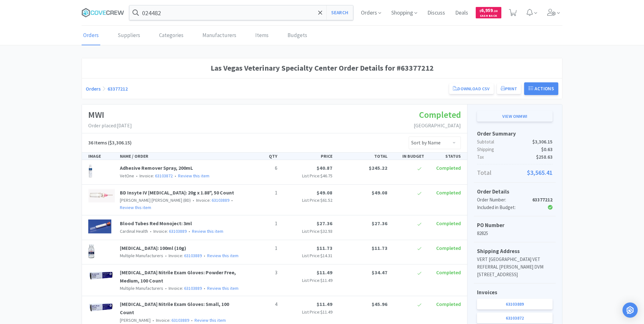
click at [494, 113] on link "View on MWI" at bounding box center [515, 116] width 76 height 11
click at [334, 12] on button "Search" at bounding box center [340, 12] width 26 height 15
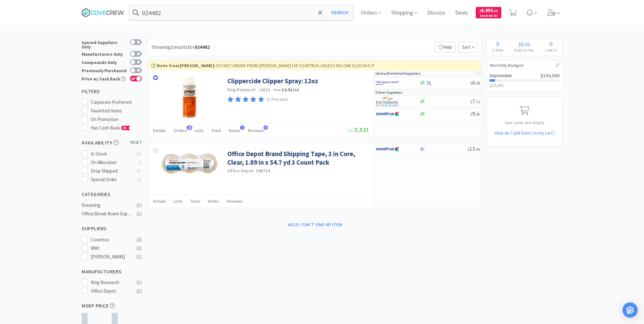
click at [235, 293] on div "× Filter Results Synced Suppliers Only Manufacturers Only Compounds Only Previo…" at bounding box center [322, 208] width 481 height 340
click at [223, 242] on div "× Filter Results Synced Suppliers Only Manufacturers Only Compounds Only Previo…" at bounding box center [322, 208] width 481 height 340
click at [189, 13] on input "024482" at bounding box center [241, 12] width 224 height 15
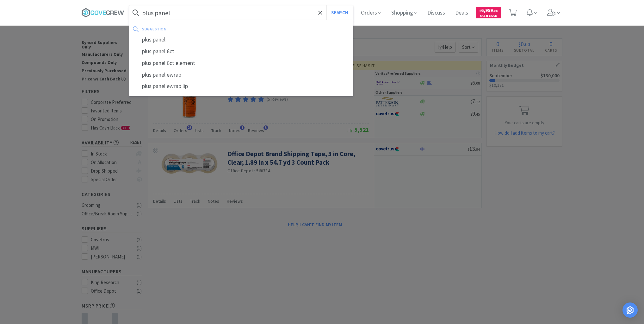
click at [327, 5] on button "Search" at bounding box center [340, 12] width 26 height 15
